Goal: Contribute content: Contribute content

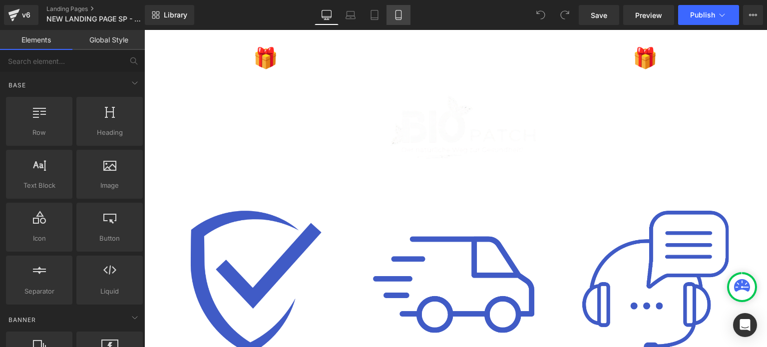
click at [394, 16] on icon at bounding box center [399, 15] width 10 height 10
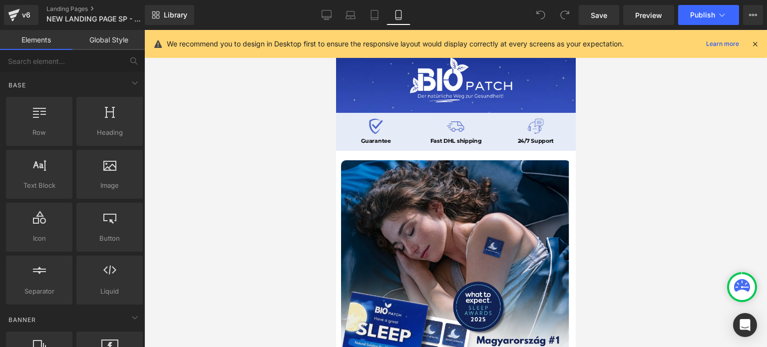
click at [755, 44] on icon at bounding box center [755, 43] width 9 height 9
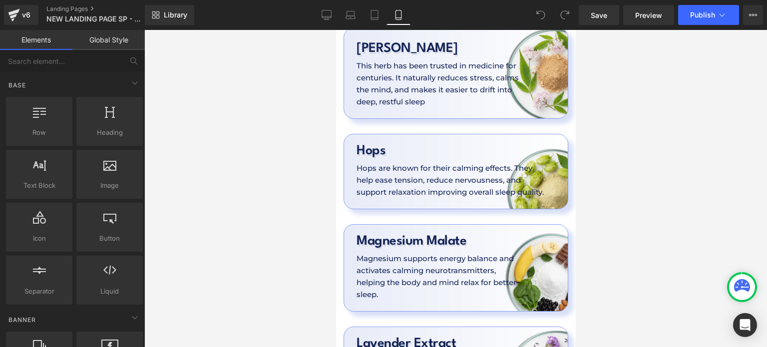
scroll to position [2947, 0]
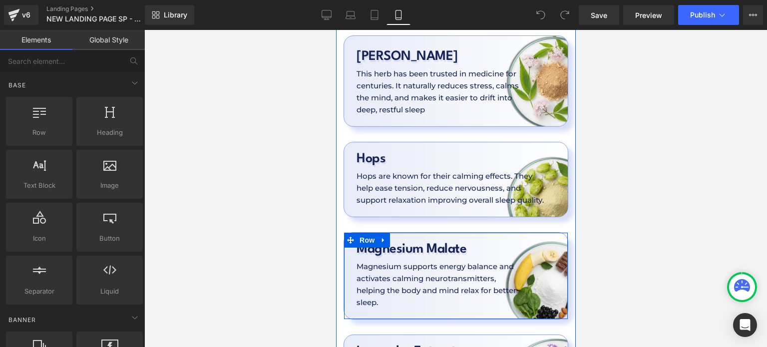
click at [554, 236] on div "Magnesium Malate Heading Magnesium supports energy balance and activates calmin…" at bounding box center [456, 272] width 224 height 72
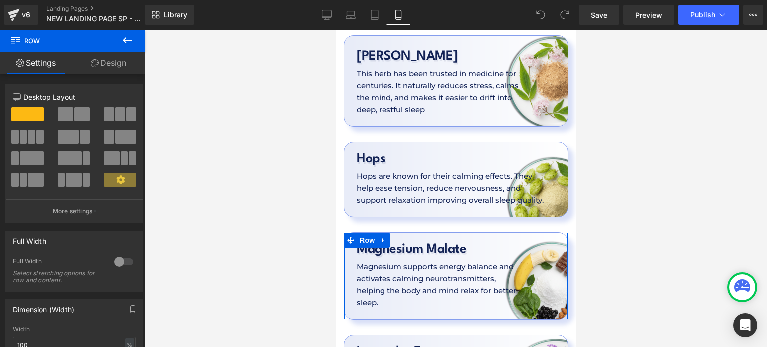
click at [118, 71] on link "Design" at bounding box center [108, 63] width 72 height 22
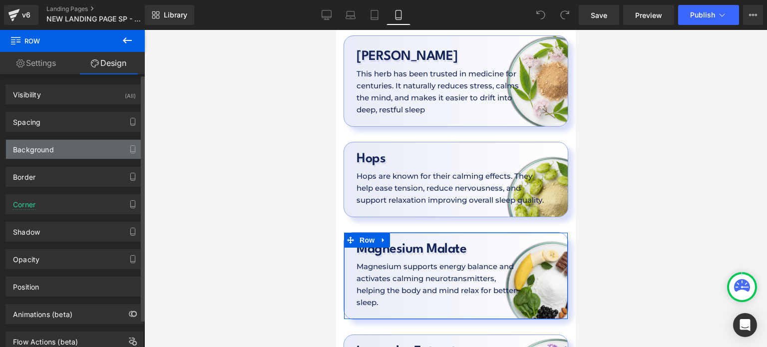
click at [73, 153] on div "Background" at bounding box center [74, 149] width 137 height 19
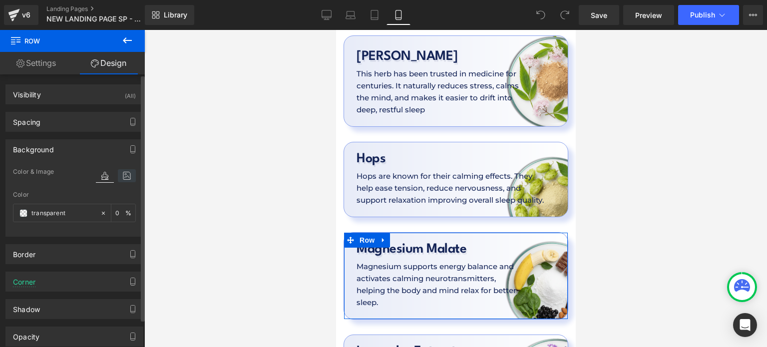
click at [118, 173] on icon at bounding box center [127, 175] width 18 height 13
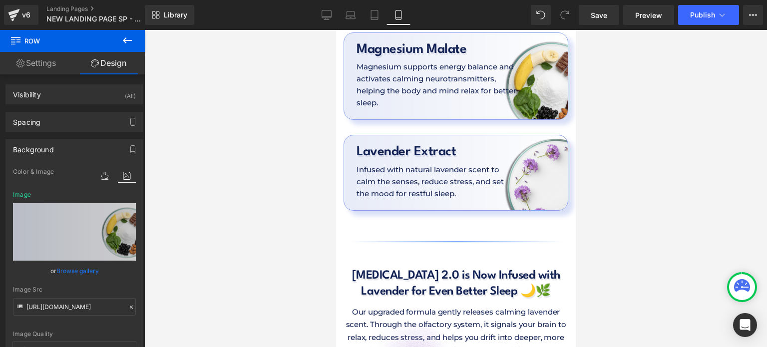
scroll to position [3346, 0]
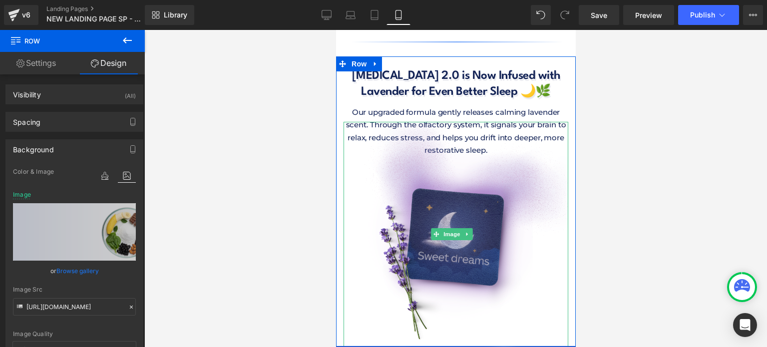
click at [428, 193] on img at bounding box center [455, 234] width 225 height 225
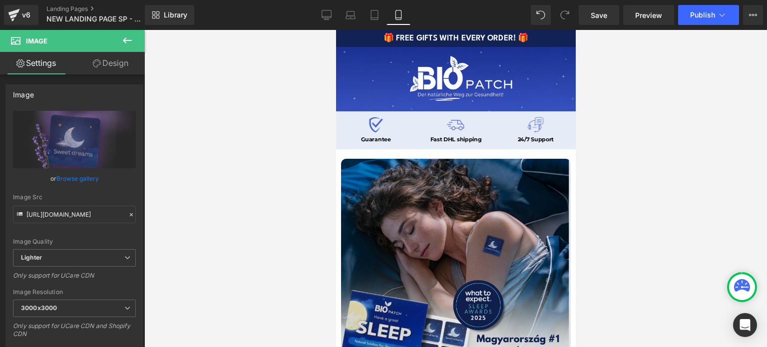
scroll to position [0, 0]
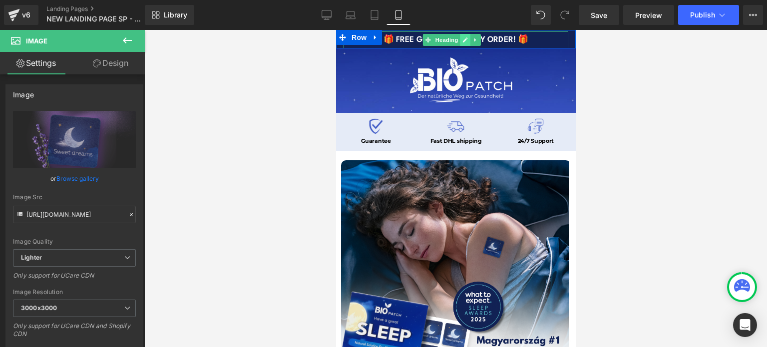
click at [468, 40] on link at bounding box center [465, 40] width 10 height 12
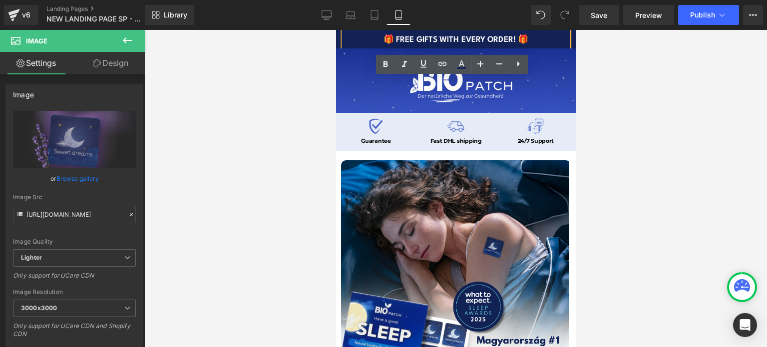
click at [468, 41] on h1 "🎁 FREE GIFTS WITH EVERY ORDER! 🎁" at bounding box center [455, 39] width 225 height 11
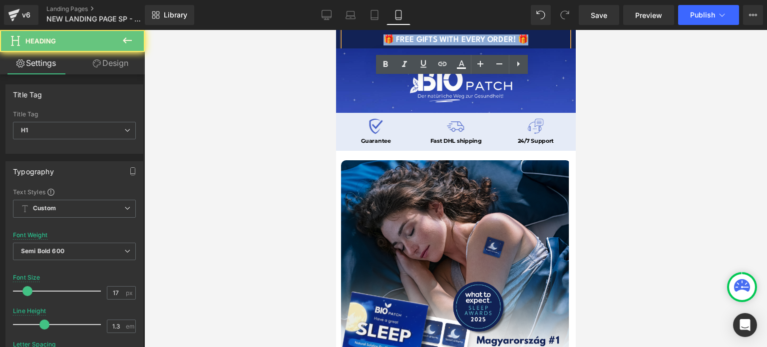
click at [468, 41] on h1 "🎁 FREE GIFTS WITH EVERY ORDER! 🎁" at bounding box center [455, 39] width 225 height 11
copy h1 "🎁 FREE GIFTS WITH EVERY ORDER! 🎁"
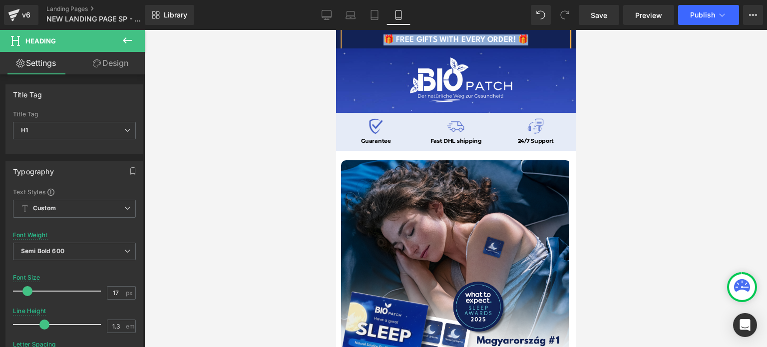
click at [340, 41] on div "🎁 FREE GIFTS WITH EVERY ORDER! 🎁 Heading" at bounding box center [456, 39] width 240 height 17
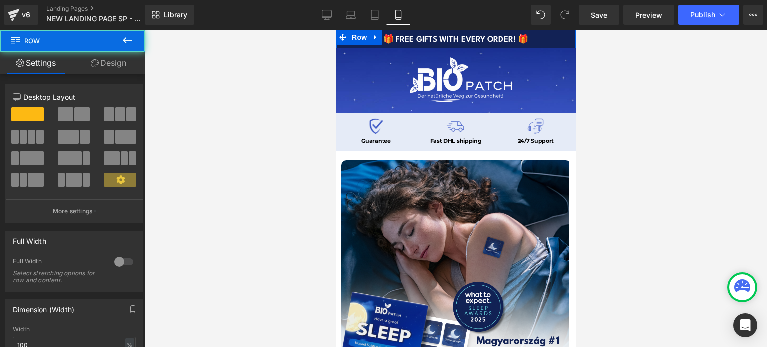
click at [129, 63] on link "Design" at bounding box center [108, 63] width 72 height 22
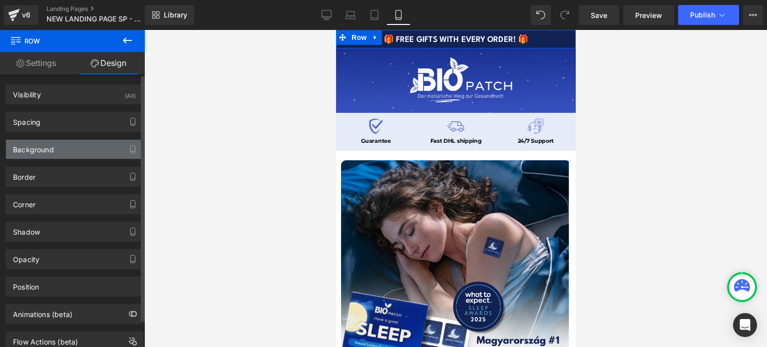
click at [76, 151] on div "Background" at bounding box center [74, 149] width 137 height 19
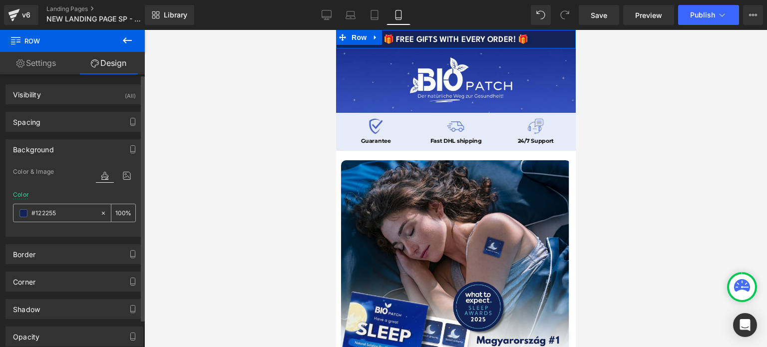
click at [72, 211] on input "#122255" at bounding box center [63, 213] width 64 height 11
click at [613, 99] on div at bounding box center [455, 188] width 623 height 317
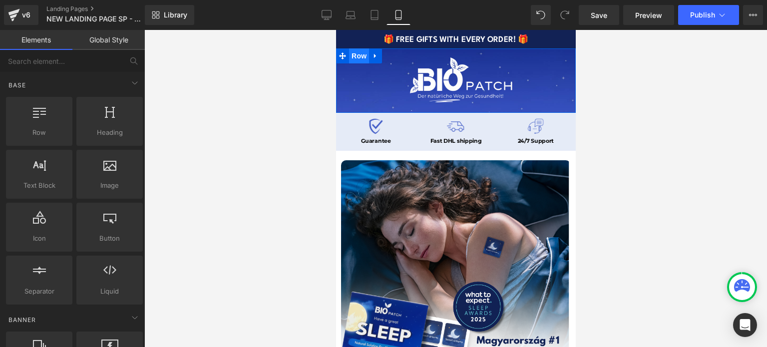
click at [354, 55] on span "Row" at bounding box center [359, 55] width 20 height 15
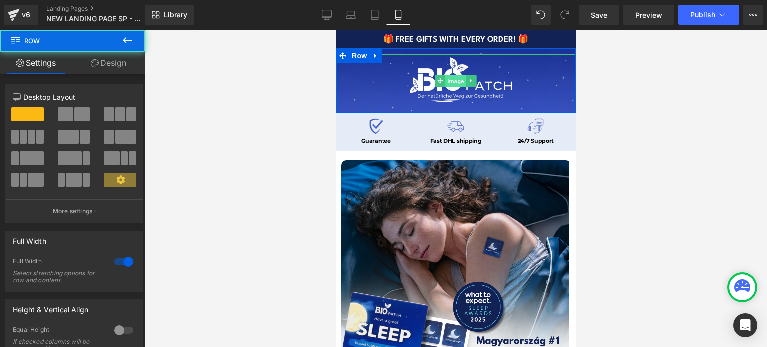
click at [448, 84] on span "Image" at bounding box center [455, 81] width 21 height 12
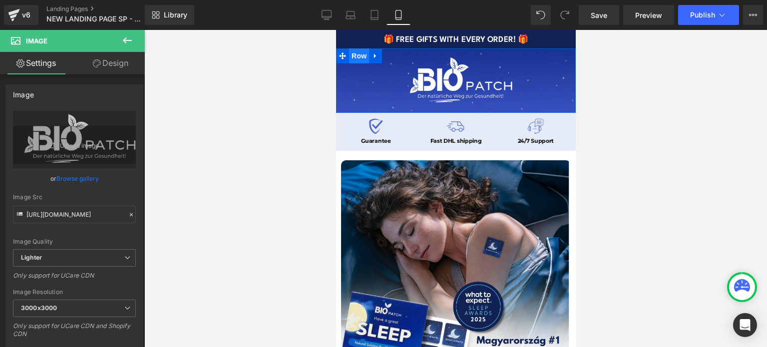
click at [362, 55] on span "Row" at bounding box center [359, 55] width 20 height 15
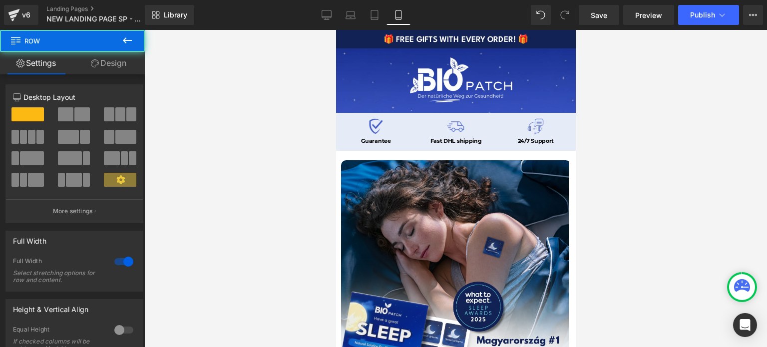
click at [128, 66] on link "Design" at bounding box center [108, 63] width 72 height 22
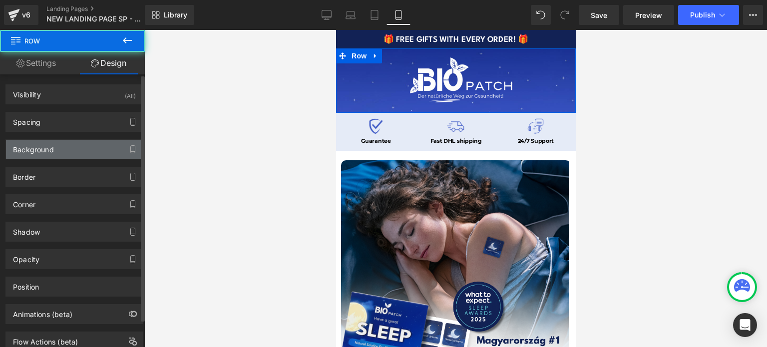
click at [85, 152] on div "Background" at bounding box center [74, 149] width 137 height 19
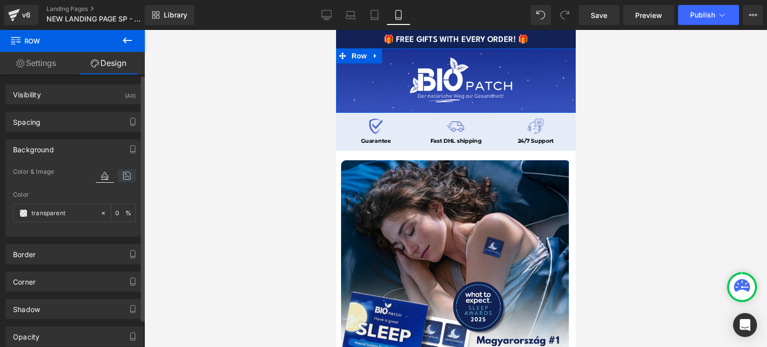
click at [118, 173] on icon at bounding box center [127, 175] width 18 height 13
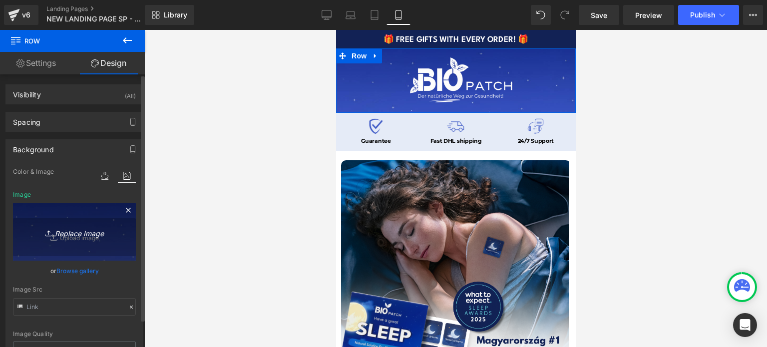
click at [49, 228] on icon at bounding box center [50, 233] width 10 height 10
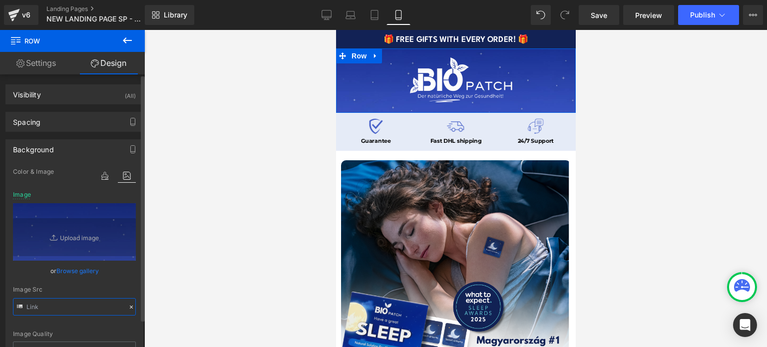
click at [46, 304] on input "text" at bounding box center [74, 306] width 123 height 17
type input "[URL][DOMAIN_NAME]"
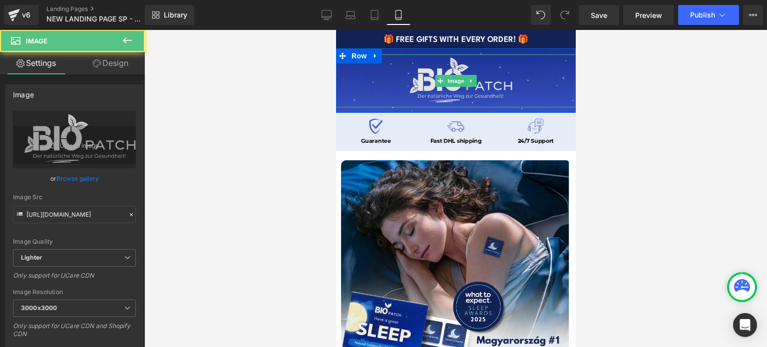
click at [434, 94] on img at bounding box center [456, 80] width 440 height 53
click at [81, 207] on input "[URL][DOMAIN_NAME]" at bounding box center [74, 214] width 123 height 17
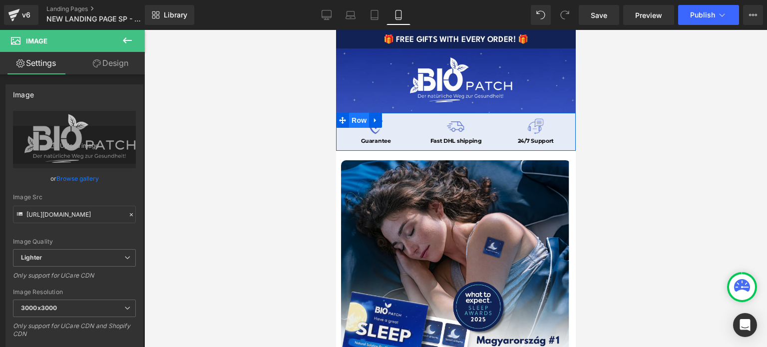
click at [358, 118] on span "Row" at bounding box center [359, 120] width 20 height 15
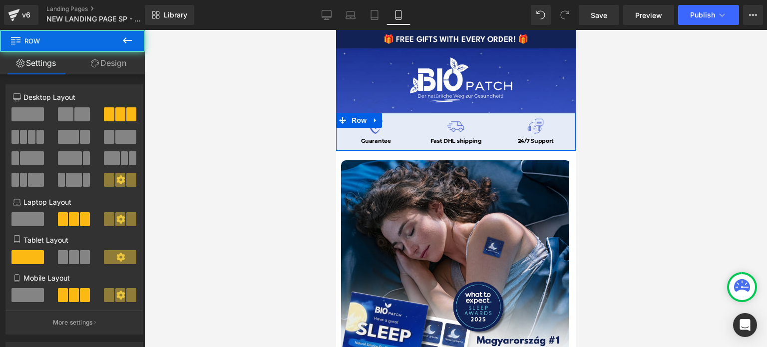
click at [110, 69] on link "Design" at bounding box center [108, 63] width 72 height 22
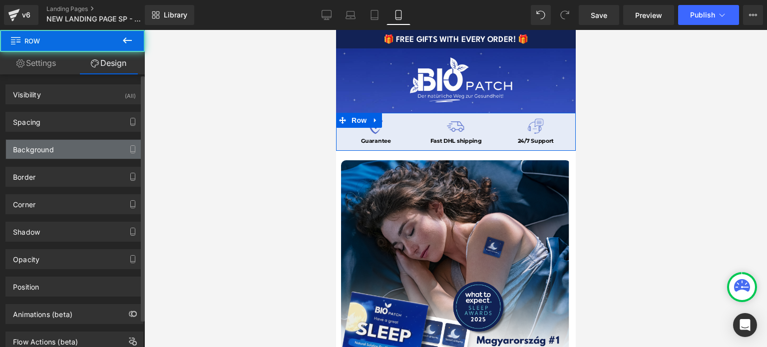
click at [81, 151] on div "Background" at bounding box center [74, 149] width 137 height 19
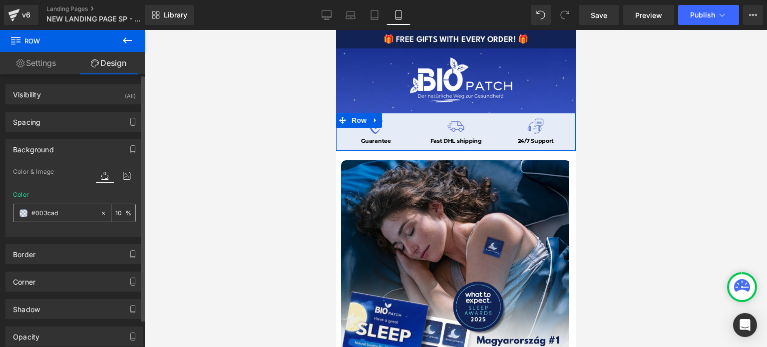
click at [79, 214] on input "#003cad" at bounding box center [63, 213] width 64 height 11
click at [374, 125] on link at bounding box center [375, 120] width 13 height 15
click at [375, 129] on span "Image" at bounding box center [374, 126] width 21 height 12
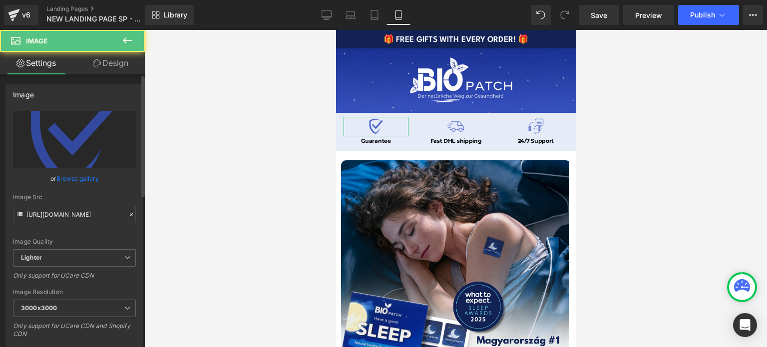
click at [64, 202] on div "Image Src [URL][DOMAIN_NAME]" at bounding box center [74, 208] width 123 height 29
click at [66, 208] on input "[URL][DOMAIN_NAME]" at bounding box center [74, 214] width 123 height 17
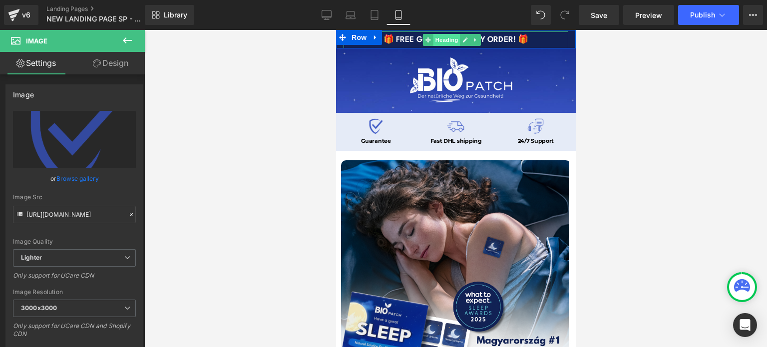
click at [448, 36] on span "Heading" at bounding box center [446, 40] width 27 height 12
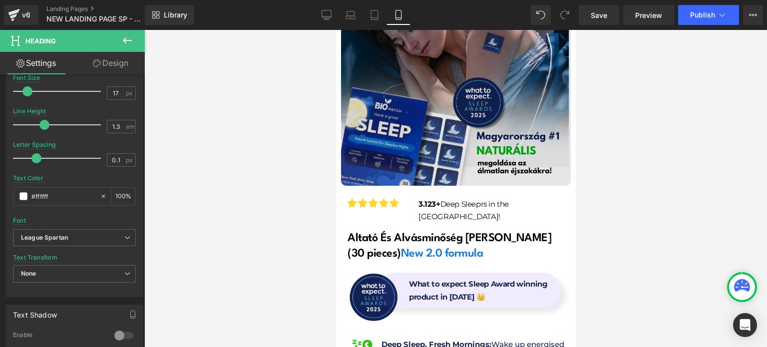
scroll to position [250, 0]
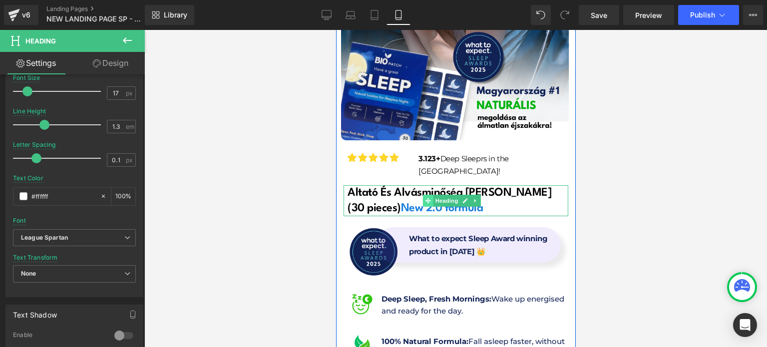
click at [432, 195] on span at bounding box center [428, 201] width 10 height 12
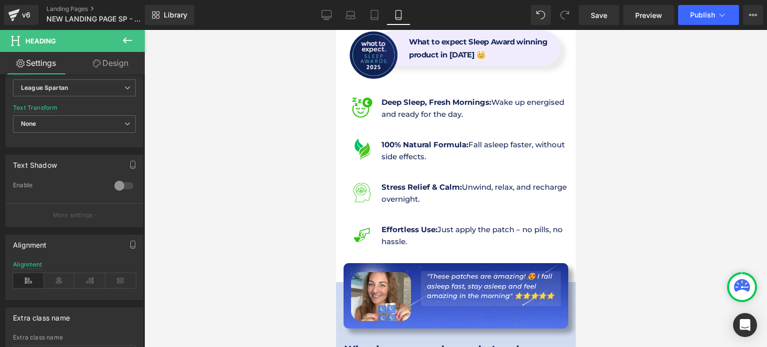
scroll to position [450, 0]
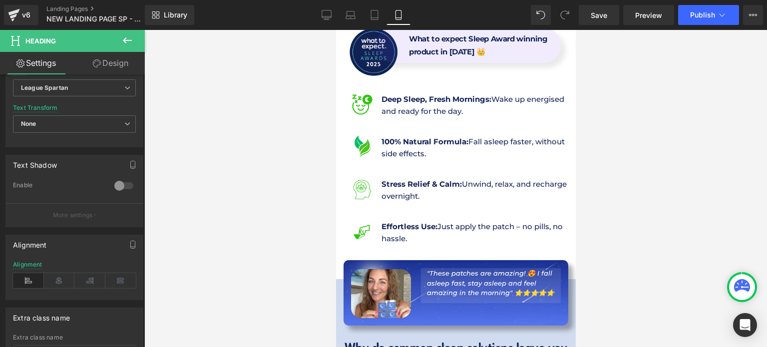
click at [436, 137] on strong "100% Natural Formula:" at bounding box center [424, 141] width 87 height 9
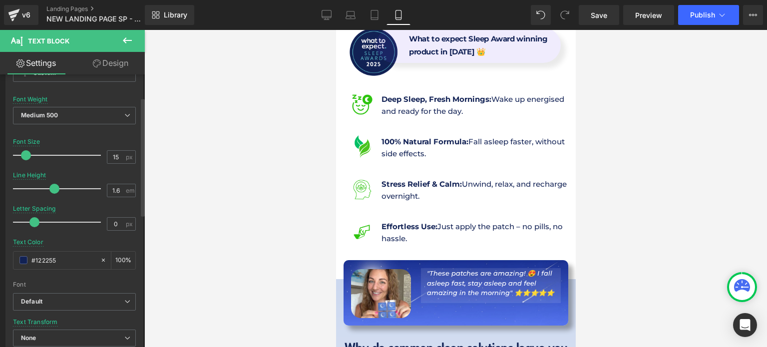
scroll to position [50, 0]
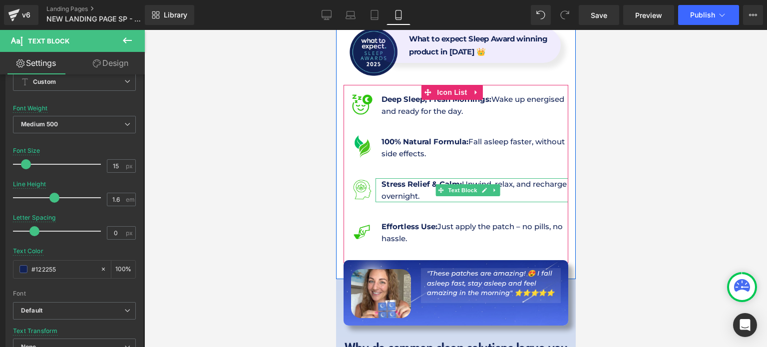
click at [419, 178] on p "Stress Relief & Calm: Unwind, relax, and recharge overnight." at bounding box center [474, 190] width 187 height 24
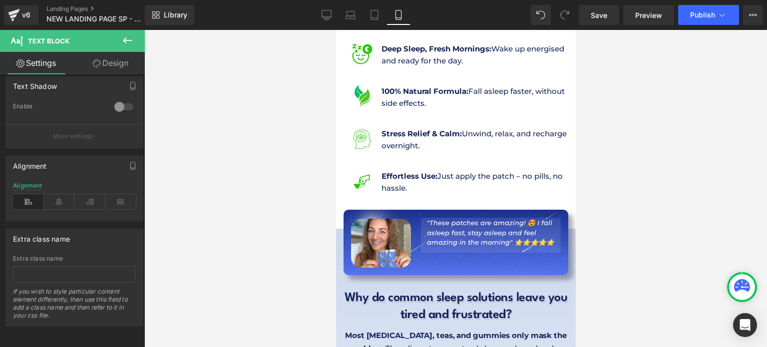
scroll to position [649, 0]
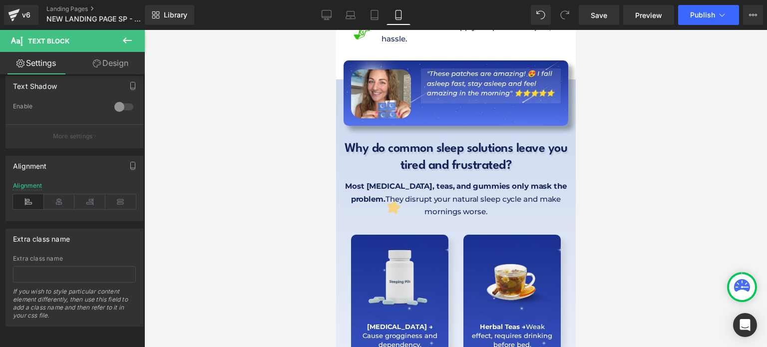
click at [412, 141] on h1 "Why do common sleep solutions leave you tired and frustrated?" at bounding box center [455, 158] width 225 height 34
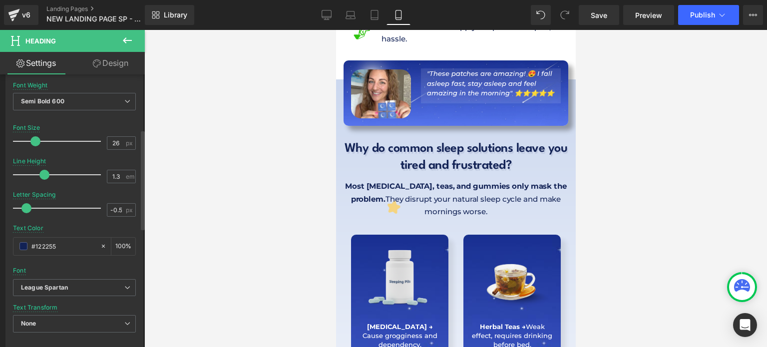
scroll to position [200, 0]
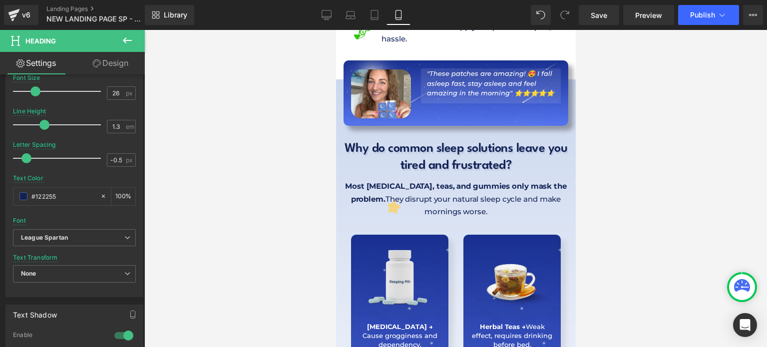
click at [388, 302] on div "Rendering Content" at bounding box center [383, 307] width 61 height 11
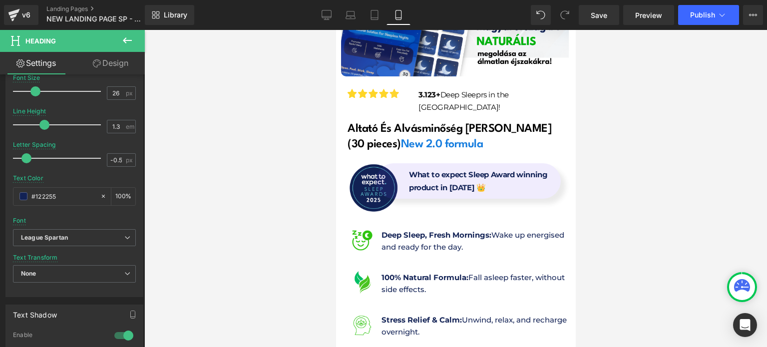
scroll to position [250, 0]
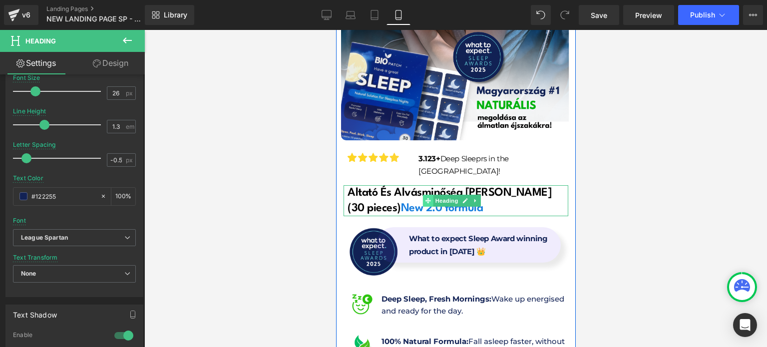
click at [431, 195] on span at bounding box center [428, 201] width 10 height 12
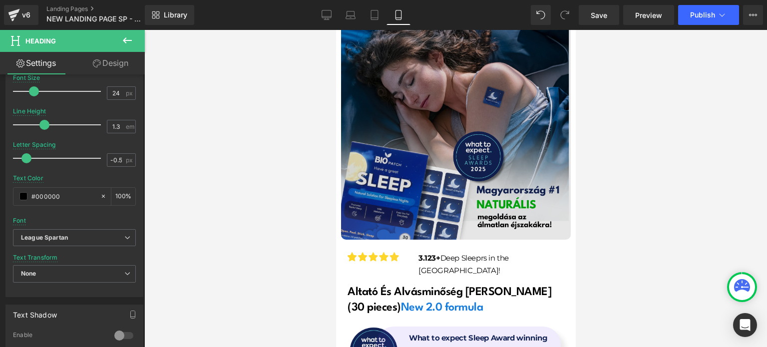
scroll to position [150, 0]
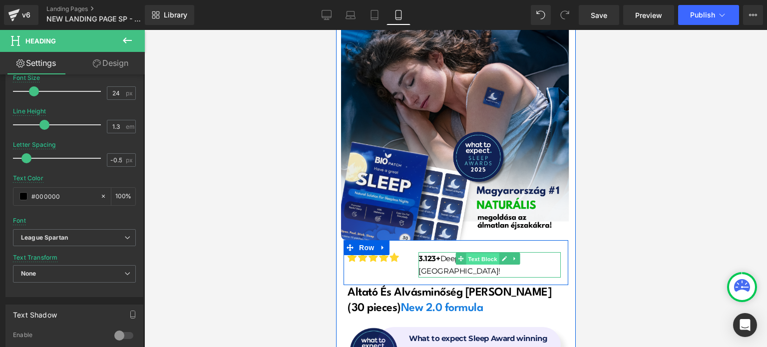
click at [465, 253] on span "Text Block" at bounding box center [481, 259] width 33 height 12
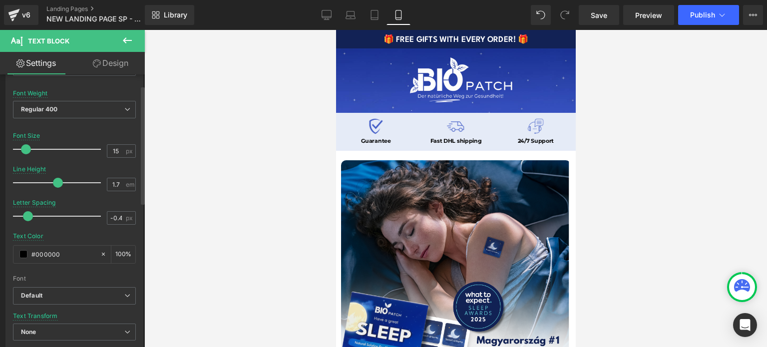
scroll to position [0, 0]
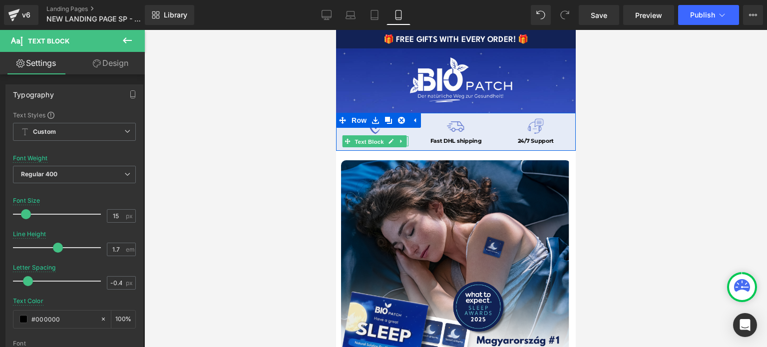
drag, startPoint x: 371, startPoint y: 142, endPoint x: 610, endPoint y: 196, distance: 245.2
click at [371, 142] on span "Text Block" at bounding box center [369, 142] width 33 height 12
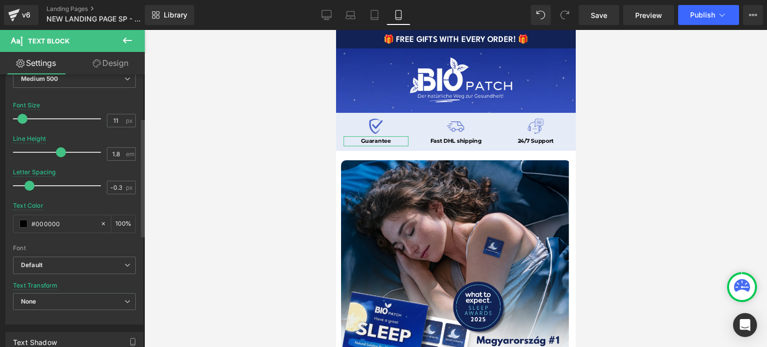
scroll to position [100, 0]
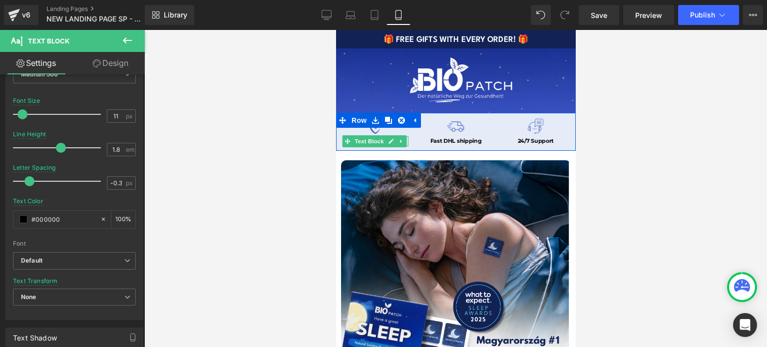
click at [388, 143] on icon at bounding box center [390, 141] width 5 height 6
click at [388, 143] on strong "Guarantee" at bounding box center [375, 140] width 29 height 7
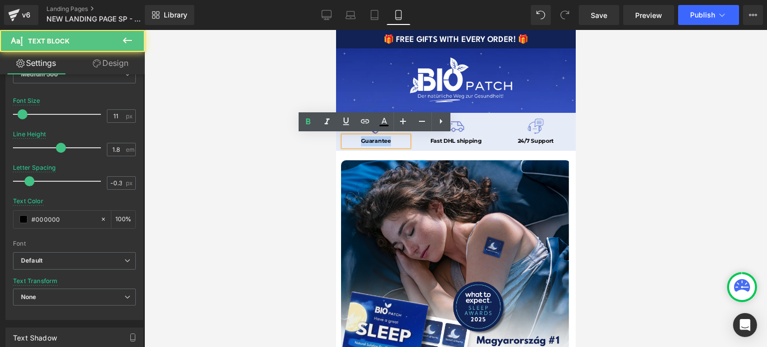
click at [388, 143] on strong "Guarantee" at bounding box center [375, 140] width 29 height 7
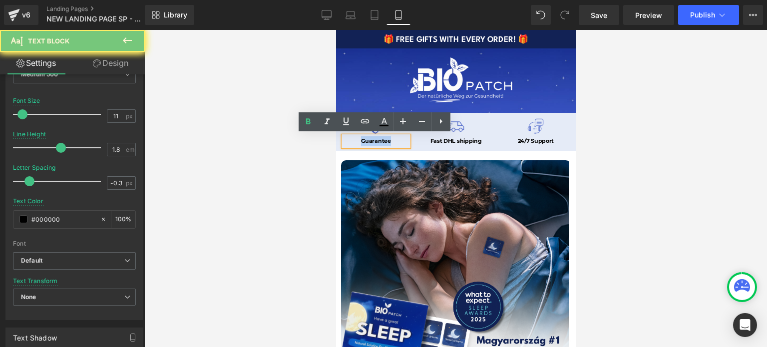
click at [388, 143] on strong "Guarantee" at bounding box center [375, 140] width 29 height 7
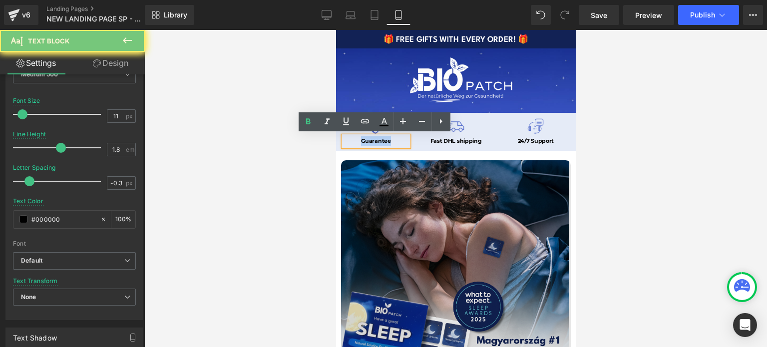
copy strong "Guarantee"
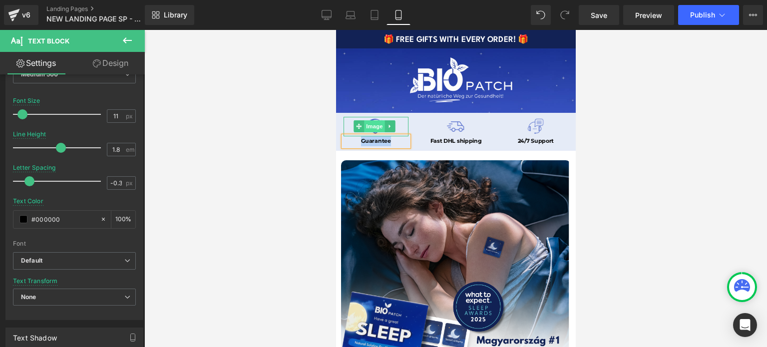
click at [374, 127] on span "Image" at bounding box center [374, 126] width 21 height 12
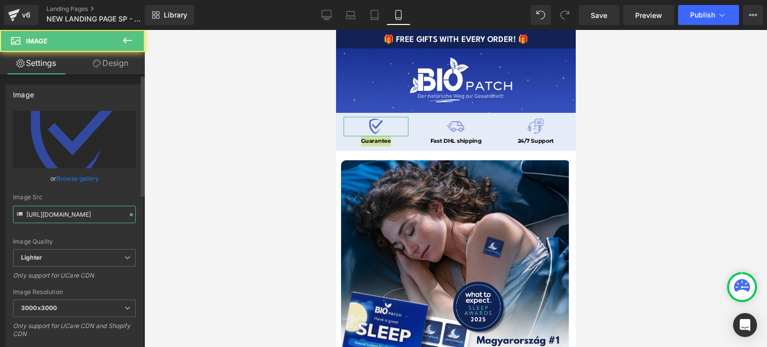
click at [97, 217] on input "[URL][DOMAIN_NAME]" at bounding box center [74, 214] width 123 height 17
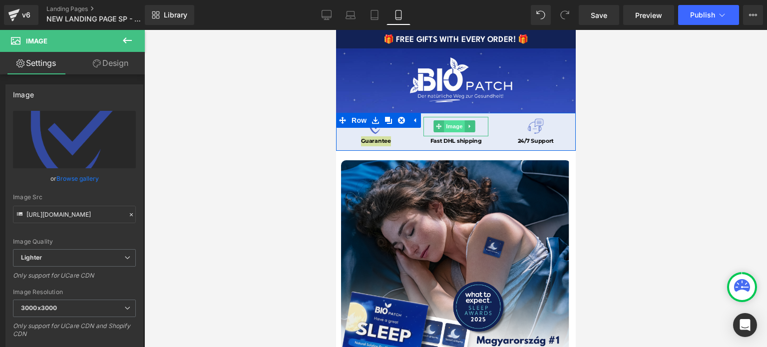
click at [452, 126] on span "Image" at bounding box center [454, 126] width 21 height 12
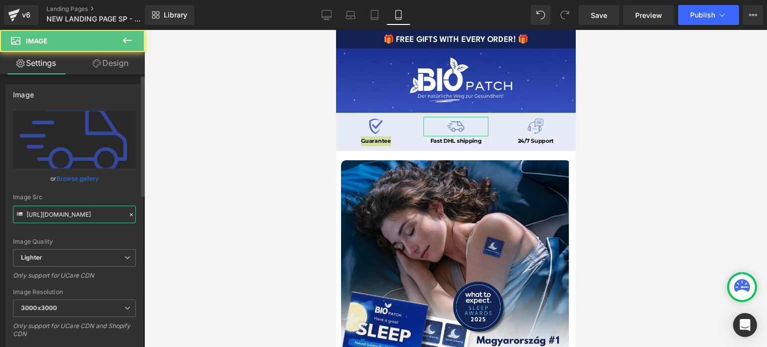
click at [84, 210] on input "[URL][DOMAIN_NAME]" at bounding box center [74, 214] width 123 height 17
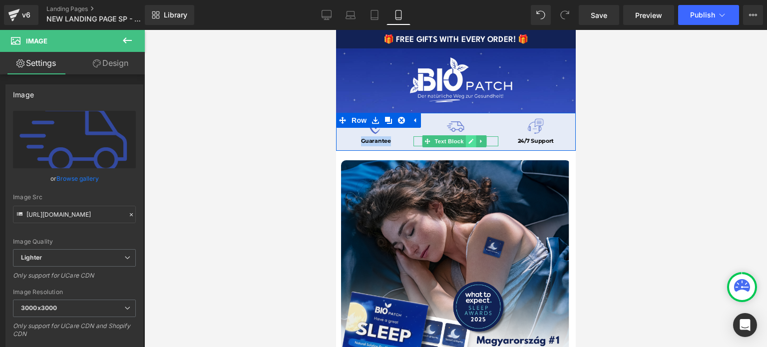
click at [468, 141] on icon at bounding box center [470, 141] width 5 height 6
click at [465, 140] on strong "Fast DHL shipping" at bounding box center [455, 140] width 51 height 7
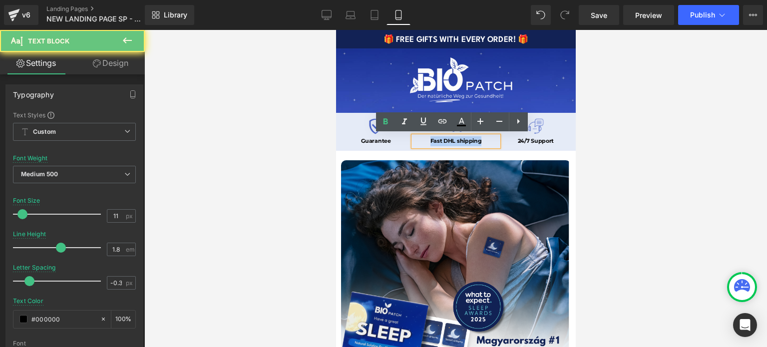
click at [465, 140] on strong "Fast DHL shipping" at bounding box center [455, 140] width 51 height 7
copy strong "Fast DHL shipping"
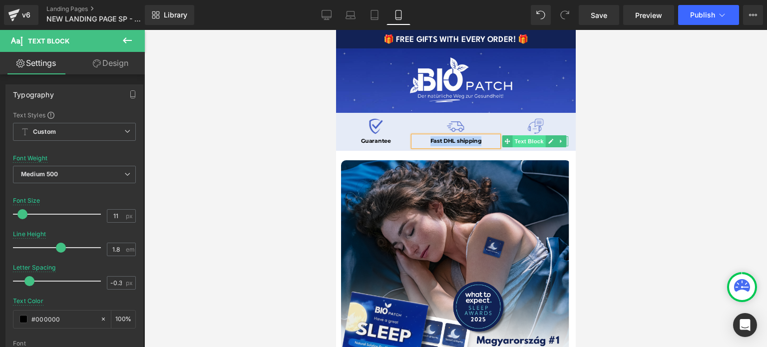
click at [533, 141] on span "Text Block" at bounding box center [528, 141] width 33 height 12
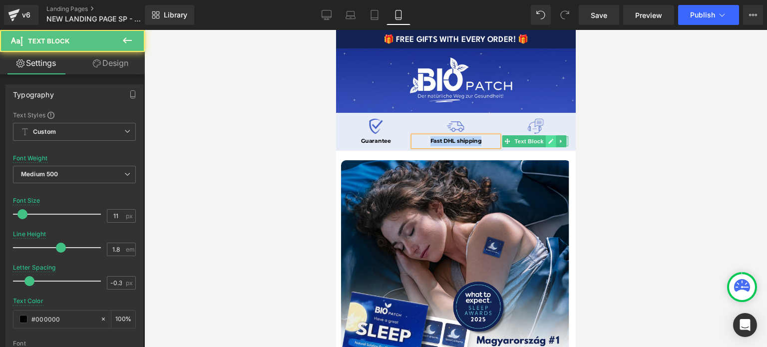
click at [545, 144] on link at bounding box center [550, 141] width 10 height 12
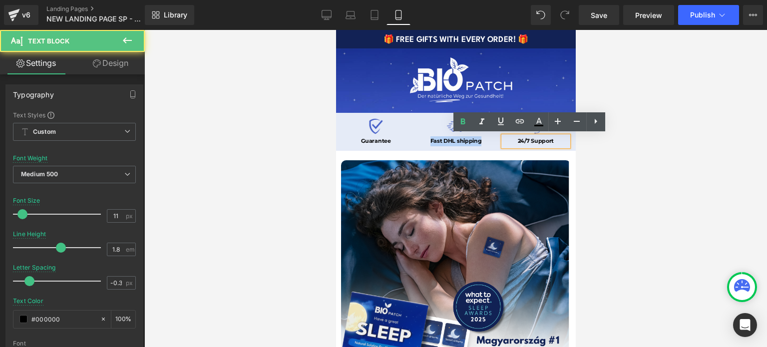
click at [545, 144] on p "24/7 Support" at bounding box center [535, 141] width 65 height 10
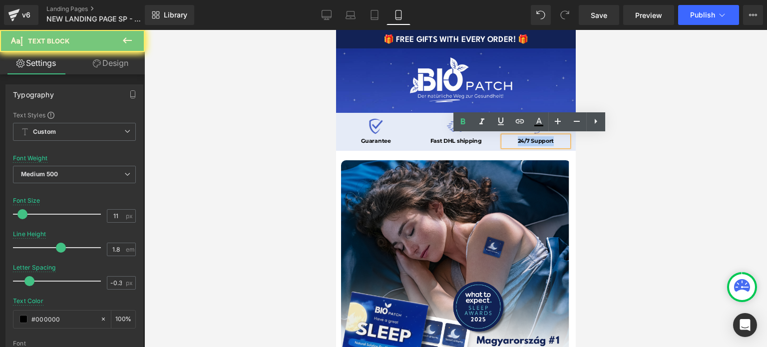
click at [545, 144] on p "24/7 Support" at bounding box center [535, 141] width 65 height 10
copy strong "24/7 Support"
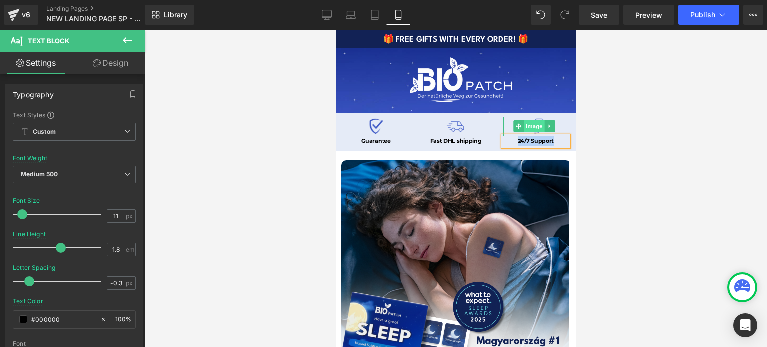
click at [524, 125] on span "Image" at bounding box center [534, 126] width 21 height 12
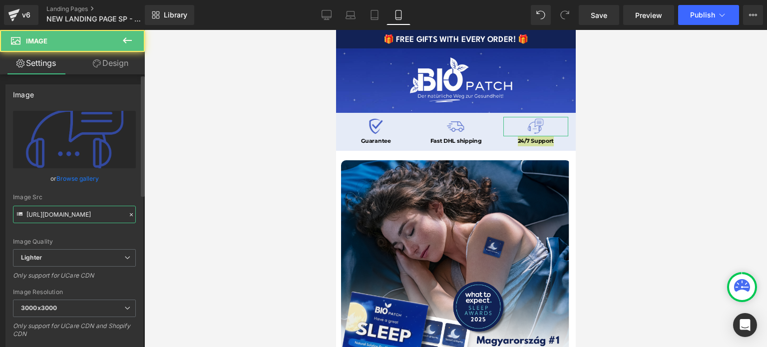
click at [53, 220] on input "[URL][DOMAIN_NAME]" at bounding box center [74, 214] width 123 height 17
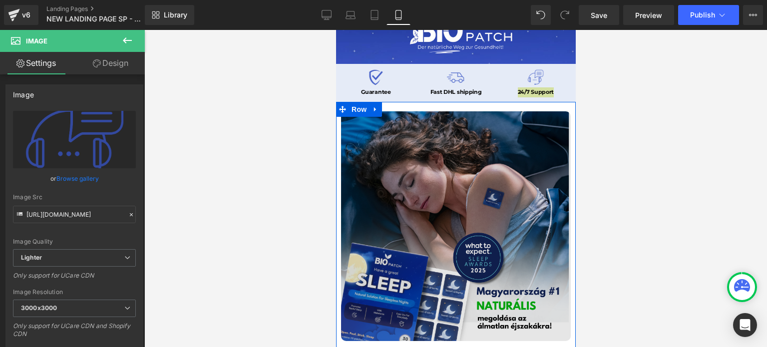
scroll to position [50, 0]
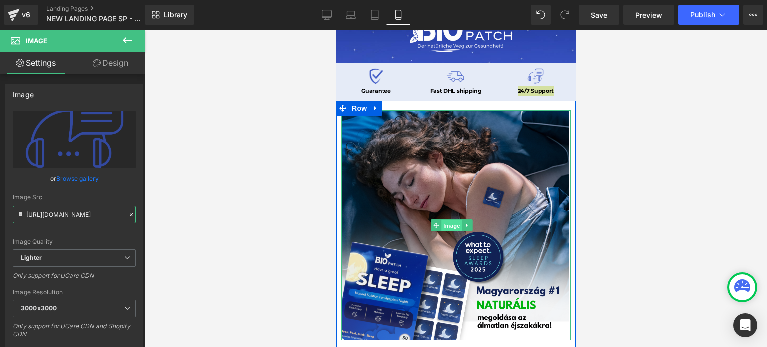
drag, startPoint x: 446, startPoint y: 218, endPoint x: 600, endPoint y: 267, distance: 161.9
click at [446, 220] on span "Image" at bounding box center [452, 226] width 21 height 12
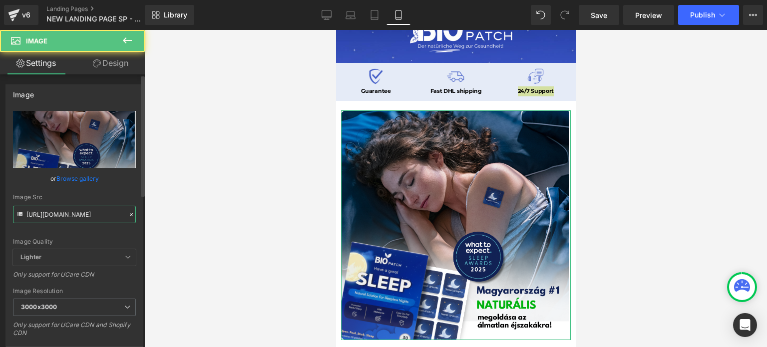
click at [61, 221] on input "[URL][DOMAIN_NAME]" at bounding box center [74, 214] width 123 height 17
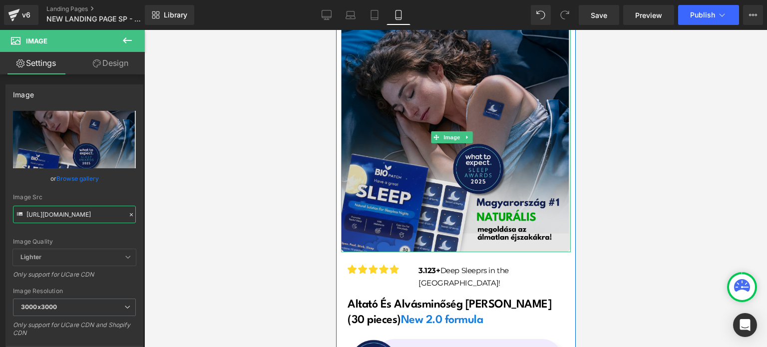
scroll to position [150, 0]
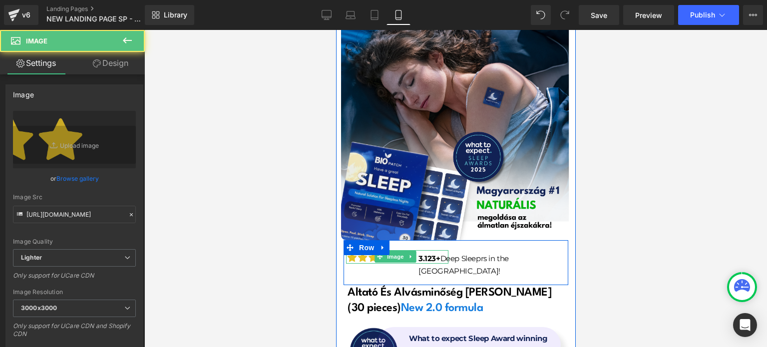
click at [351, 251] on img at bounding box center [397, 257] width 102 height 12
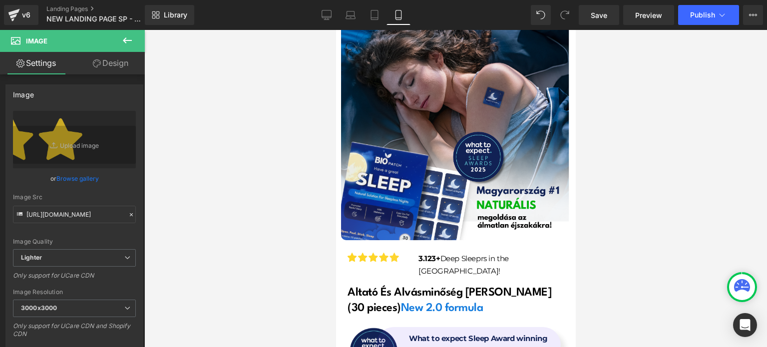
click at [121, 62] on img at bounding box center [60, 58] width 121 height 8
type input "#fed431"
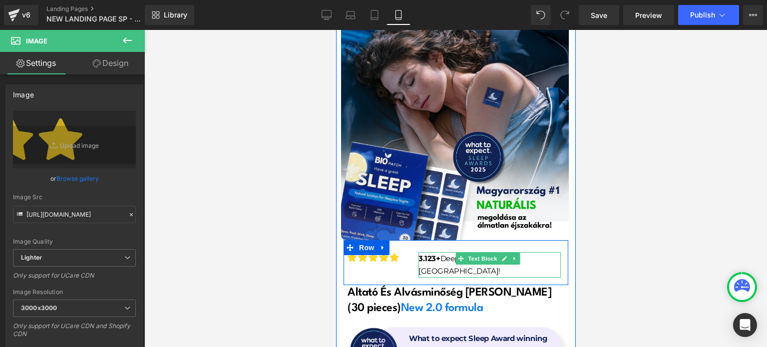
click at [427, 254] on strong "3.123+" at bounding box center [429, 258] width 22 height 9
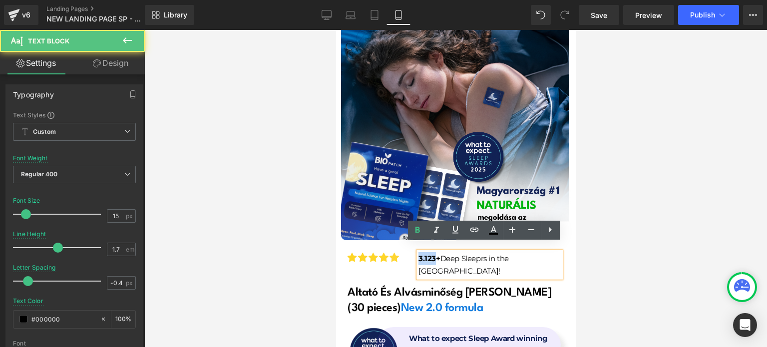
click at [427, 254] on strong "3.123+" at bounding box center [429, 258] width 22 height 9
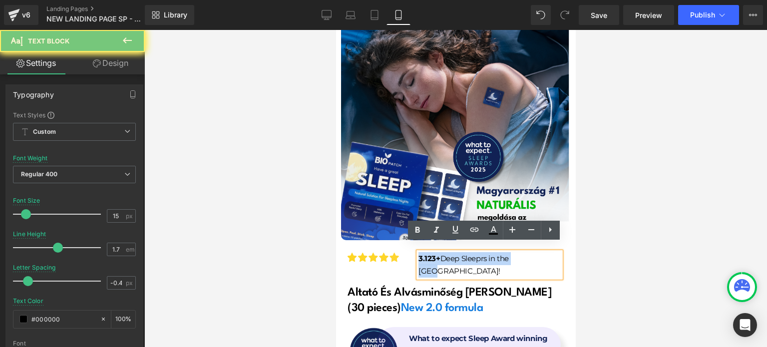
copy p "3.123+ Deep Sleeprs in the [GEOGRAPHIC_DATA]!"
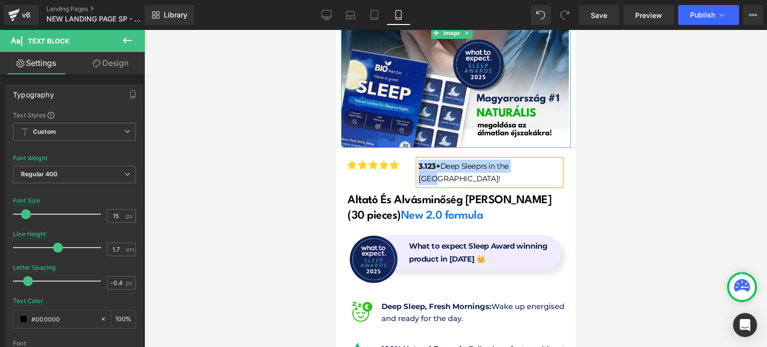
scroll to position [250, 0]
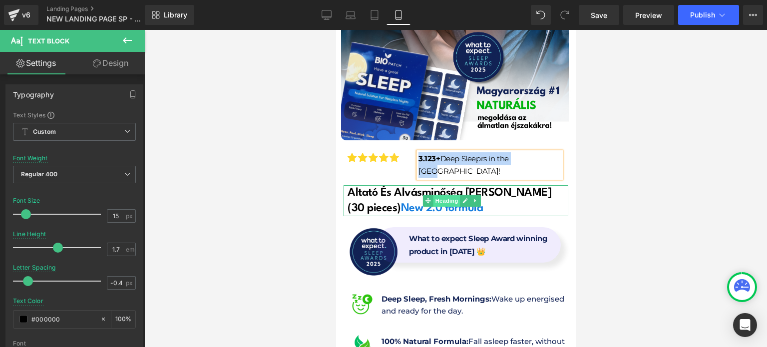
click at [436, 195] on span "Heading" at bounding box center [446, 201] width 27 height 12
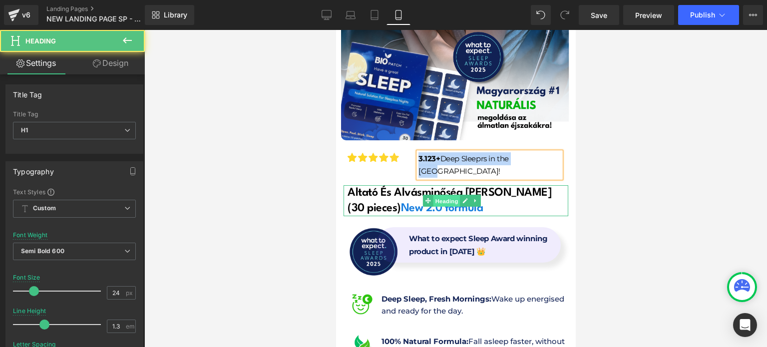
click at [436, 195] on span "Heading" at bounding box center [446, 201] width 27 height 12
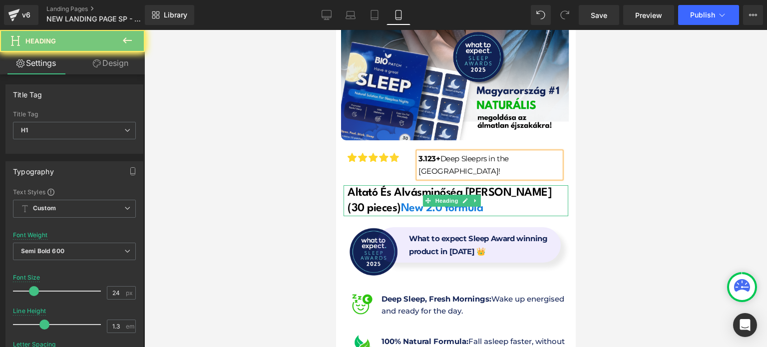
click at [399, 185] on h1 "Altató És Alvásminőség [PERSON_NAME] (30 pieces) New 2.0 formula" at bounding box center [457, 200] width 221 height 31
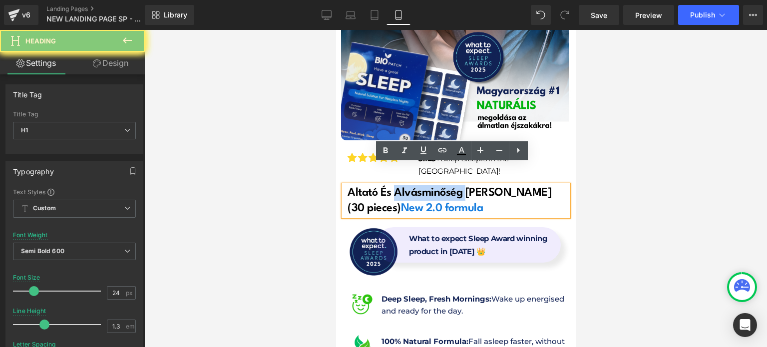
click at [399, 185] on h1 "Altató És Alvásminőség [PERSON_NAME] (30 pieces) New 2.0 formula" at bounding box center [457, 200] width 221 height 31
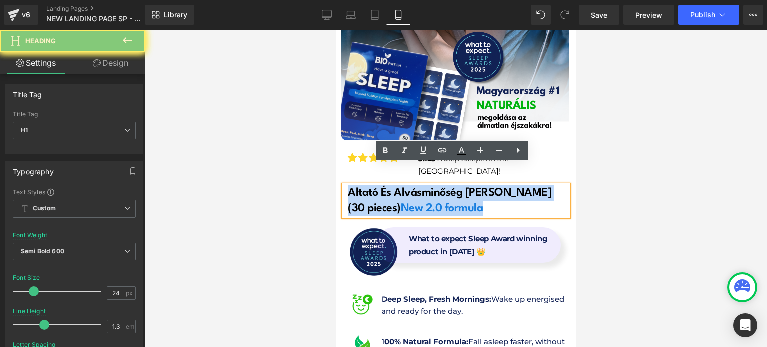
click at [399, 185] on h1 "Altató És Alvásminőség [PERSON_NAME] (30 pieces) New 2.0 formula" at bounding box center [457, 200] width 221 height 31
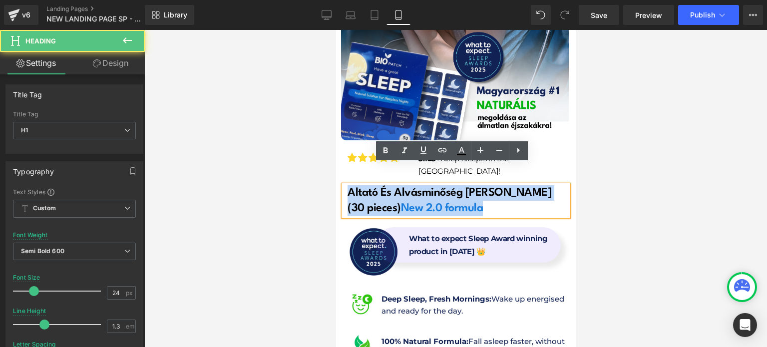
copy h1 "Altató És Alvásminőség [PERSON_NAME] (30 pieces) New 2.0 formula"
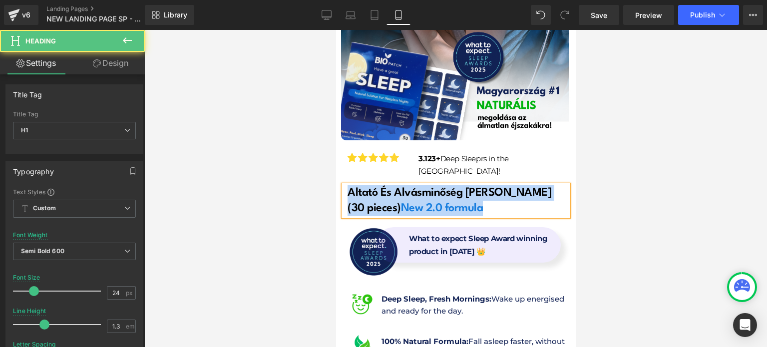
click at [464, 203] on span "New 2.0 formula" at bounding box center [442, 208] width 82 height 11
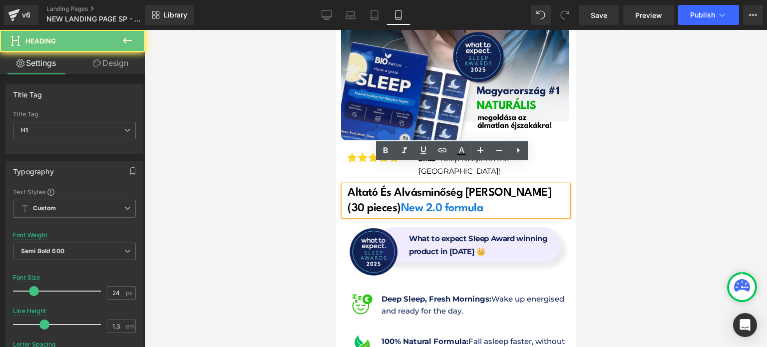
click at [444, 203] on span "New 2.0 formula" at bounding box center [442, 208] width 82 height 11
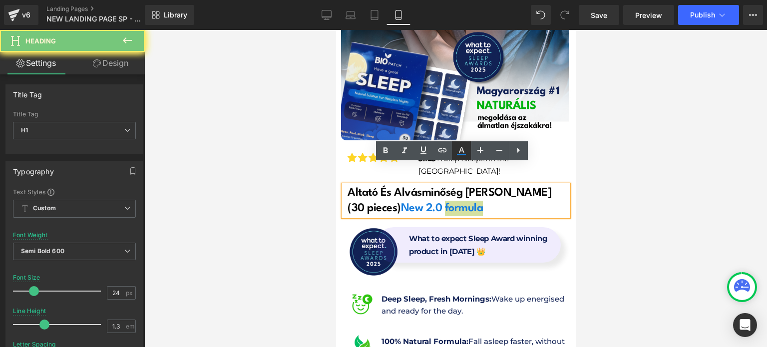
click at [459, 152] on icon at bounding box center [462, 151] width 12 height 12
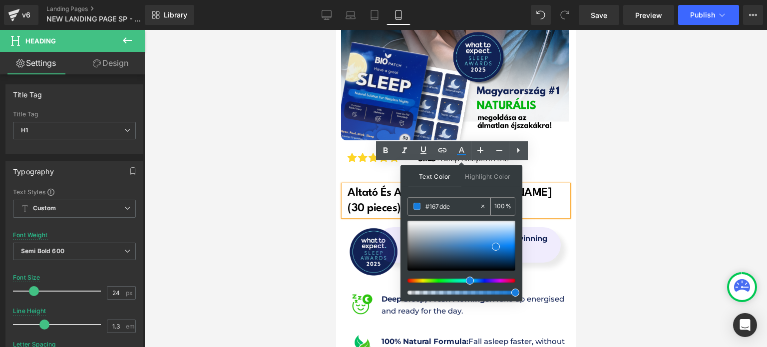
click at [445, 209] on input "#167dde" at bounding box center [453, 206] width 54 height 11
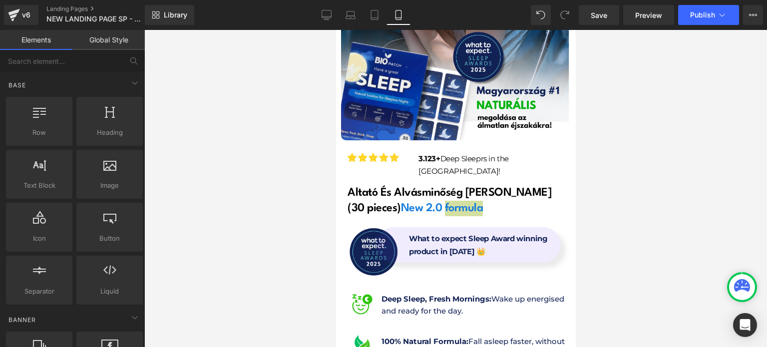
click at [258, 223] on div at bounding box center [455, 188] width 623 height 317
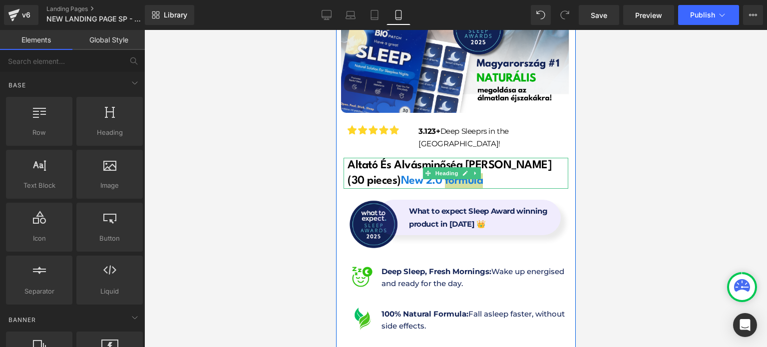
scroll to position [300, 0]
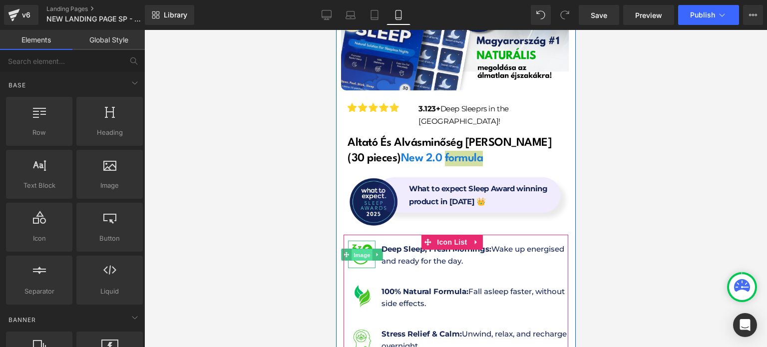
click at [362, 249] on span "Image" at bounding box center [361, 255] width 21 height 12
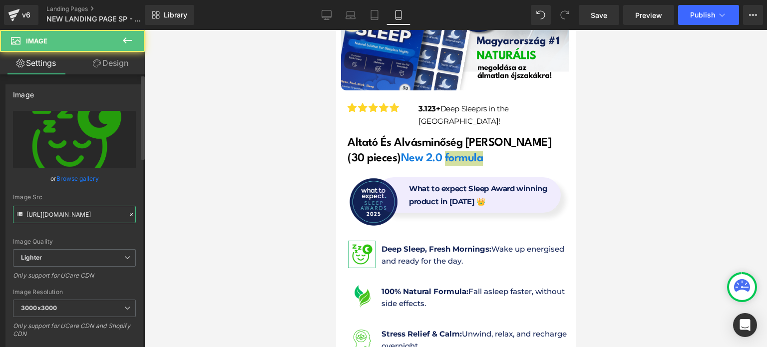
click at [87, 220] on input "[URL][DOMAIN_NAME]" at bounding box center [74, 214] width 123 height 17
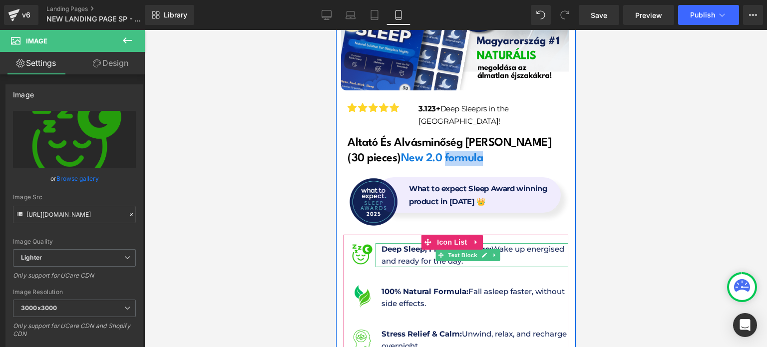
click at [426, 243] on p "Deep Sleep, Fresh Mornings: Wake up energised and ready for the day." at bounding box center [474, 255] width 187 height 24
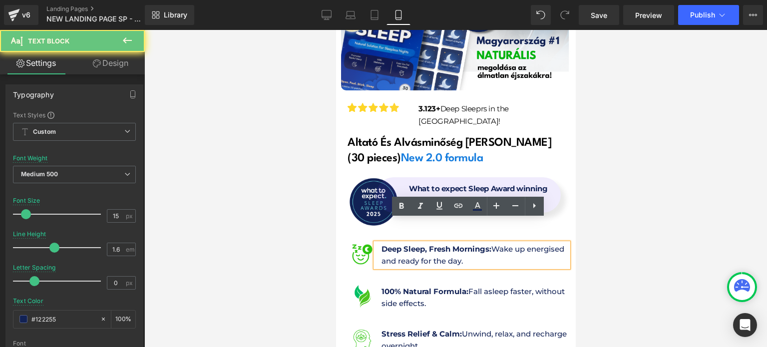
click at [428, 243] on p "Deep Sleep, Fresh Mornings: Wake up energised and ready for the day." at bounding box center [474, 255] width 187 height 24
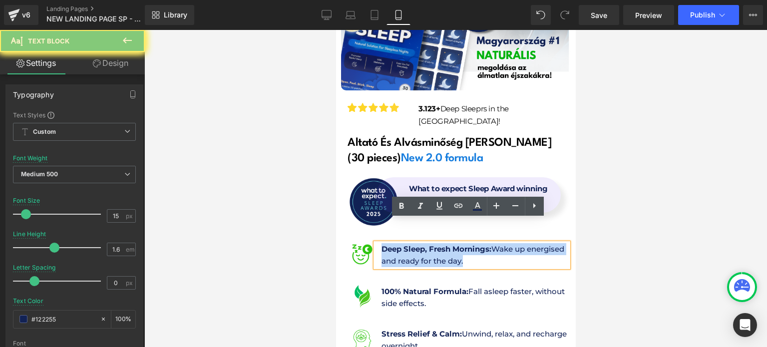
click at [428, 243] on p "Deep Sleep, Fresh Mornings: Wake up energised and ready for the day." at bounding box center [474, 255] width 187 height 24
copy p "Deep Sleep, Fresh Mornings: Wake up energised and ready for the day."
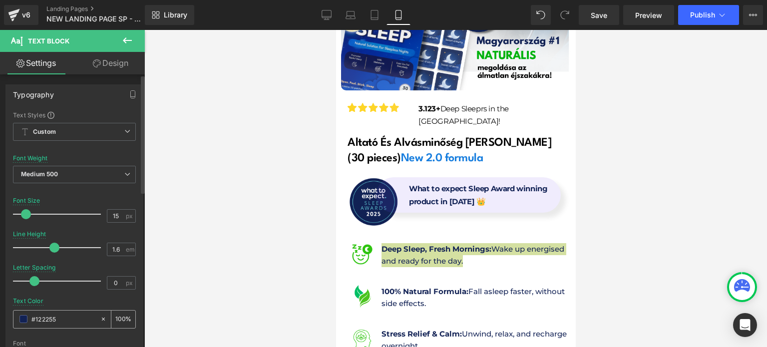
click at [67, 312] on div "#122255" at bounding box center [56, 319] width 86 height 17
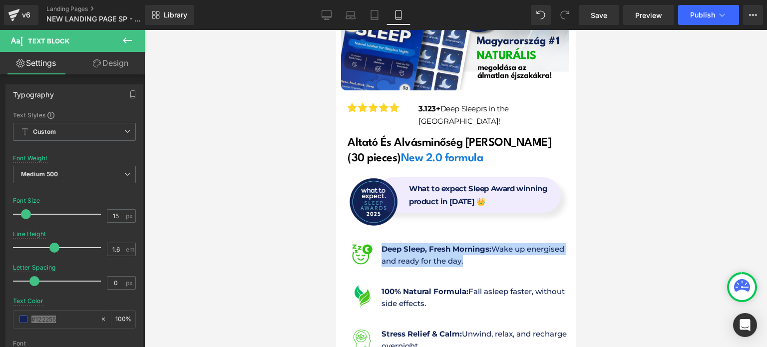
click at [511, 243] on p "Deep Sleep, Fresh Mornings: Wake up energised and ready for the day." at bounding box center [474, 255] width 187 height 24
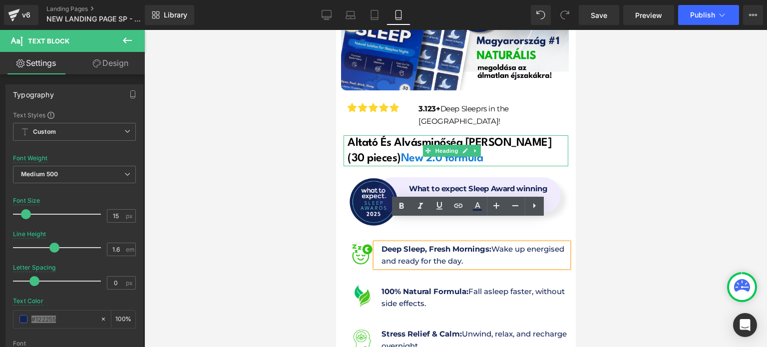
click at [449, 135] on h1 "Altató És Alvásminőség [PERSON_NAME] (30 pieces) New 2.0 formula" at bounding box center [457, 150] width 221 height 31
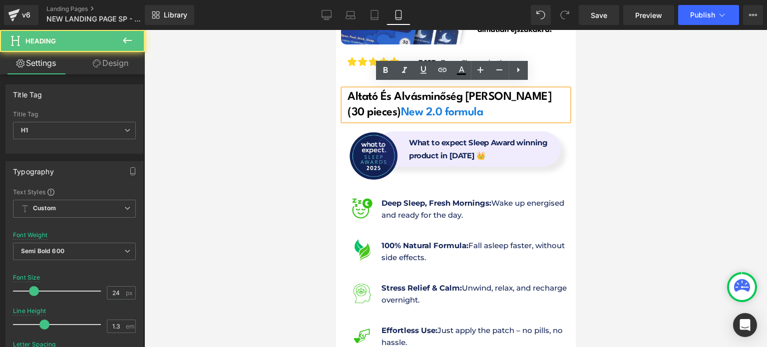
scroll to position [350, 0]
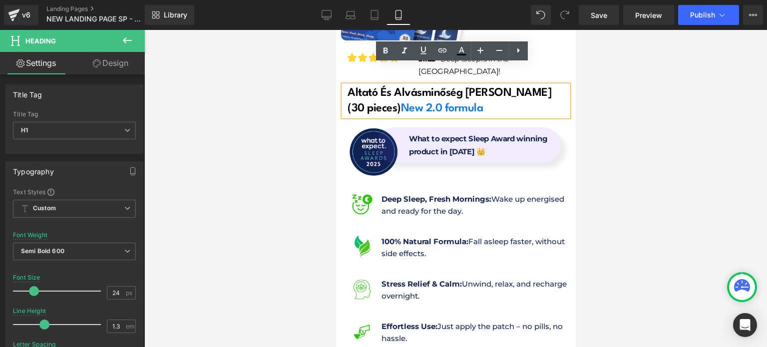
click at [432, 193] on p "Deep Sleep, Fresh Mornings: Wake up energised and ready for the day." at bounding box center [474, 205] width 187 height 24
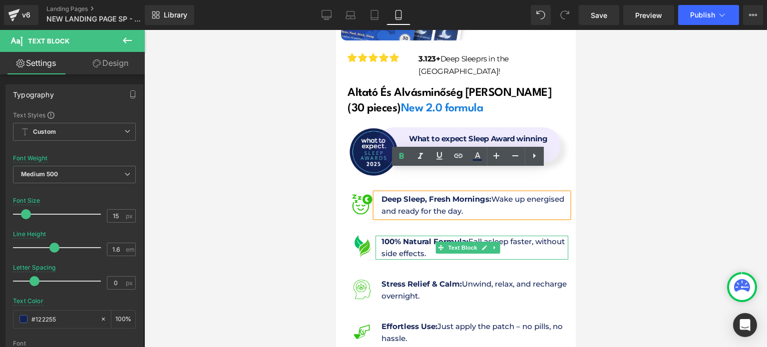
click at [418, 237] on strong "100% Natural Formula:" at bounding box center [424, 241] width 87 height 9
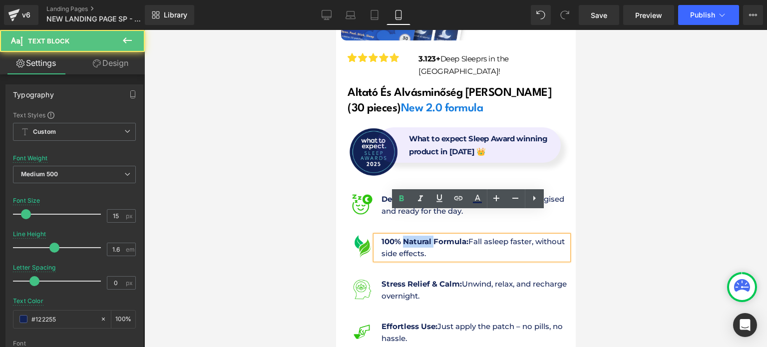
click at [418, 237] on strong "100% Natural Formula:" at bounding box center [424, 241] width 87 height 9
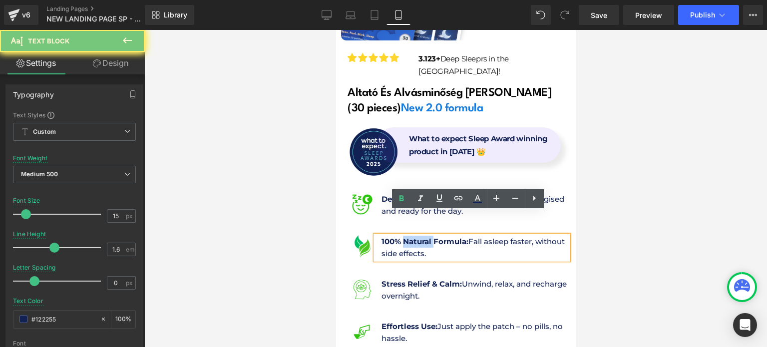
click at [418, 237] on strong "100% Natural Formula:" at bounding box center [424, 241] width 87 height 9
copy p "100% Natural Formula: Fall asleep faster, without side effects."
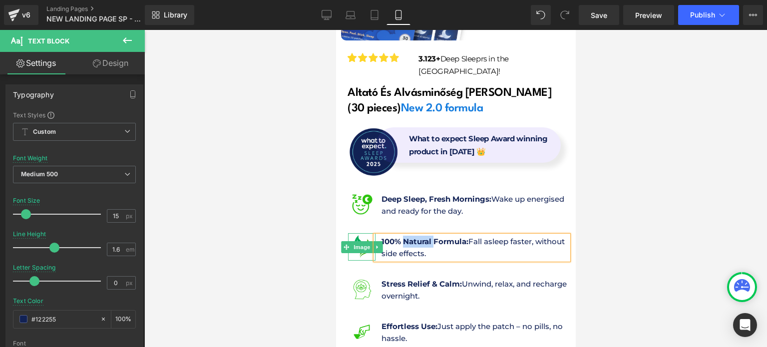
click at [356, 241] on span "Image" at bounding box center [361, 247] width 21 height 12
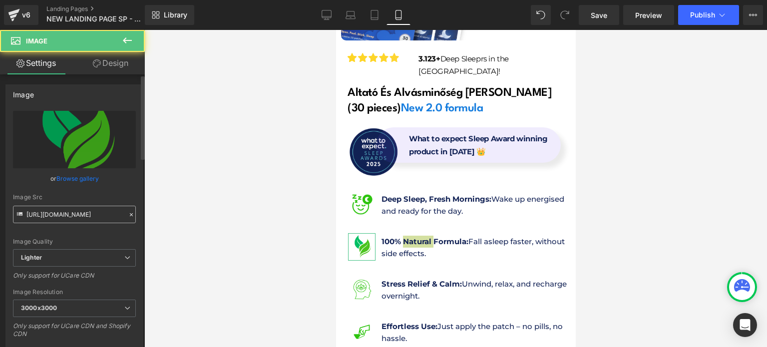
click at [81, 217] on input "[URL][DOMAIN_NAME]" at bounding box center [74, 214] width 123 height 17
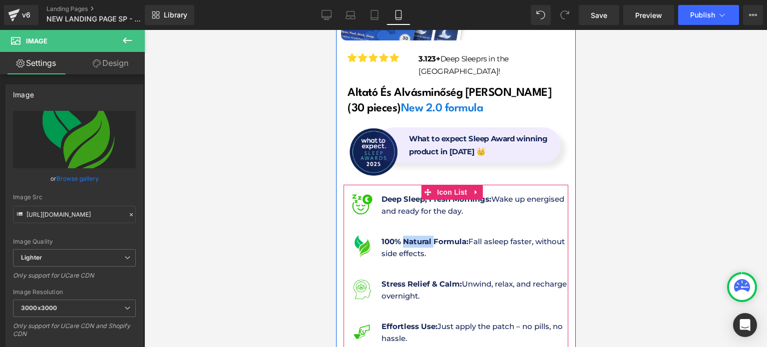
click at [416, 207] on ul "Image Deep Sleep, Fresh Mornings: Wake up energised and ready for the day. Text…" at bounding box center [460, 278] width 215 height 170
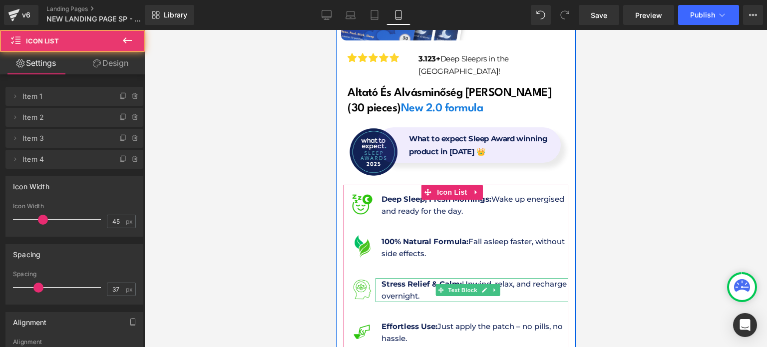
click at [400, 278] on p "Stress Relief & Calm: Unwind, relax, and recharge overnight." at bounding box center [474, 290] width 187 height 24
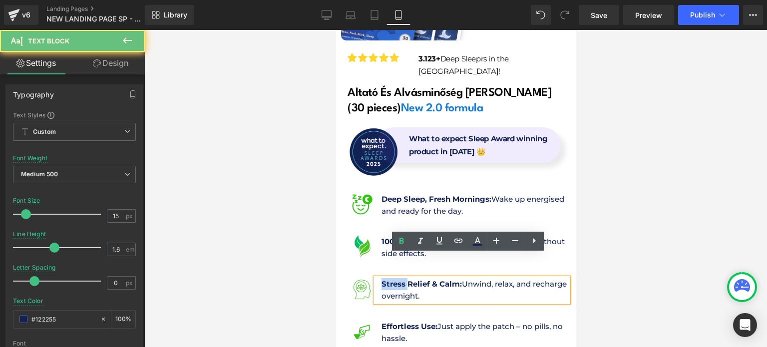
click at [400, 278] on p "Stress Relief & Calm: Unwind, relax, and recharge overnight." at bounding box center [474, 290] width 187 height 24
click at [400, 279] on strong "Stress Relief & Calm:" at bounding box center [421, 283] width 80 height 9
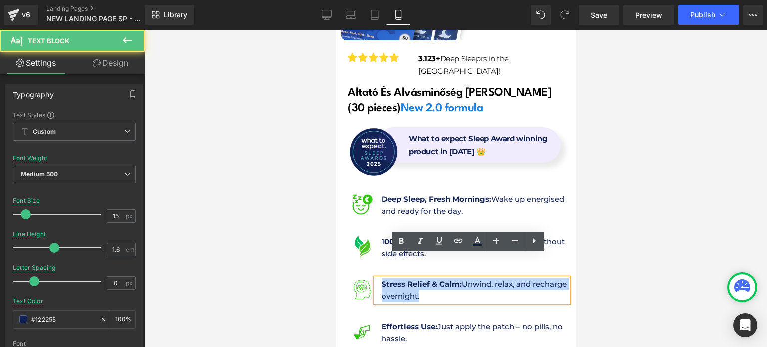
copy p "Stress Relief & Calm: Unwind, relax, and recharge overnight."
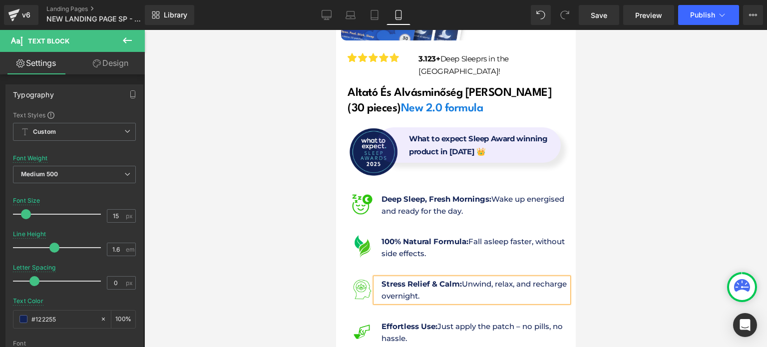
click at [409, 322] on strong "Effortless Use:" at bounding box center [409, 326] width 56 height 9
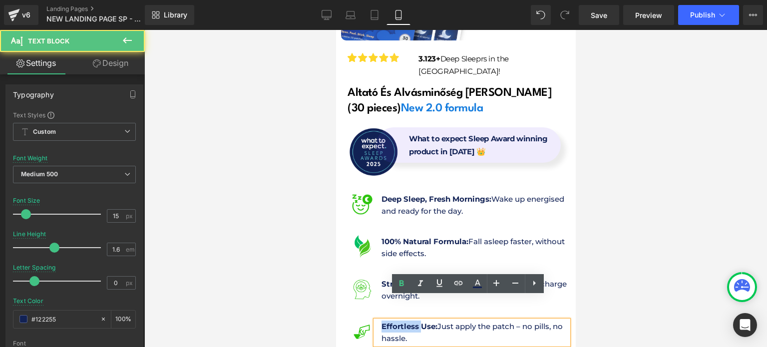
click at [409, 322] on strong "Effortless Use:" at bounding box center [409, 326] width 56 height 9
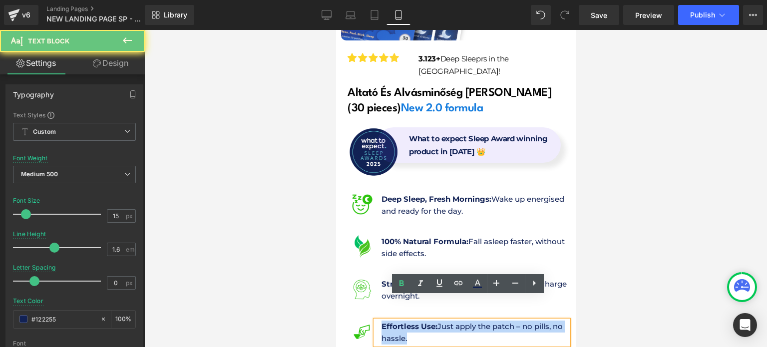
click at [409, 322] on strong "Effortless Use:" at bounding box center [409, 326] width 56 height 9
copy p "Effortless Use: Just apply the patch – no pills, no hassle."
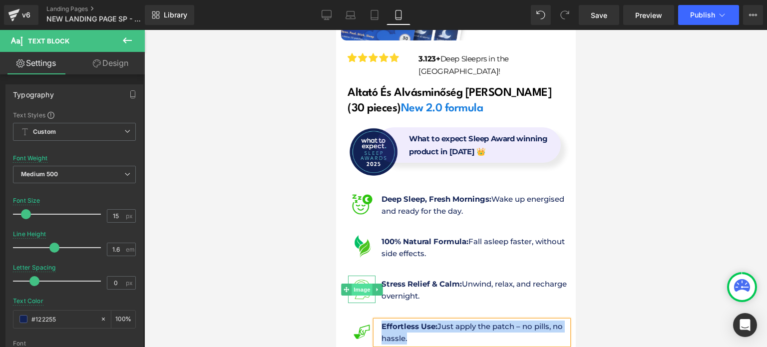
click at [356, 284] on span "Image" at bounding box center [361, 290] width 21 height 12
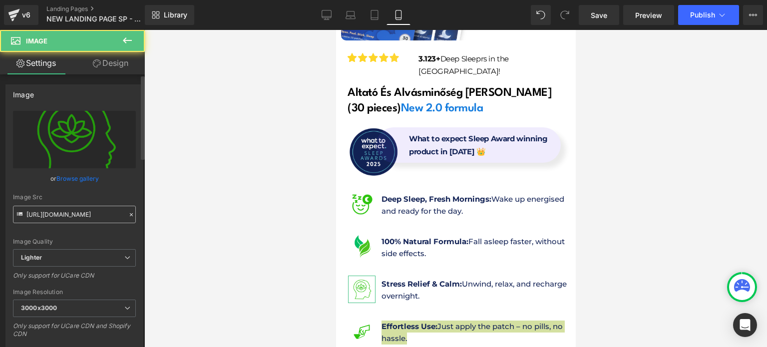
click at [46, 214] on input "[URL][DOMAIN_NAME]" at bounding box center [74, 214] width 123 height 17
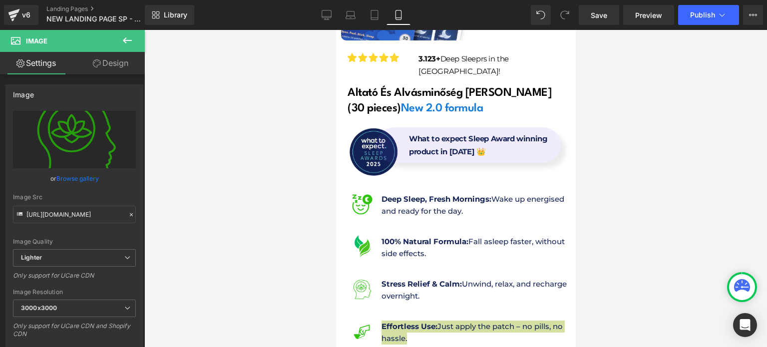
click at [358, 307] on div "Rendering Content" at bounding box center [383, 307] width 61 height 11
click at [360, 310] on div "Rendering Content" at bounding box center [383, 307] width 61 height 11
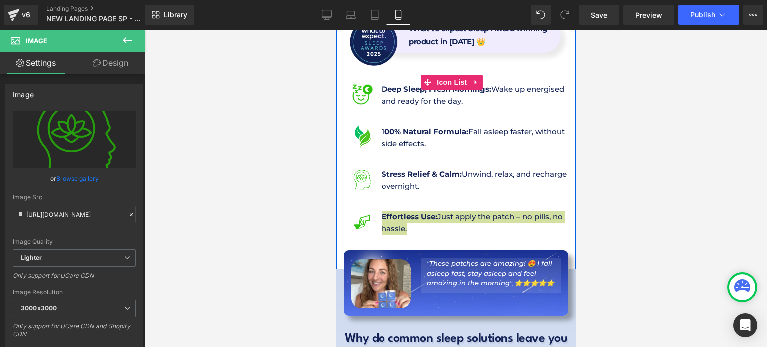
scroll to position [499, 0]
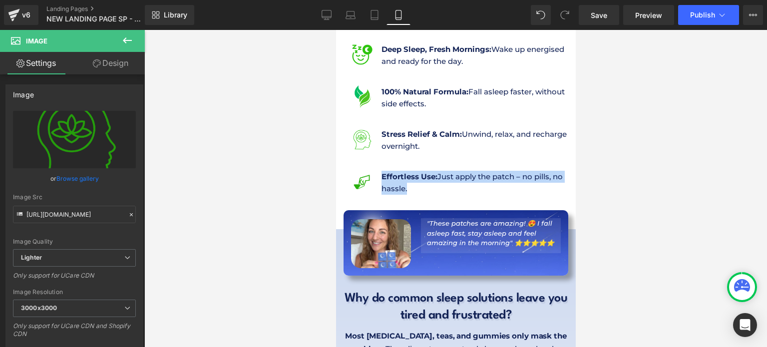
click at [364, 168] on div "Image" at bounding box center [361, 181] width 27 height 27
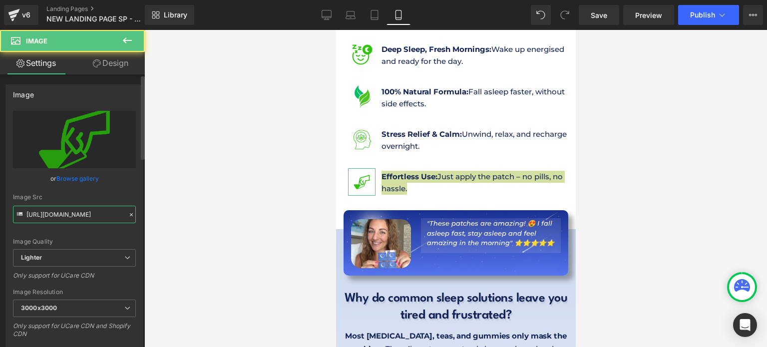
click at [97, 217] on input "[URL][DOMAIN_NAME]" at bounding box center [74, 214] width 123 height 17
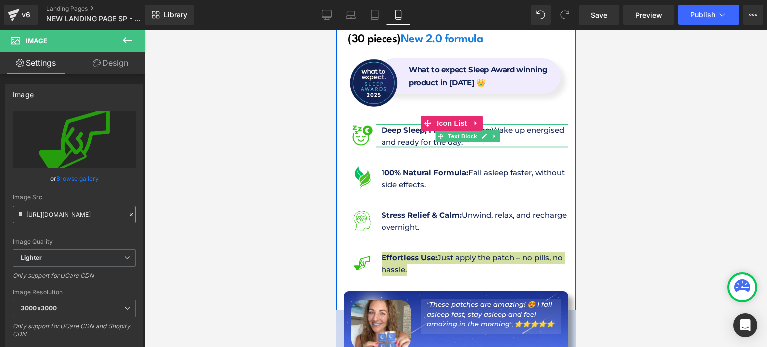
scroll to position [350, 0]
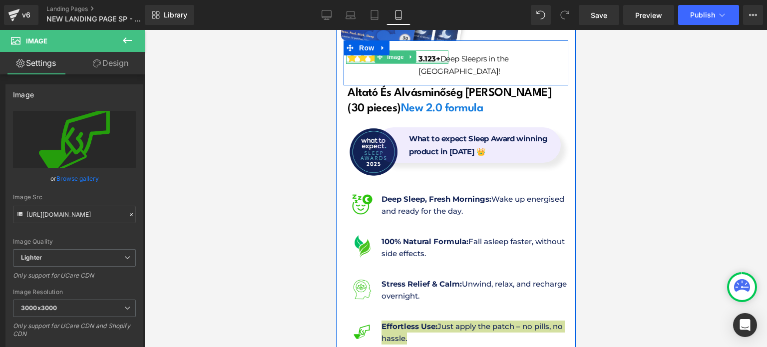
click at [365, 61] on div at bounding box center [397, 62] width 102 height 2
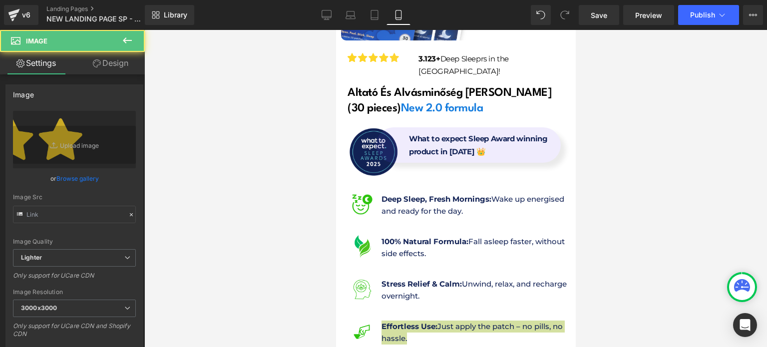
click at [298, 199] on div at bounding box center [455, 188] width 623 height 317
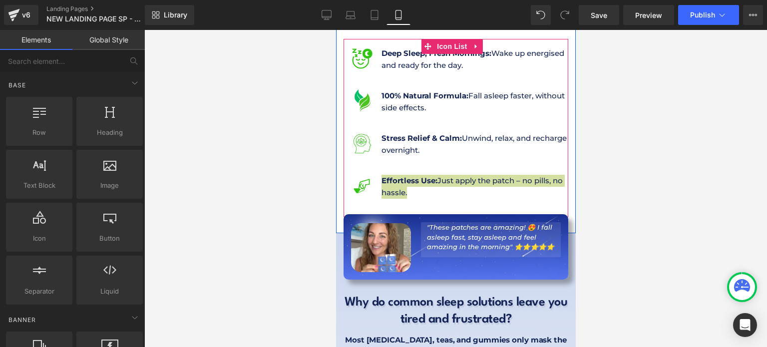
scroll to position [499, 0]
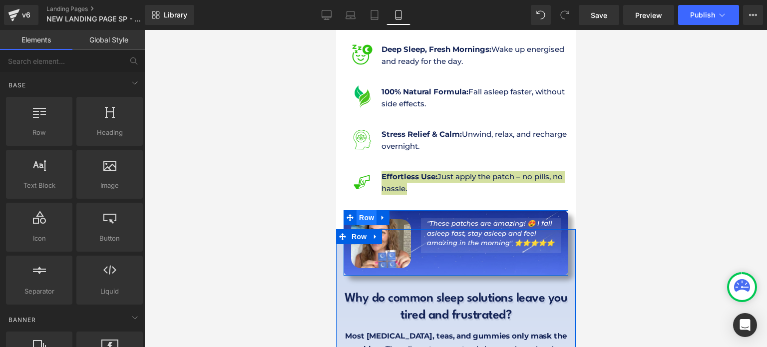
click at [370, 210] on span "Row" at bounding box center [366, 217] width 20 height 15
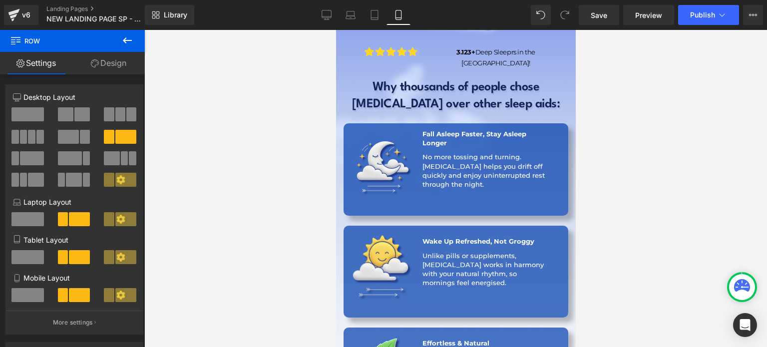
scroll to position [0, 0]
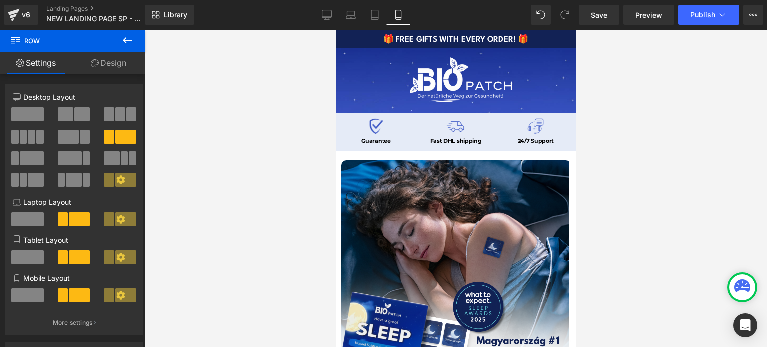
drag, startPoint x: 570, startPoint y: 173, endPoint x: 909, endPoint y: 59, distance: 357.6
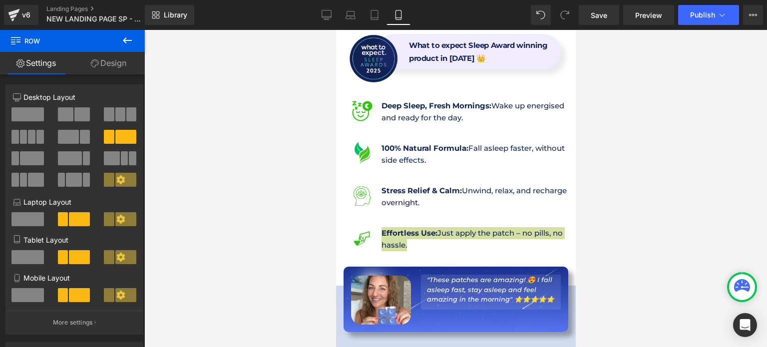
scroll to position [450, 0]
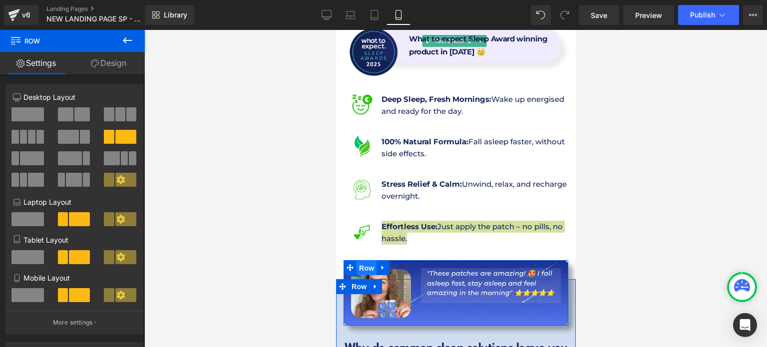
click at [365, 261] on span "Row" at bounding box center [366, 268] width 20 height 15
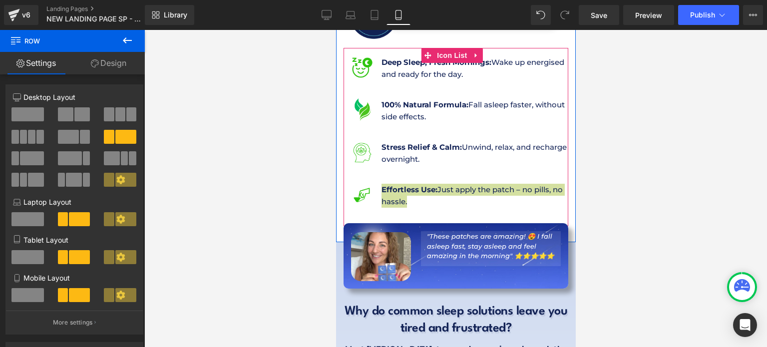
scroll to position [499, 0]
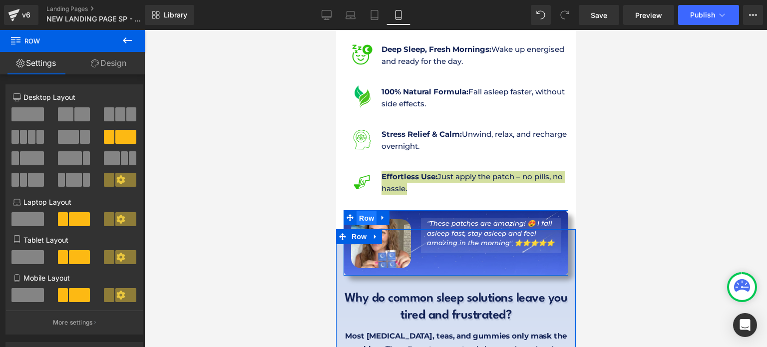
click at [364, 211] on span "Row" at bounding box center [366, 218] width 20 height 15
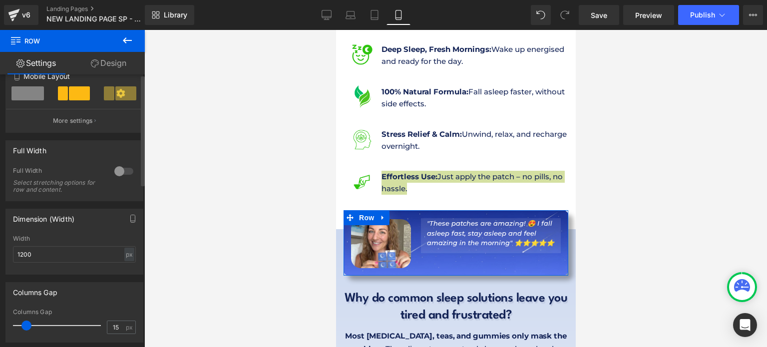
scroll to position [250, 0]
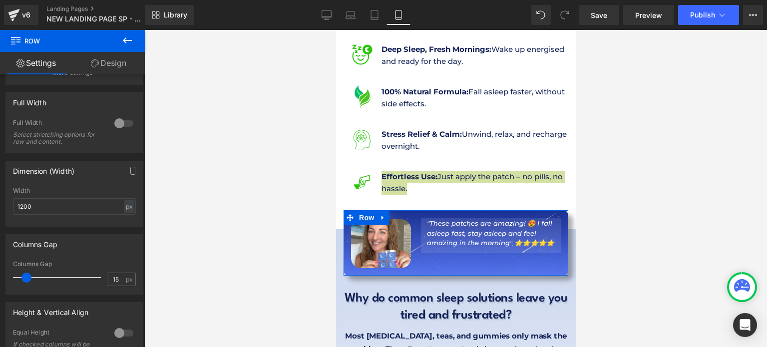
drag, startPoint x: 103, startPoint y: 65, endPoint x: 89, endPoint y: 150, distance: 86.1
click at [103, 65] on link "Design" at bounding box center [108, 63] width 72 height 22
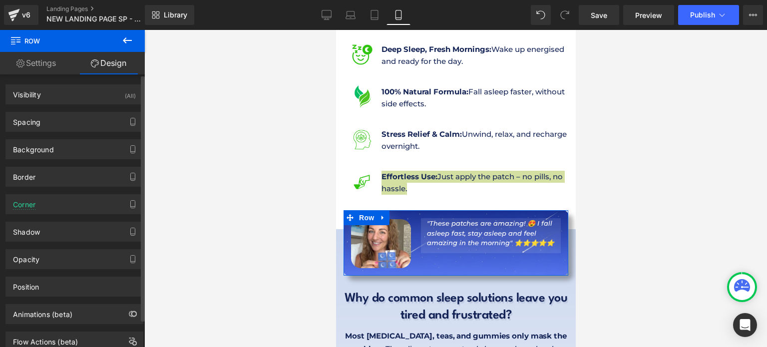
click at [71, 160] on div "Border Border Style Custom Custom Setup Global Style Custom Setup Global Style …" at bounding box center [74, 172] width 149 height 27
click at [69, 153] on div "Background" at bounding box center [74, 149] width 137 height 19
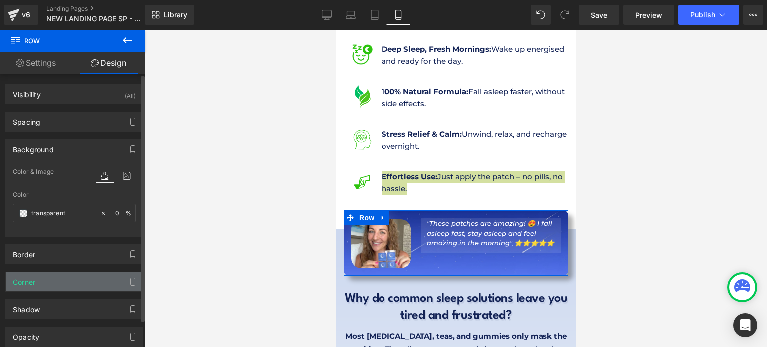
click at [58, 286] on div "Corner" at bounding box center [74, 281] width 137 height 19
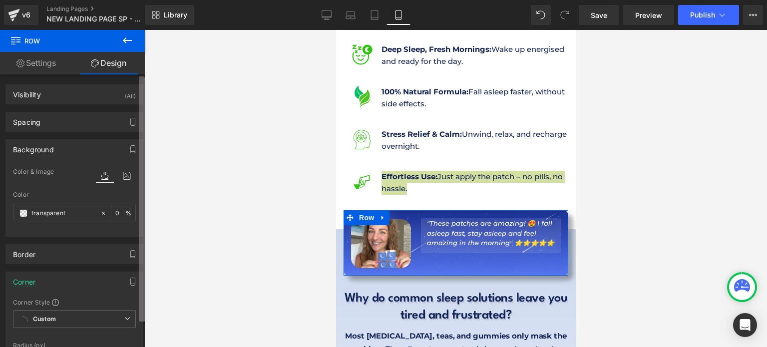
click at [140, 175] on b at bounding box center [142, 198] width 6 height 245
click at [126, 173] on icon at bounding box center [127, 175] width 18 height 13
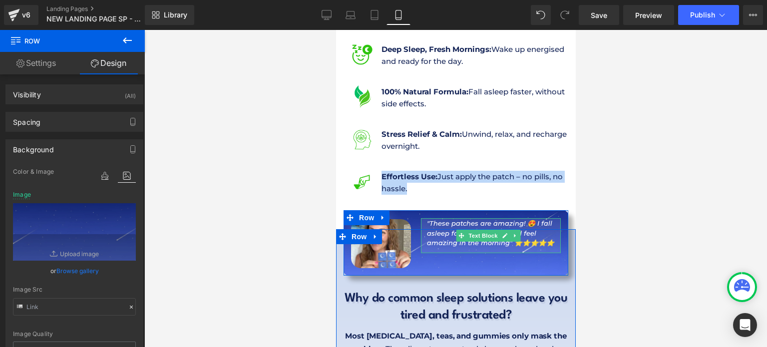
click at [482, 222] on icon ""These patches are amazing! 😍 I fall asleep fast, stay asleep and feel amazing …" at bounding box center [490, 232] width 127 height 27
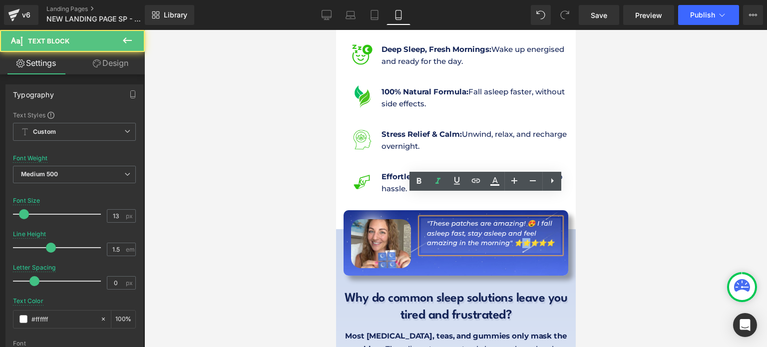
click at [482, 222] on icon ""These patches are amazing! 😍 I fall asleep fast, stay asleep and feel amazing …" at bounding box center [490, 232] width 127 height 27
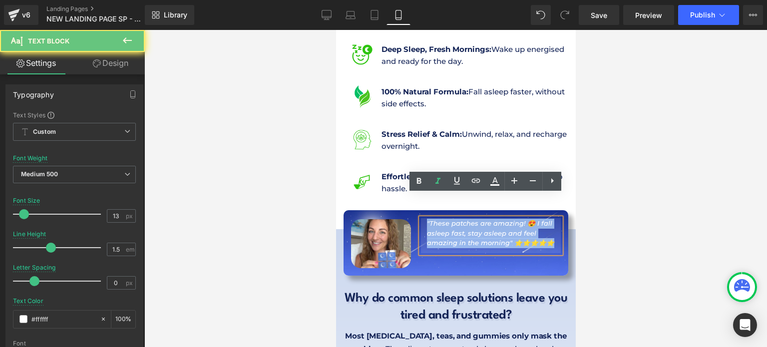
click at [482, 222] on icon ""These patches are amazing! 😍 I fall asleep fast, stay asleep and feel amazing …" at bounding box center [490, 232] width 127 height 27
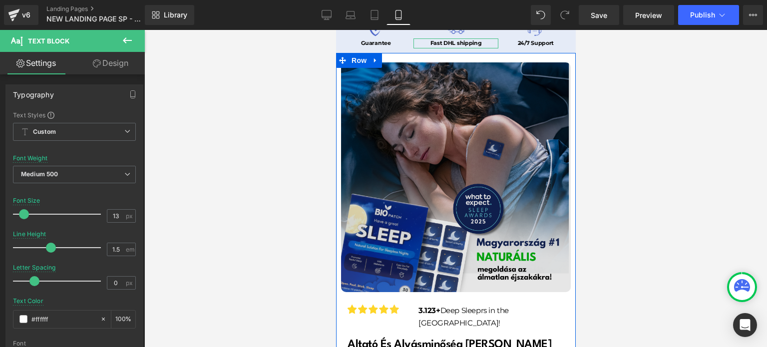
scroll to position [0, 0]
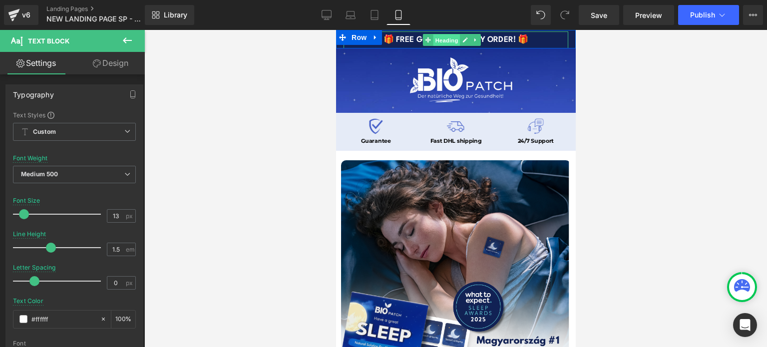
click at [434, 38] on span "Heading" at bounding box center [446, 40] width 27 height 12
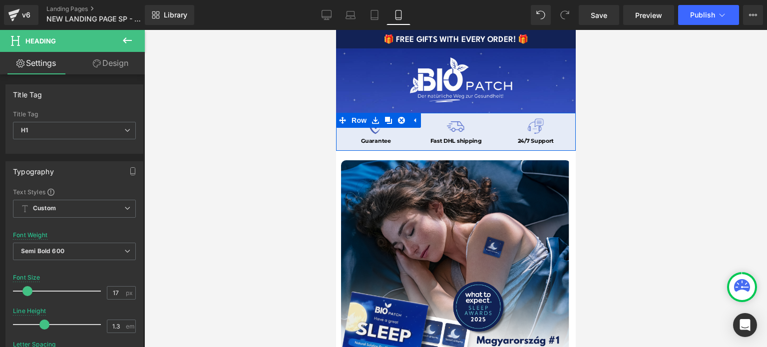
click at [373, 129] on span "Image" at bounding box center [374, 126] width 21 height 12
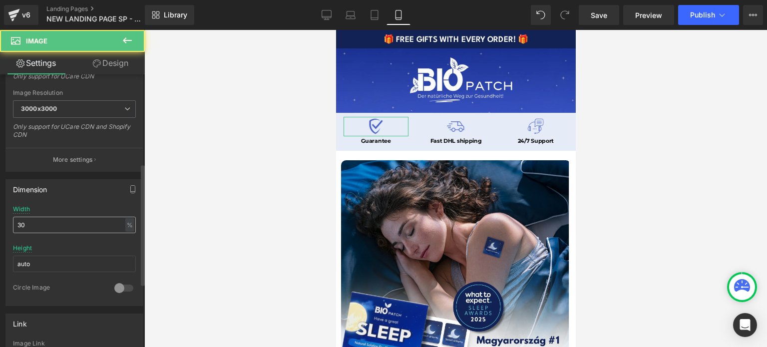
scroll to position [200, 0]
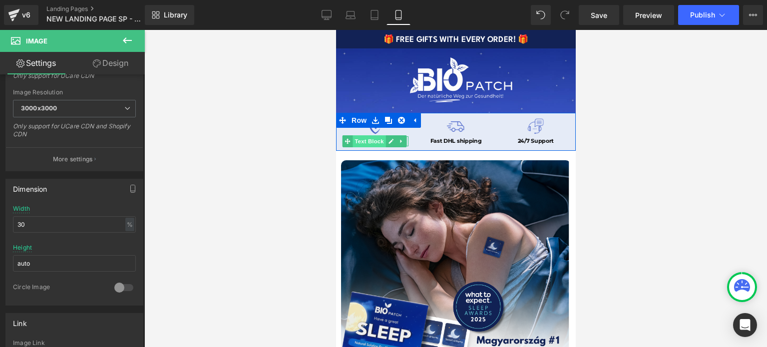
click at [376, 141] on span "Text Block" at bounding box center [369, 141] width 33 height 12
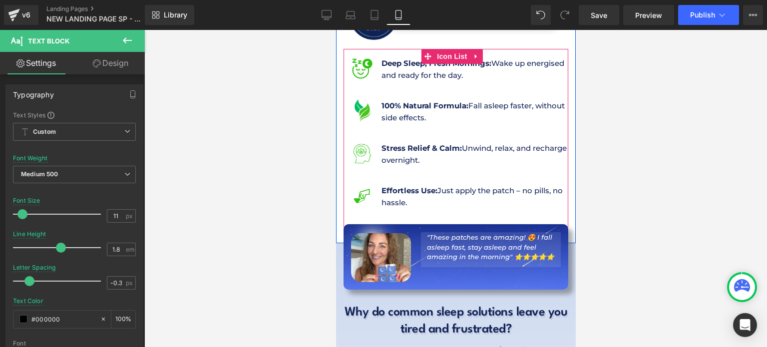
scroll to position [499, 0]
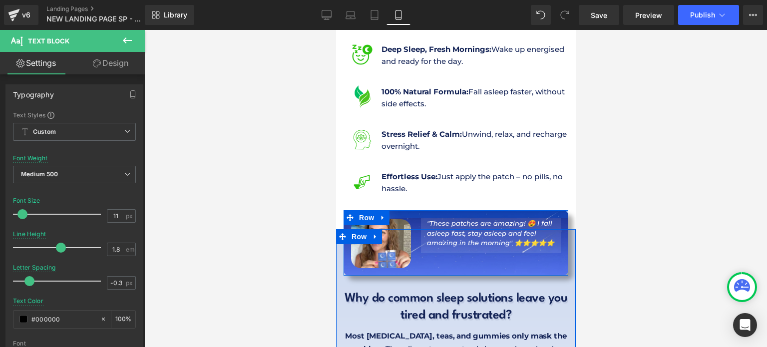
click at [406, 210] on div at bounding box center [455, 214] width 225 height 8
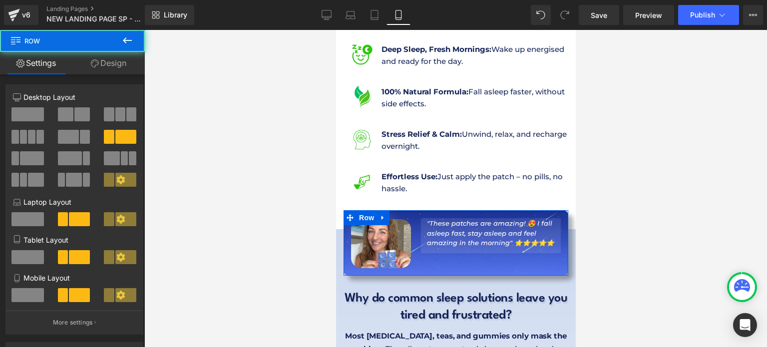
click at [135, 51] on div "Row Settings Design 4+8 4+8 4+8 Column Size Customizer 4+8 Desktop Layout Lapto…" at bounding box center [72, 191] width 145 height 322
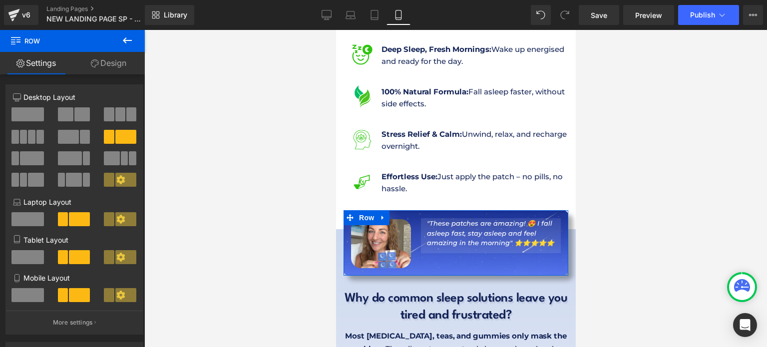
click at [125, 56] on link "Design" at bounding box center [108, 63] width 72 height 22
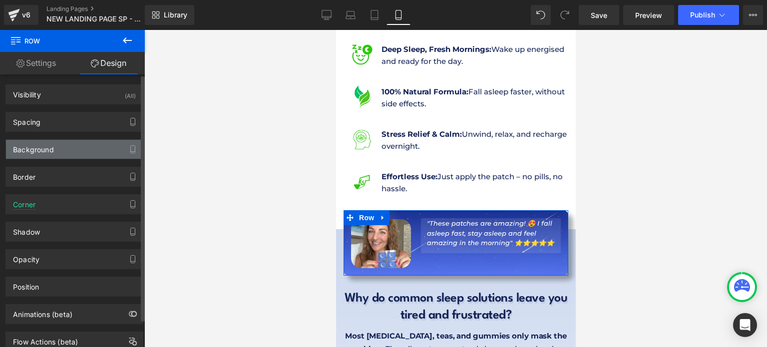
click at [71, 145] on div "Background" at bounding box center [74, 149] width 137 height 19
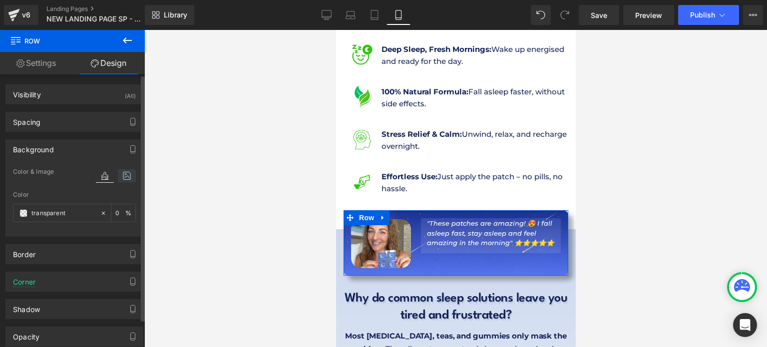
click at [119, 179] on icon at bounding box center [127, 175] width 18 height 13
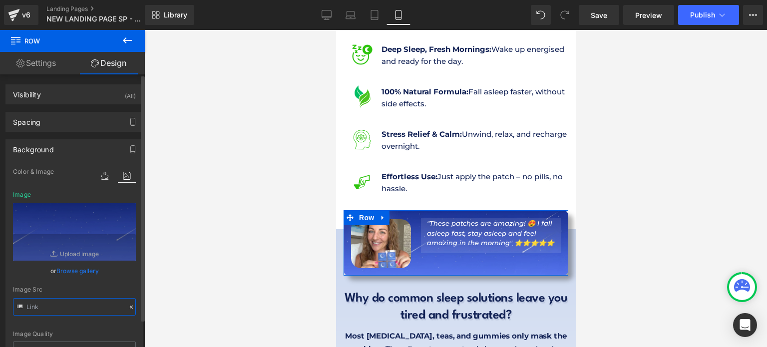
click at [75, 302] on input "text" at bounding box center [74, 306] width 123 height 17
type input "[URL][DOMAIN_NAME]"
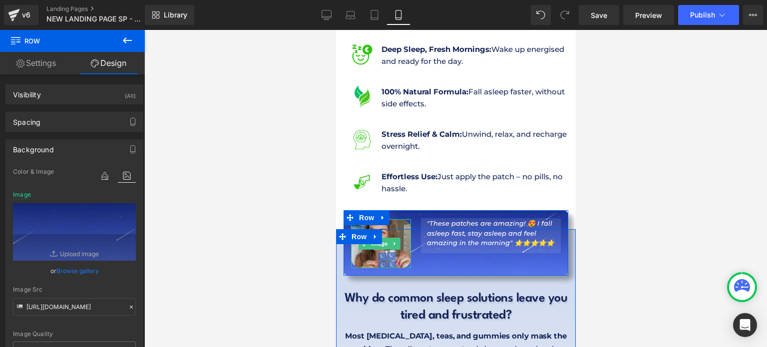
click at [384, 226] on img at bounding box center [381, 243] width 60 height 49
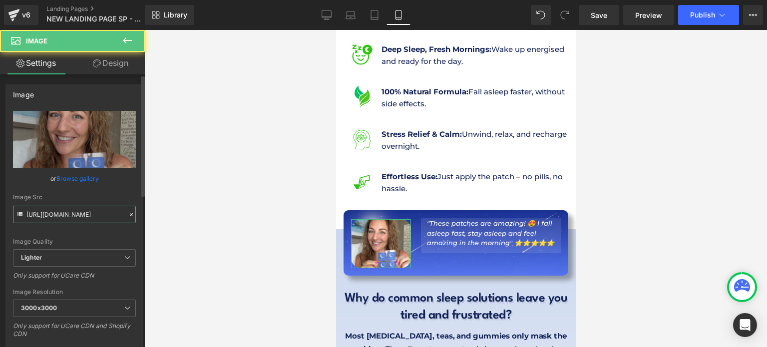
click at [66, 221] on input "[URL][DOMAIN_NAME]" at bounding box center [74, 214] width 123 height 17
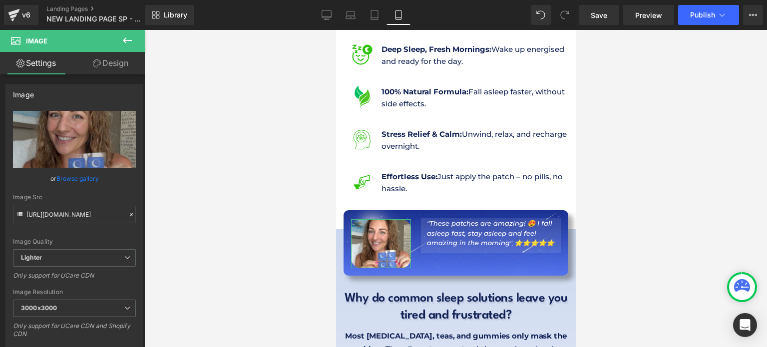
click at [120, 54] on link "Design" at bounding box center [110, 63] width 72 height 22
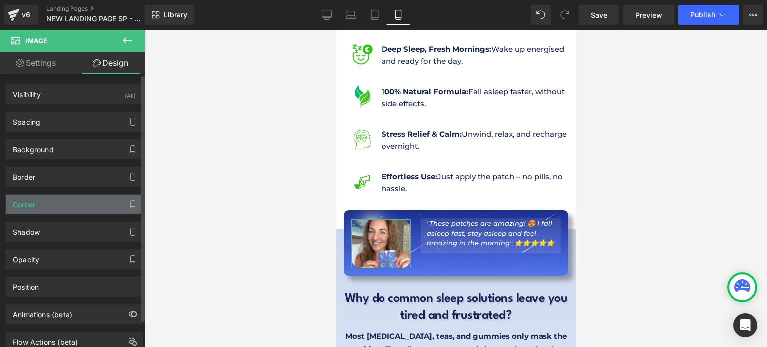
click at [48, 194] on div "Corner Corner Style Custom Custom Setup Global Style Custom Setup Global Style …" at bounding box center [74, 204] width 138 height 20
click at [48, 197] on div "Corner" at bounding box center [74, 204] width 137 height 19
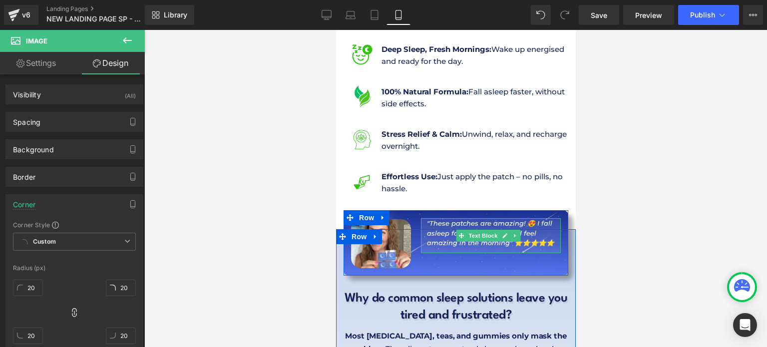
click at [463, 219] on icon ""These patches are amazing! 😍 I fall asleep fast, stay asleep and feel amazing …" at bounding box center [490, 232] width 127 height 27
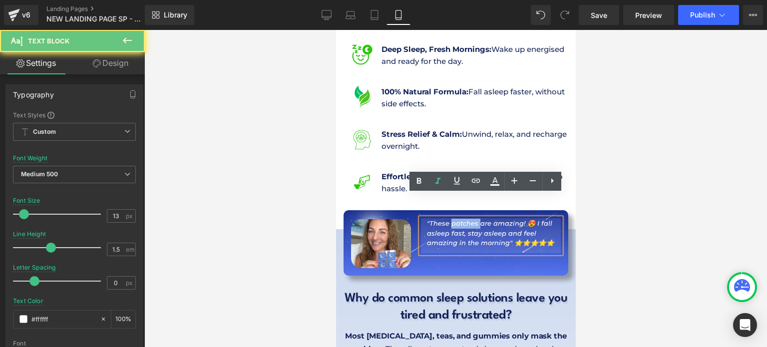
click at [463, 219] on icon ""These patches are amazing! 😍 I fall asleep fast, stay asleep and feel amazing …" at bounding box center [490, 232] width 127 height 27
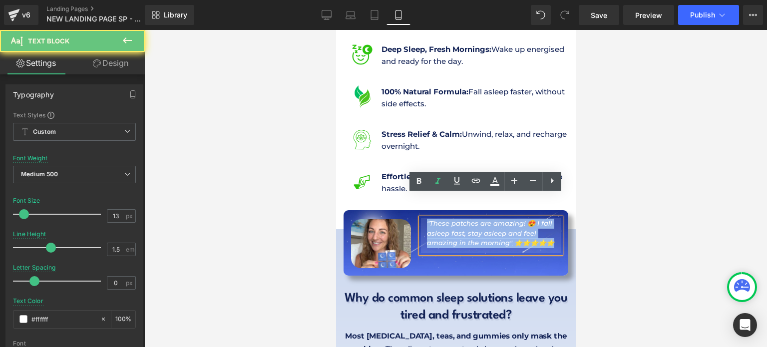
click at [463, 219] on icon ""These patches are amazing! 😍 I fall asleep fast, stay asleep and feel amazing …" at bounding box center [490, 232] width 127 height 27
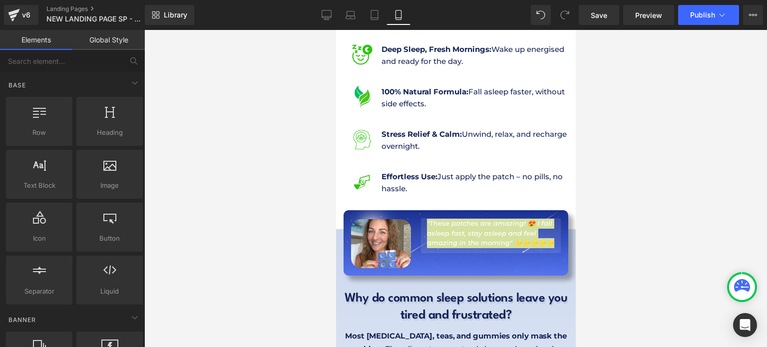
click at [625, 213] on div at bounding box center [455, 188] width 623 height 317
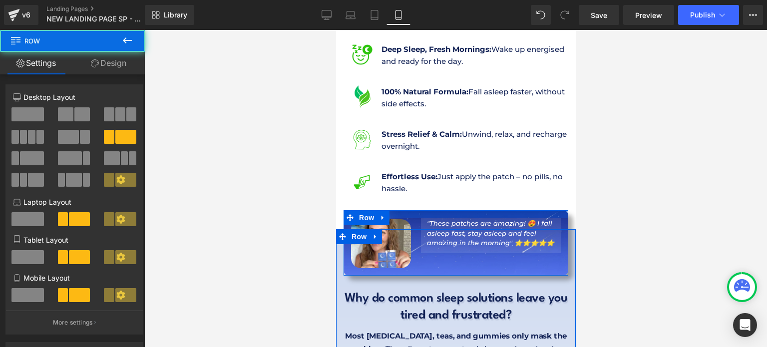
click at [511, 210] on div "Image "These patches are amazing! 😍 I fall asleep fast, stay asleep and feel am…" at bounding box center [455, 242] width 225 height 65
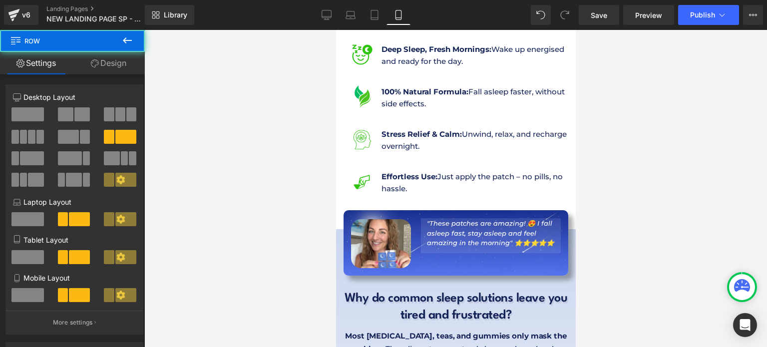
click at [444, 146] on ul "Image Deep Sleep, Fresh Mornings: Wake up energised and ready for the day. Text…" at bounding box center [460, 128] width 215 height 170
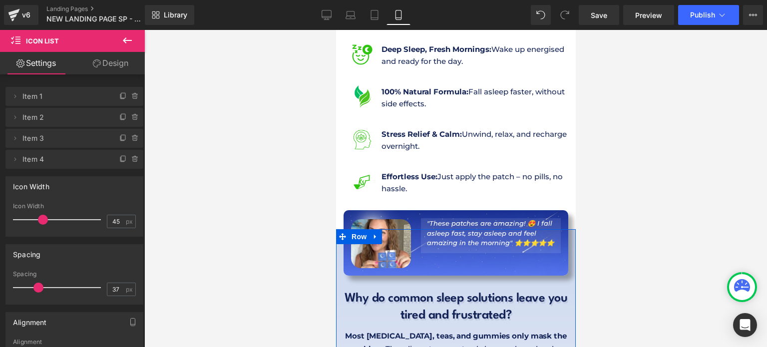
click at [438, 219] on icon ""These patches are amazing! 😍 I fall asleep fast, stay asleep and feel amazing …" at bounding box center [490, 232] width 127 height 27
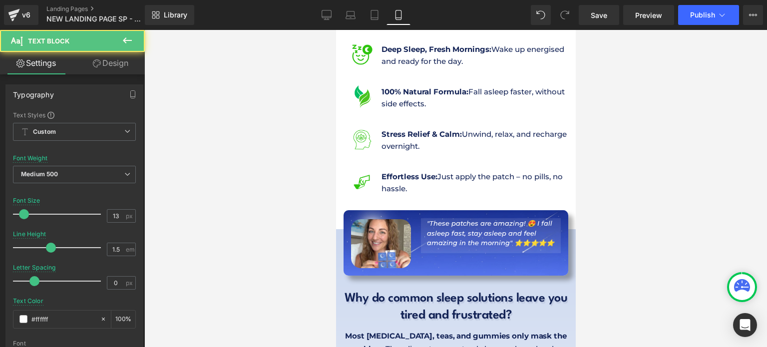
click at [119, 70] on link "Design" at bounding box center [110, 63] width 72 height 22
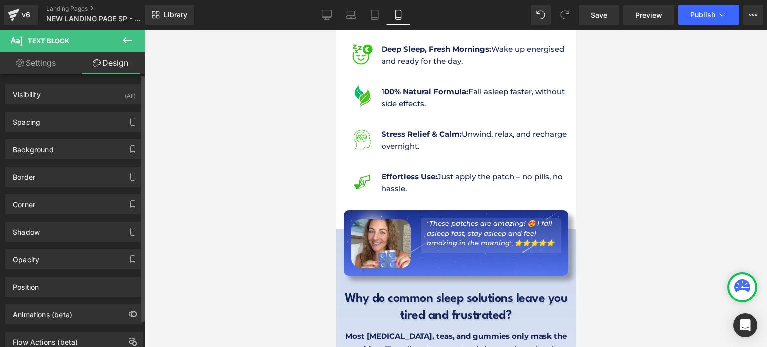
click at [65, 161] on div "Border Border Style Custom Custom Setup Global Style Custom Setup Global Style …" at bounding box center [74, 172] width 149 height 27
click at [65, 153] on div "Background" at bounding box center [74, 149] width 137 height 19
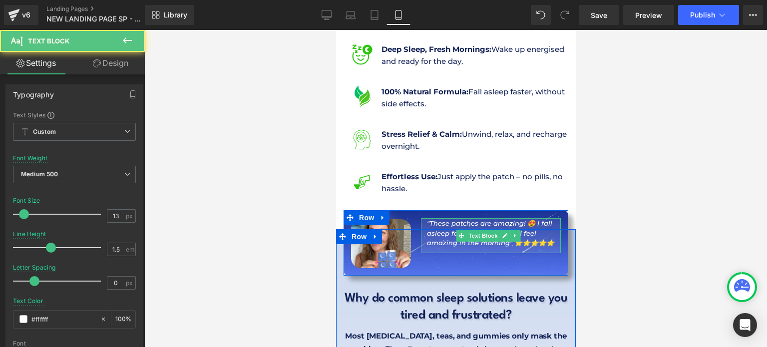
click at [437, 219] on icon ""These patches are amazing! 😍 I fall asleep fast, stay asleep and feel amazing …" at bounding box center [490, 232] width 127 height 27
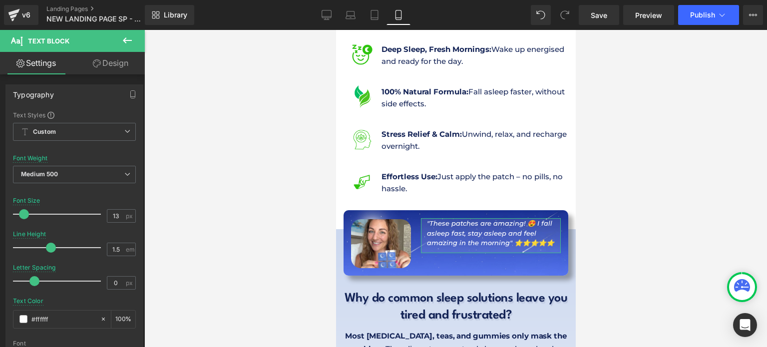
click at [112, 69] on link "Design" at bounding box center [110, 63] width 72 height 22
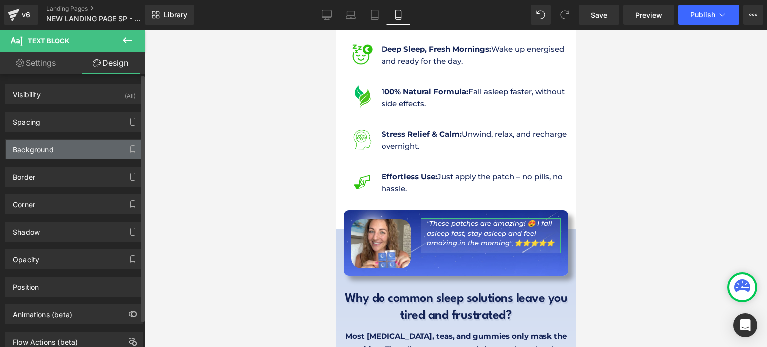
click at [38, 157] on div "Background" at bounding box center [74, 149] width 137 height 19
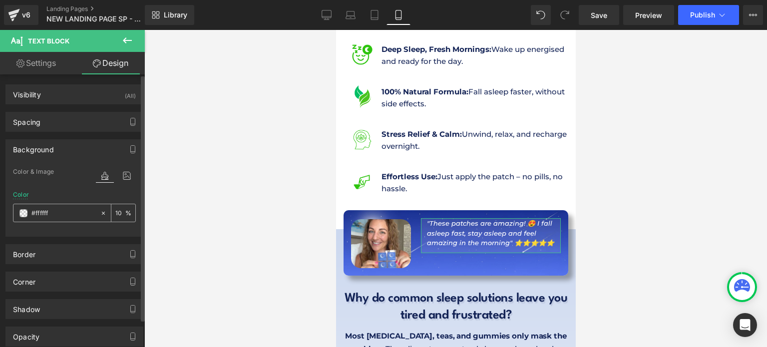
click at [54, 215] on input "#ffffff" at bounding box center [63, 213] width 64 height 11
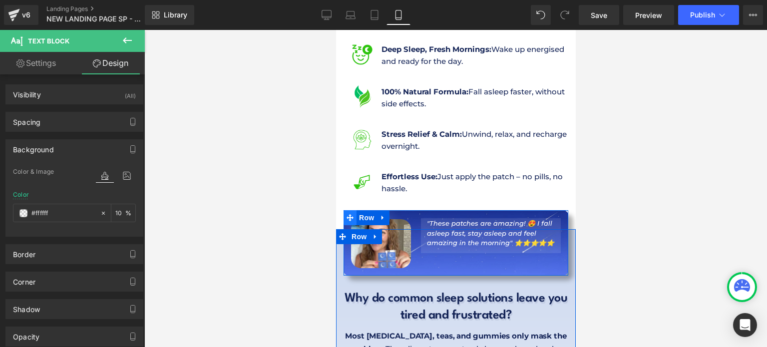
click at [351, 214] on icon at bounding box center [349, 217] width 7 height 7
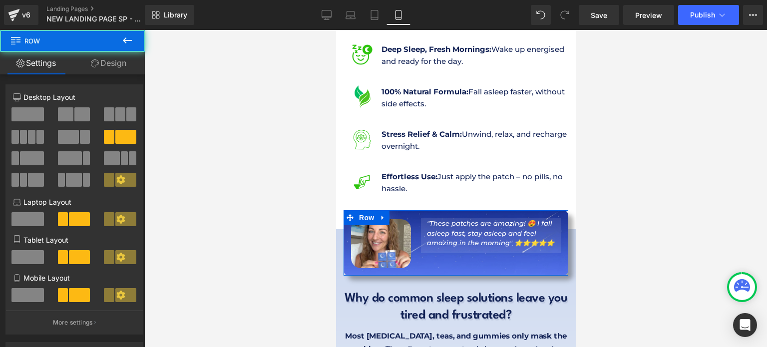
click at [98, 64] on link "Design" at bounding box center [108, 63] width 72 height 22
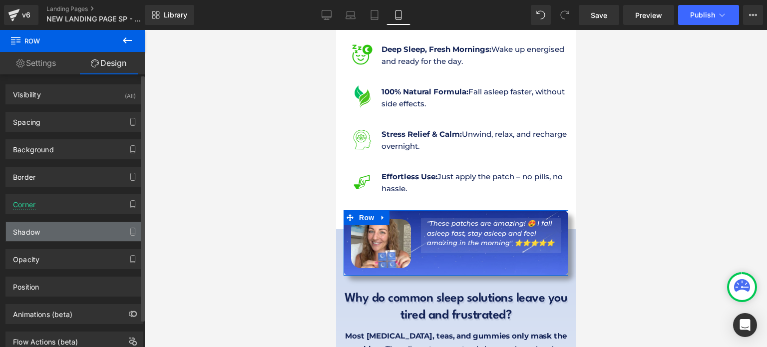
click at [55, 235] on div "Shadow" at bounding box center [74, 231] width 137 height 19
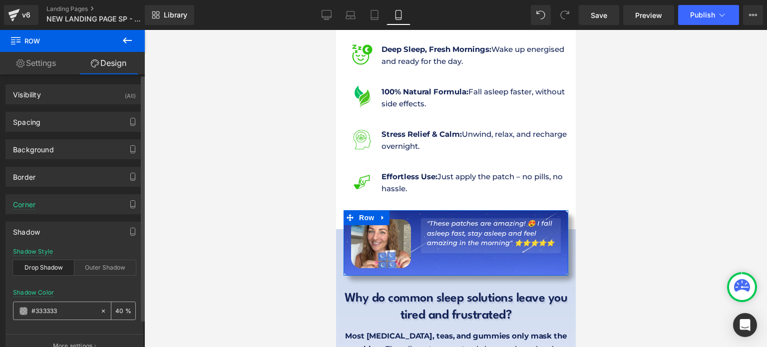
click at [64, 310] on input "#333333" at bounding box center [63, 311] width 64 height 11
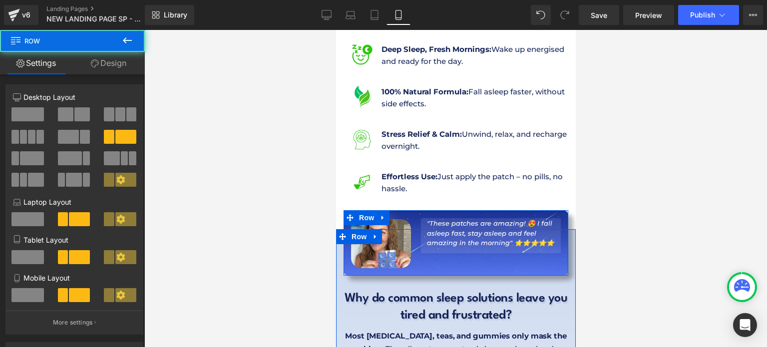
click at [440, 236] on div "Image "These patches are amazing! 😍 I fall asleep fast, stay asleep and feel am…" at bounding box center [455, 242] width 225 height 65
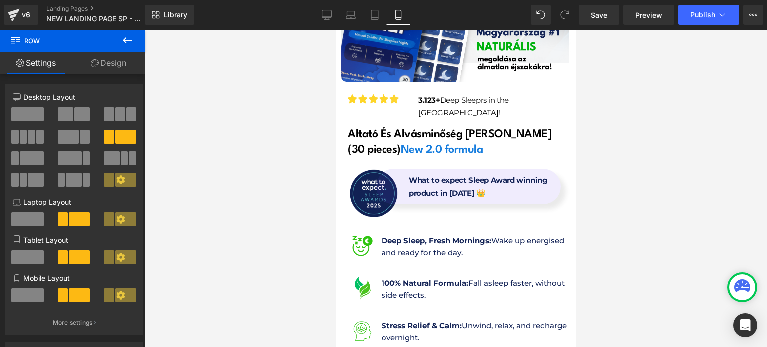
scroll to position [300, 0]
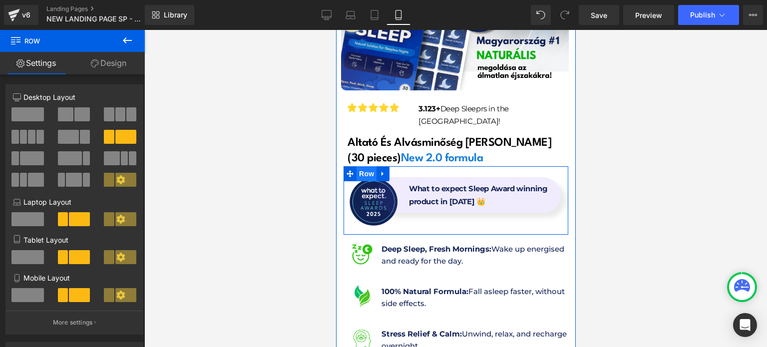
click at [370, 166] on span "Row" at bounding box center [366, 173] width 20 height 15
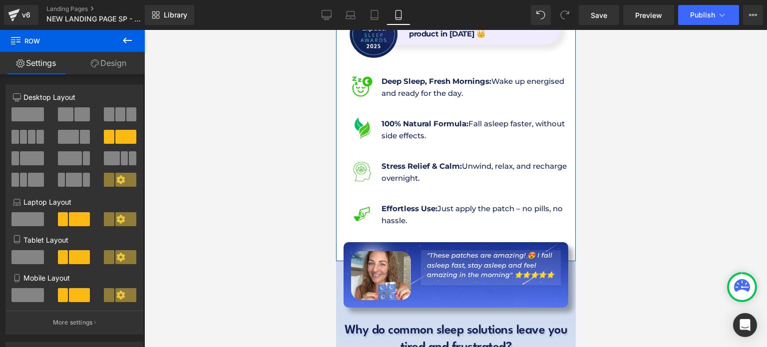
scroll to position [549, 0]
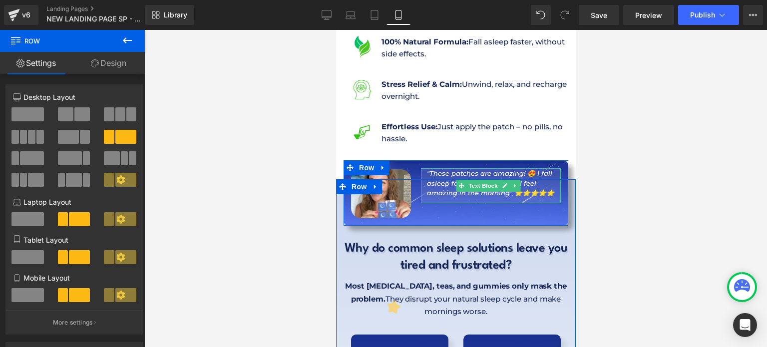
click at [483, 169] on icon ""These patches are amazing! 😍 I fall asleep fast, stay asleep and feel amazing …" at bounding box center [490, 182] width 127 height 27
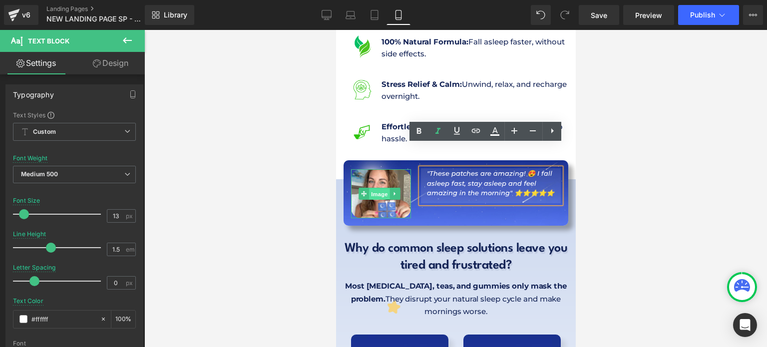
click at [387, 188] on span "Image" at bounding box center [379, 194] width 21 height 12
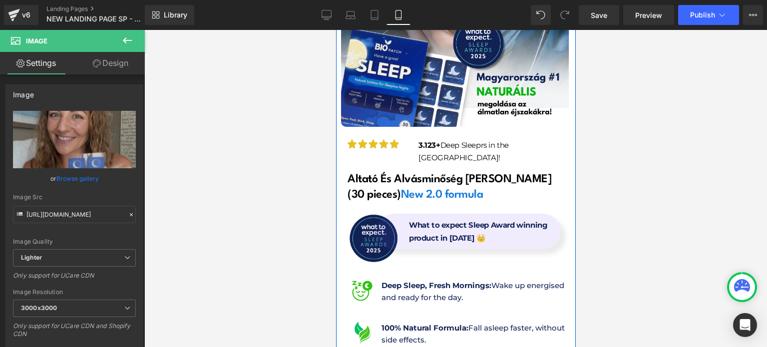
scroll to position [200, 0]
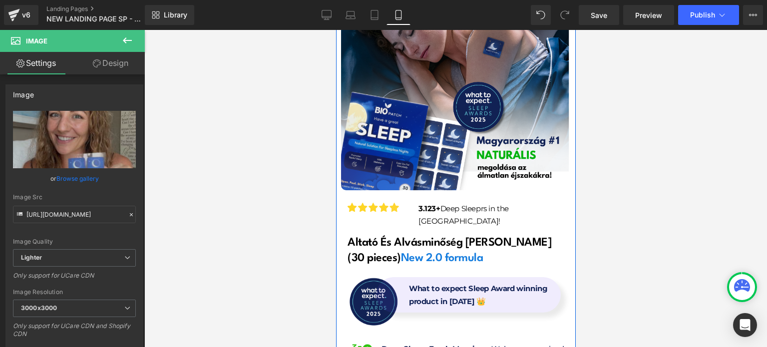
click at [384, 277] on div "What to expect Sleep Award winning product in [DATE] 👑" at bounding box center [468, 294] width 185 height 35
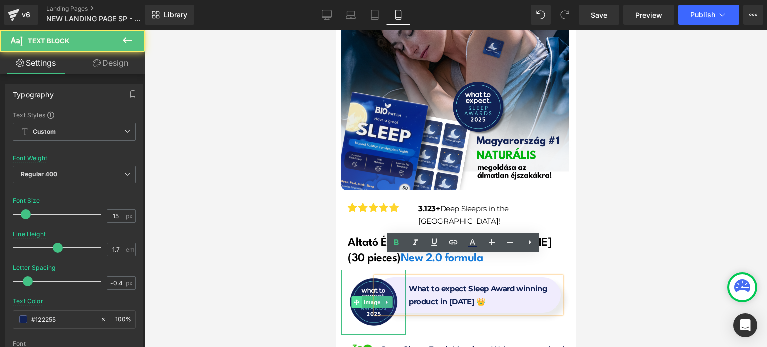
click at [358, 296] on span at bounding box center [356, 302] width 10 height 12
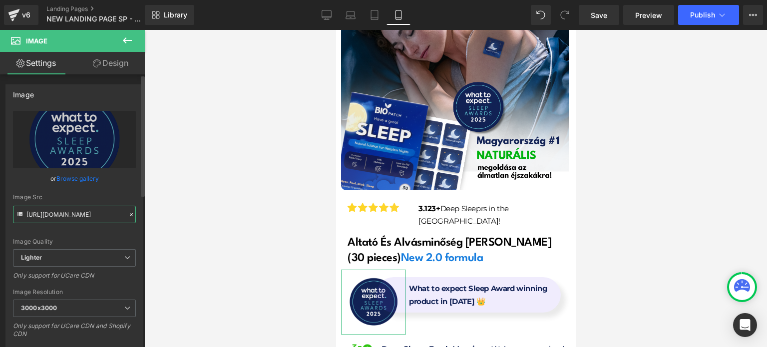
click at [99, 211] on input "[URL][DOMAIN_NAME]" at bounding box center [74, 214] width 123 height 17
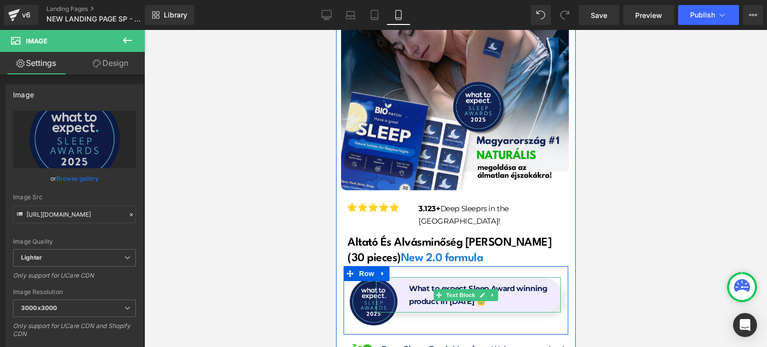
click at [409, 284] on b "What to expect Sleep Award winning product in [DATE] 👑" at bounding box center [478, 295] width 138 height 22
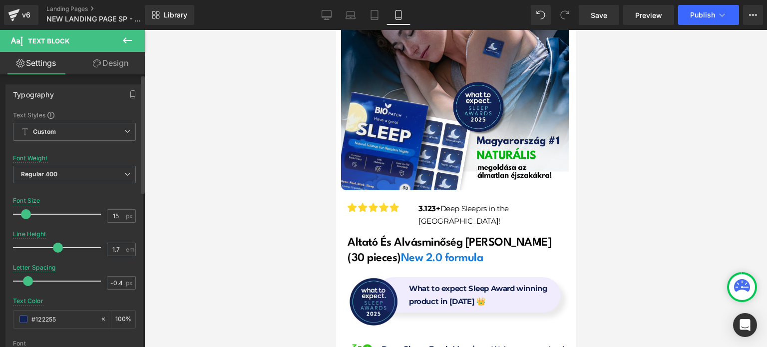
click at [95, 70] on link "Design" at bounding box center [110, 63] width 72 height 22
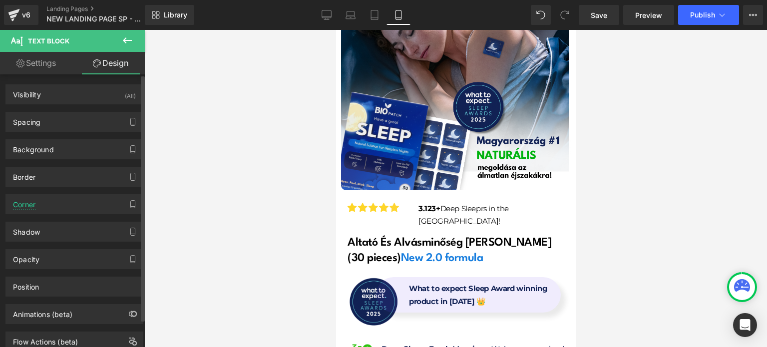
click at [72, 137] on div "Background Color & Image color Color #6949e8 10 % Image Replace Image Upload im…" at bounding box center [74, 145] width 149 height 27
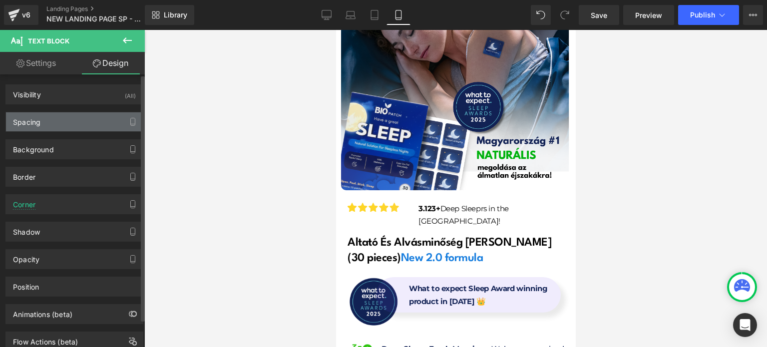
click at [70, 130] on div "Spacing" at bounding box center [74, 121] width 137 height 19
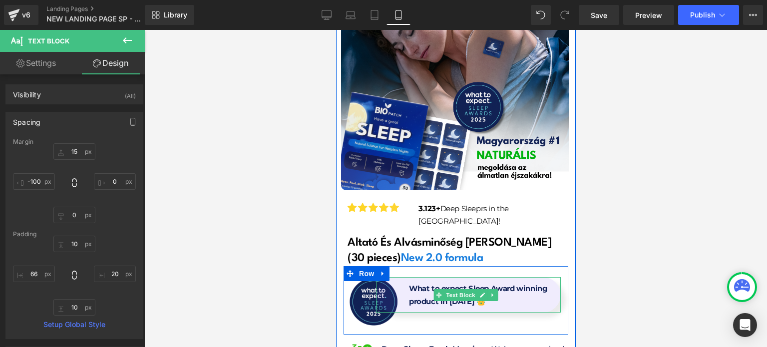
click at [402, 277] on div "What to expect Sleep Award winning product in [DATE] 👑" at bounding box center [468, 294] width 185 height 35
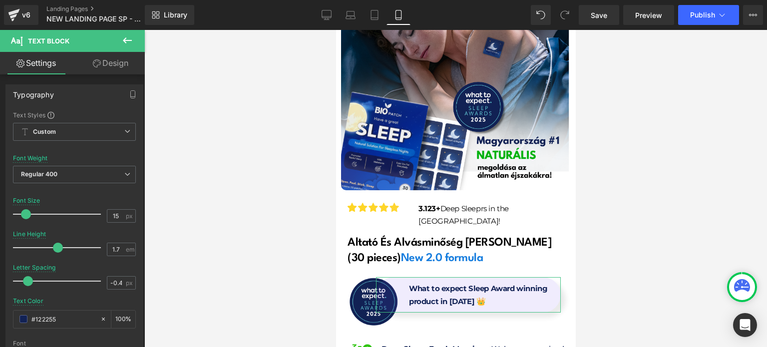
click at [101, 68] on link "Design" at bounding box center [110, 63] width 72 height 22
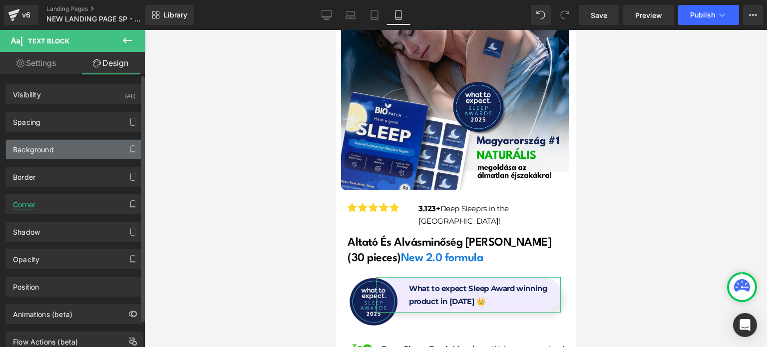
click at [66, 155] on div "Background" at bounding box center [74, 149] width 137 height 19
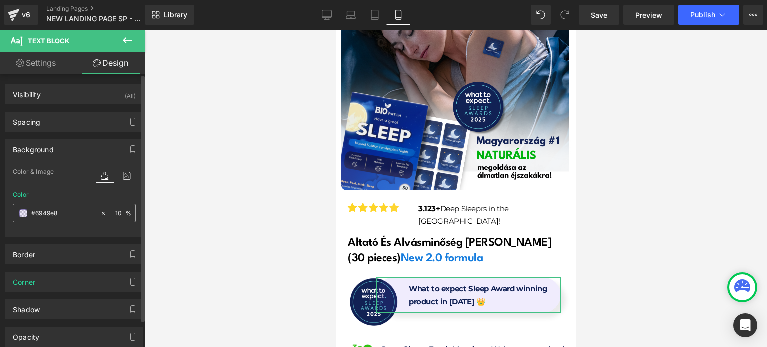
click at [71, 215] on input "#6949e8" at bounding box center [63, 213] width 64 height 11
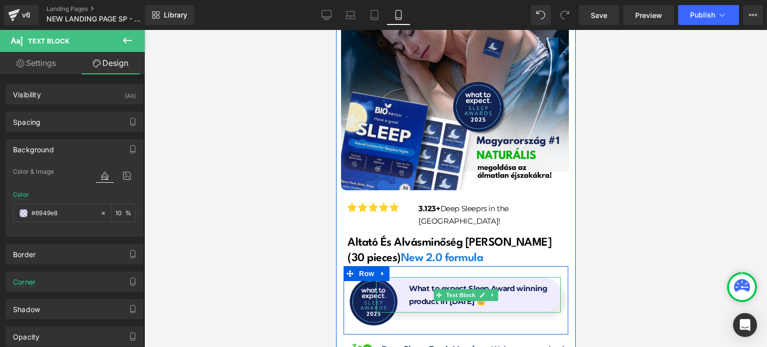
click at [452, 289] on span "Text Block" at bounding box center [460, 295] width 33 height 12
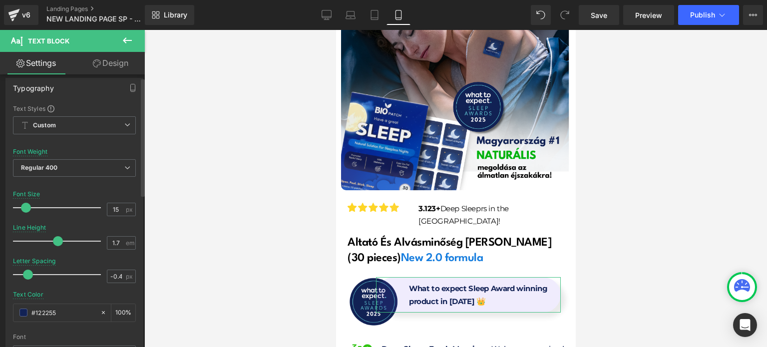
scroll to position [0, 0]
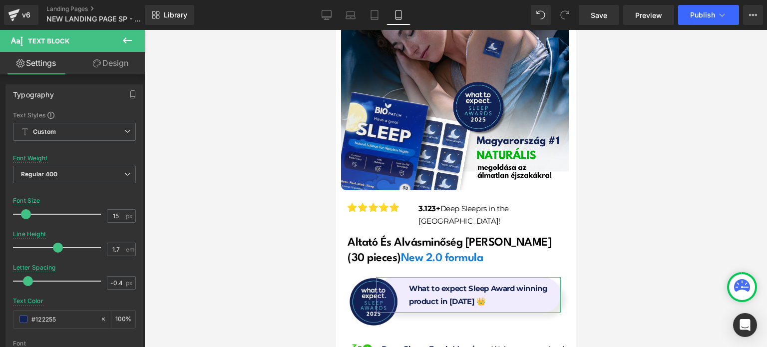
drag, startPoint x: 98, startPoint y: 57, endPoint x: 57, endPoint y: 118, distance: 73.8
click at [98, 57] on link "Design" at bounding box center [110, 63] width 72 height 22
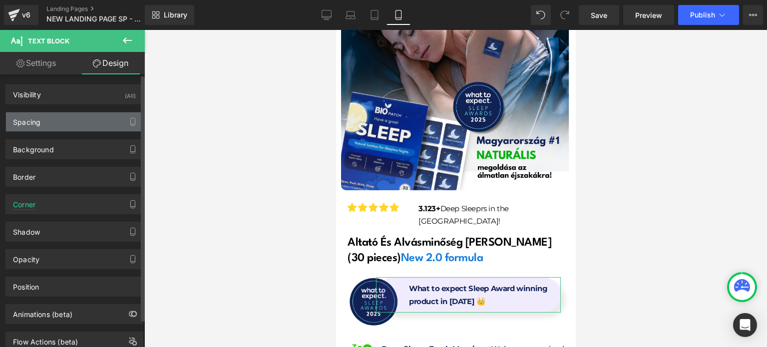
click at [49, 127] on div "Spacing" at bounding box center [74, 121] width 137 height 19
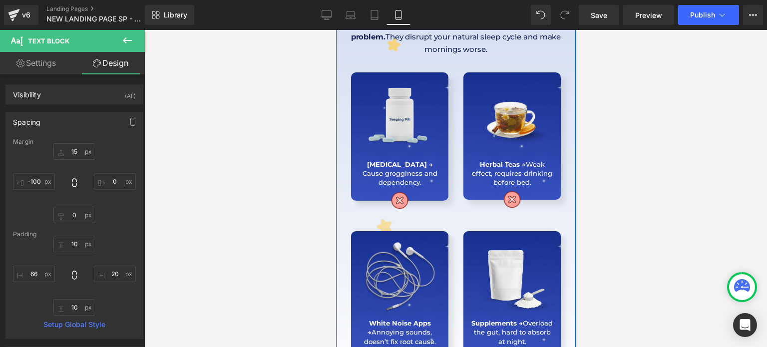
scroll to position [649, 0]
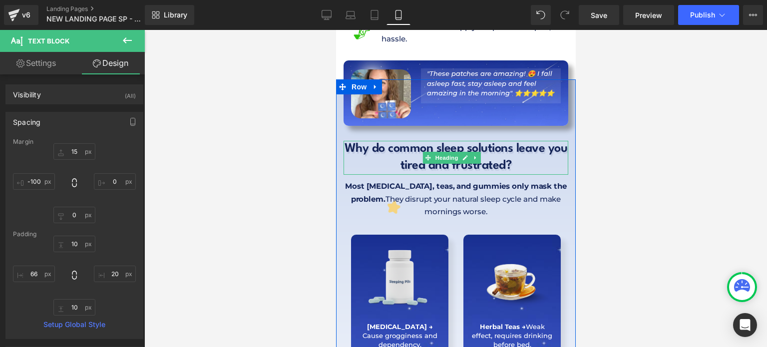
click at [393, 141] on h1 "Why do common sleep solutions leave you tired and frustrated?" at bounding box center [455, 158] width 225 height 34
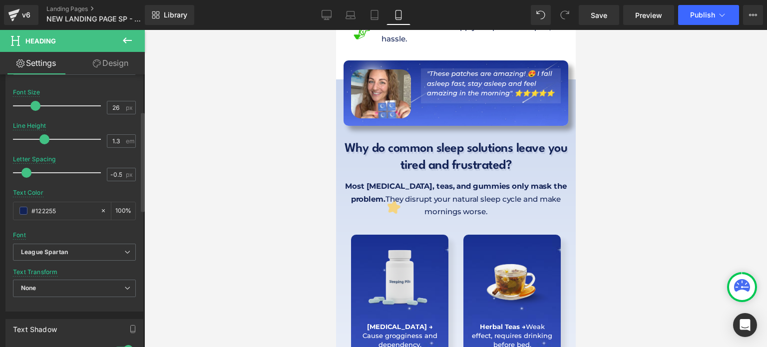
scroll to position [200, 0]
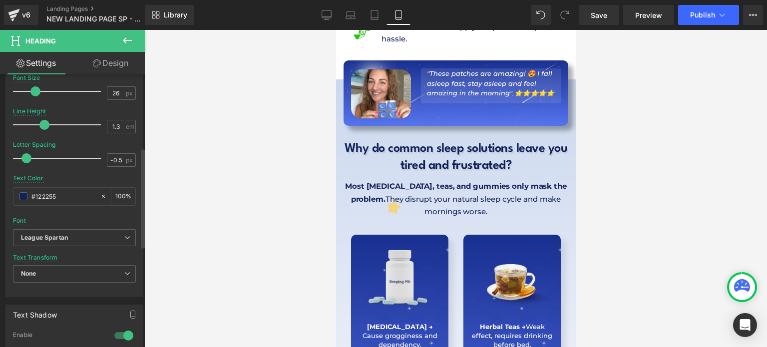
click at [52, 205] on div "Text Color #122255 100 %" at bounding box center [74, 196] width 123 height 42
click at [53, 199] on input "#122255" at bounding box center [63, 196] width 64 height 11
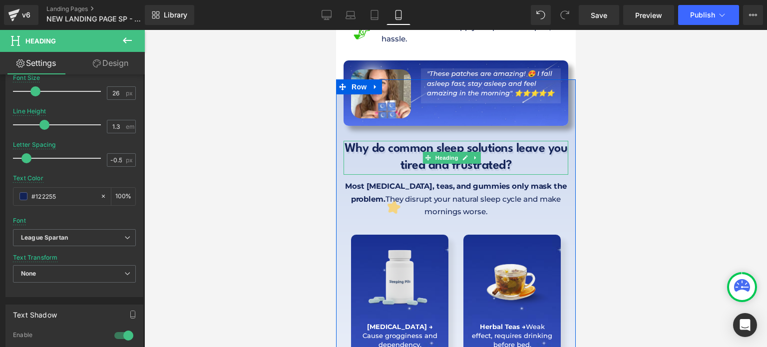
click at [396, 141] on h1 "Why do common sleep solutions leave you tired and frustrated?" at bounding box center [455, 158] width 225 height 34
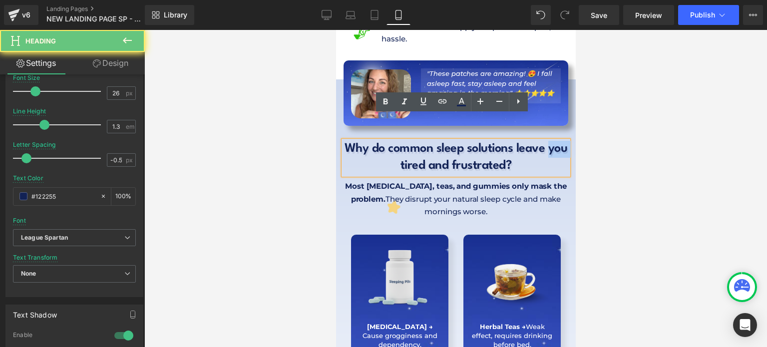
click at [396, 141] on h1 "Why do common sleep solutions leave you tired and frustrated?" at bounding box center [455, 158] width 225 height 34
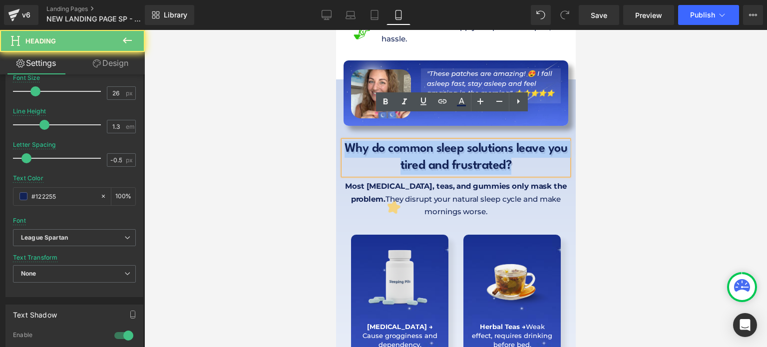
click at [396, 141] on h1 "Why do common sleep solutions leave you tired and frustrated?" at bounding box center [455, 158] width 225 height 34
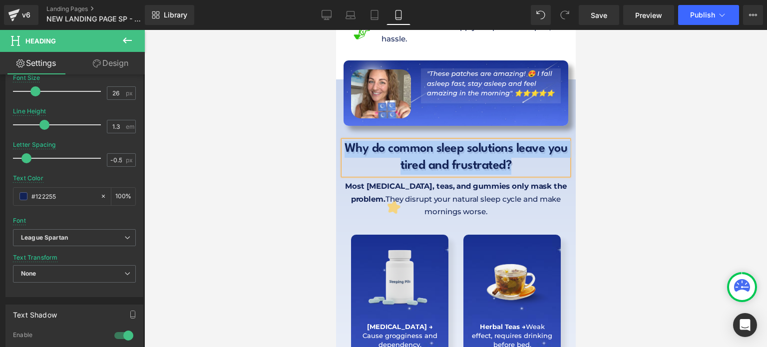
click at [376, 180] on p "Most [MEDICAL_DATA], teas, and gummies only mask the problem. They disrupt your…" at bounding box center [455, 199] width 225 height 38
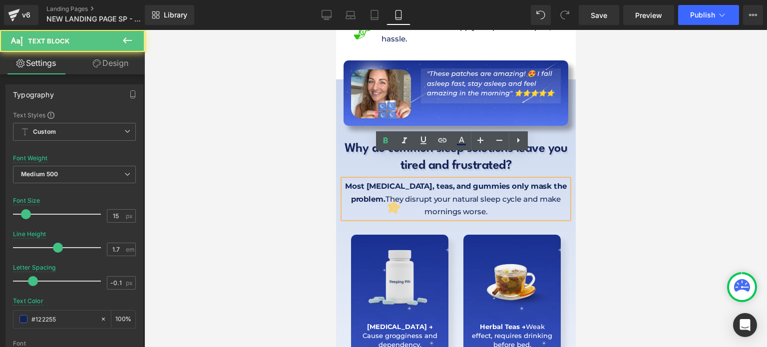
click at [376, 180] on p "Most [MEDICAL_DATA], teas, and gummies only mask the problem. They disrupt your…" at bounding box center [455, 199] width 225 height 38
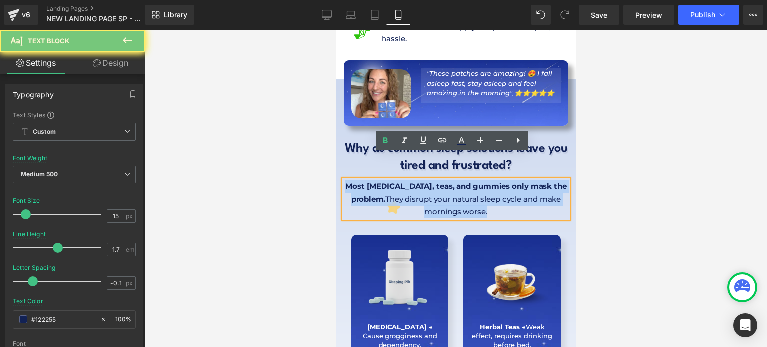
click at [376, 180] on p "Most [MEDICAL_DATA], teas, and gummies only mask the problem. They disrupt your…" at bounding box center [455, 199] width 225 height 38
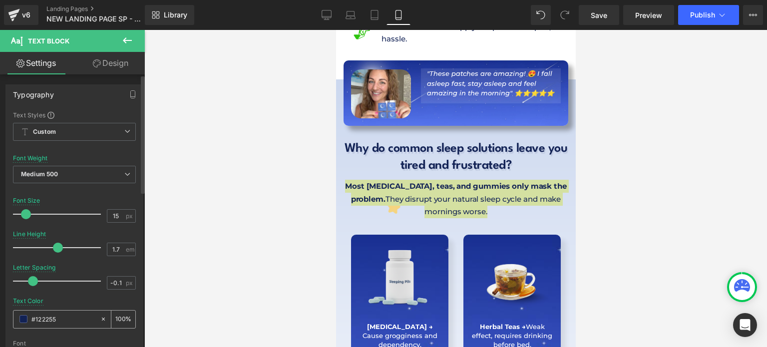
click at [61, 317] on input "#122255" at bounding box center [63, 319] width 64 height 11
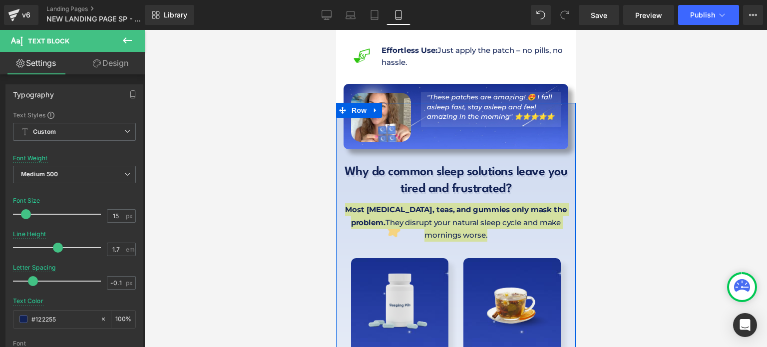
scroll to position [549, 0]
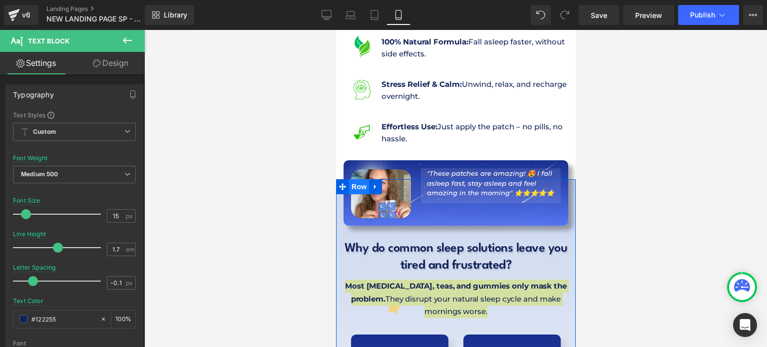
drag, startPoint x: 497, startPoint y: 145, endPoint x: 352, endPoint y: 159, distance: 146.5
click at [352, 179] on span "Row" at bounding box center [359, 186] width 20 height 15
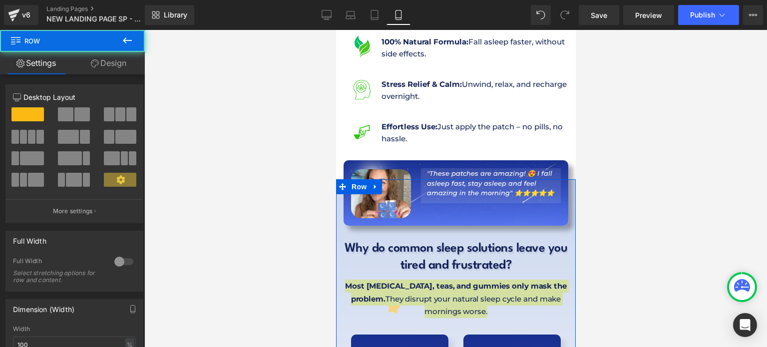
click at [118, 67] on link "Design" at bounding box center [108, 63] width 72 height 22
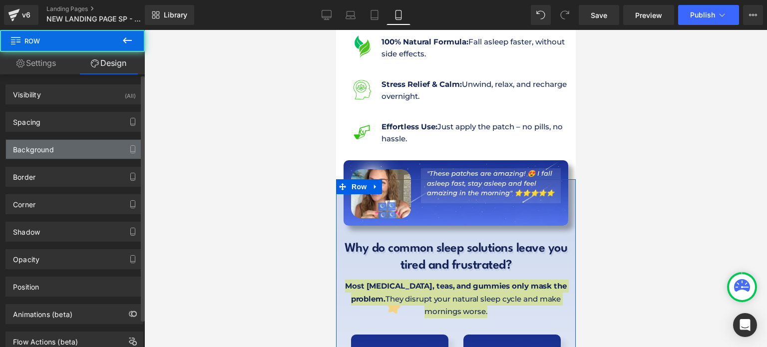
click at [69, 145] on div "Background" at bounding box center [74, 149] width 137 height 19
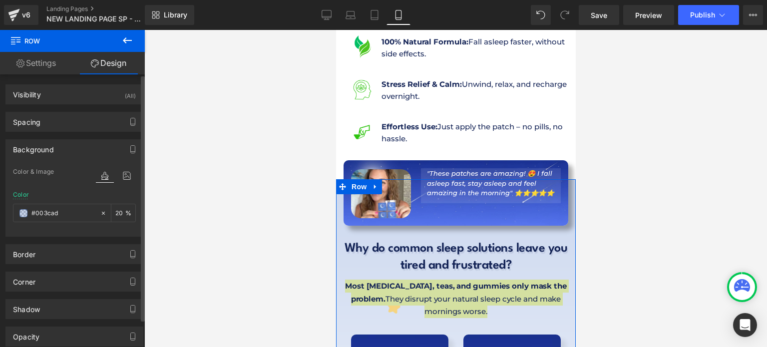
click at [118, 183] on div at bounding box center [116, 185] width 40 height 6
click at [120, 180] on icon at bounding box center [127, 175] width 18 height 13
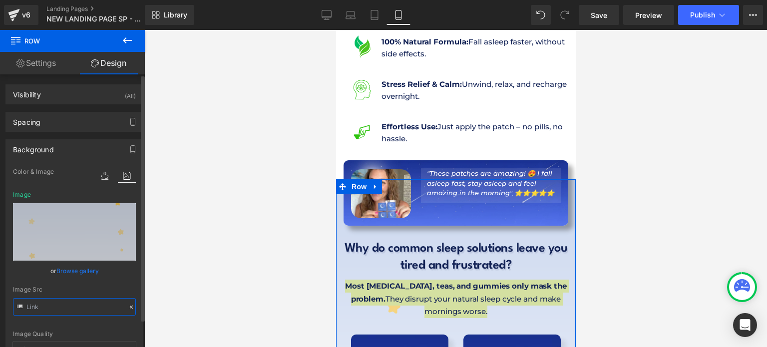
click at [69, 303] on input "text" at bounding box center [74, 306] width 123 height 17
type input "[URL][DOMAIN_NAME]"
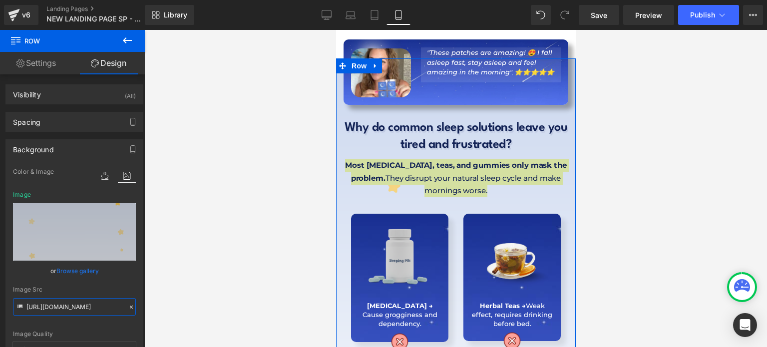
scroll to position [699, 0]
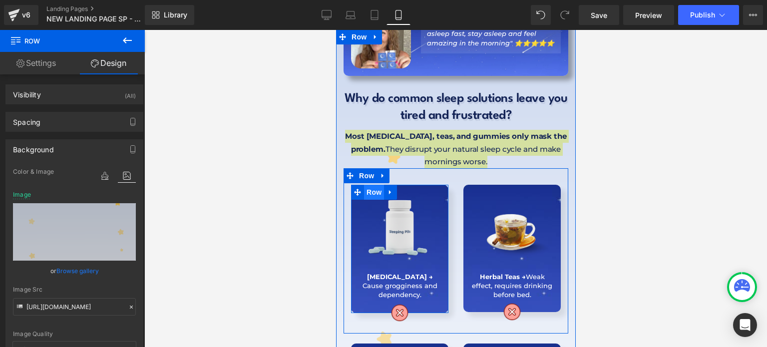
click at [372, 185] on span "Row" at bounding box center [374, 192] width 20 height 15
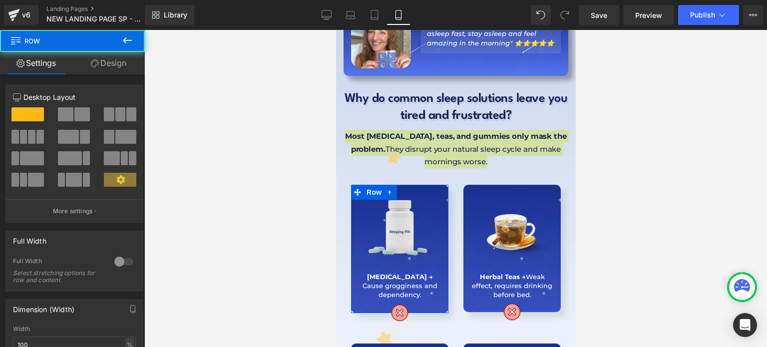
drag, startPoint x: 124, startPoint y: 70, endPoint x: 103, endPoint y: 139, distance: 72.2
click at [124, 70] on link "Design" at bounding box center [108, 63] width 72 height 22
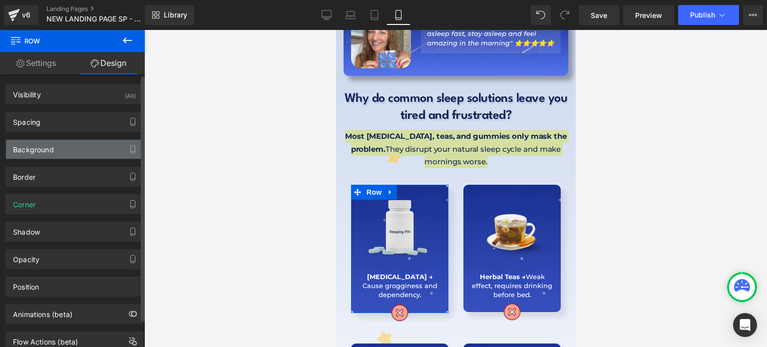
click at [82, 155] on div "Background" at bounding box center [74, 149] width 137 height 19
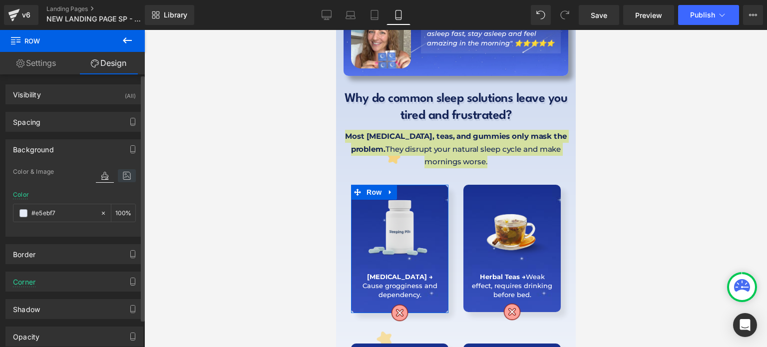
click at [124, 179] on icon at bounding box center [127, 175] width 18 height 13
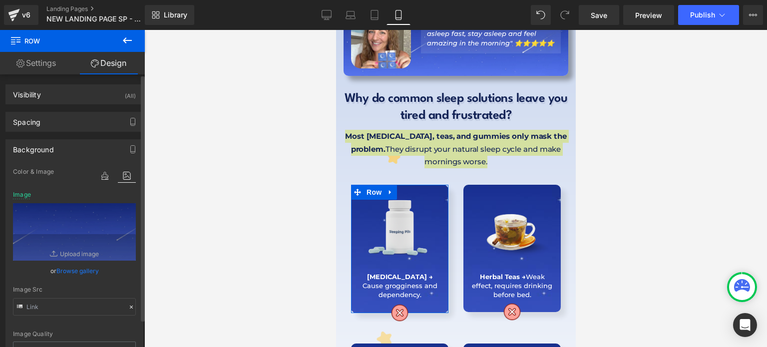
click at [71, 296] on div "Image Src" at bounding box center [74, 300] width 123 height 29
type input "[URL][DOMAIN_NAME]"
click at [71, 310] on input "[URL][DOMAIN_NAME]" at bounding box center [74, 306] width 123 height 17
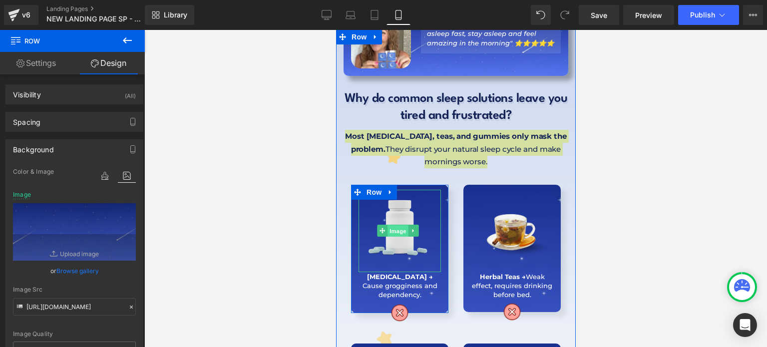
click at [399, 225] on span "Image" at bounding box center [397, 231] width 21 height 12
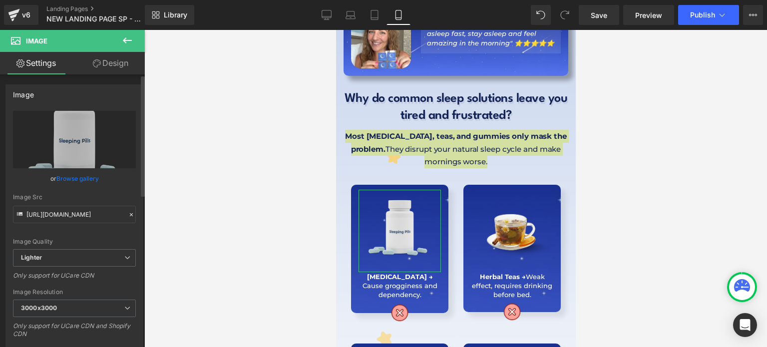
click at [91, 204] on div "Image Src [URL][DOMAIN_NAME]" at bounding box center [74, 208] width 123 height 29
click at [92, 209] on input "[URL][DOMAIN_NAME]" at bounding box center [74, 214] width 123 height 17
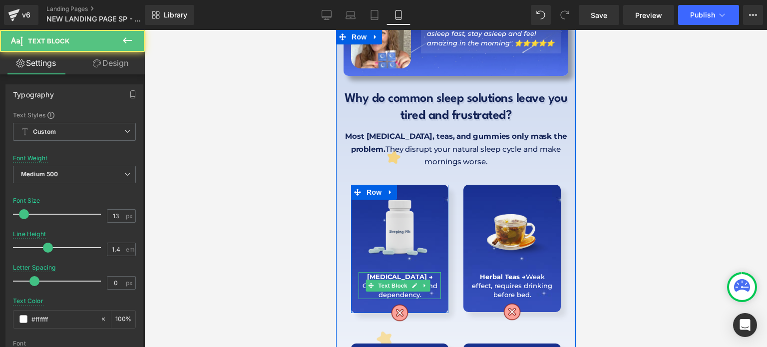
click at [368, 272] on p "[MEDICAL_DATA] →" at bounding box center [399, 276] width 82 height 9
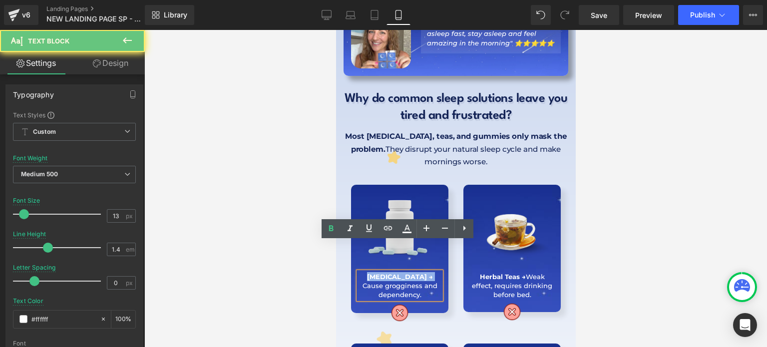
click at [368, 272] on p "[MEDICAL_DATA] →" at bounding box center [399, 276] width 82 height 9
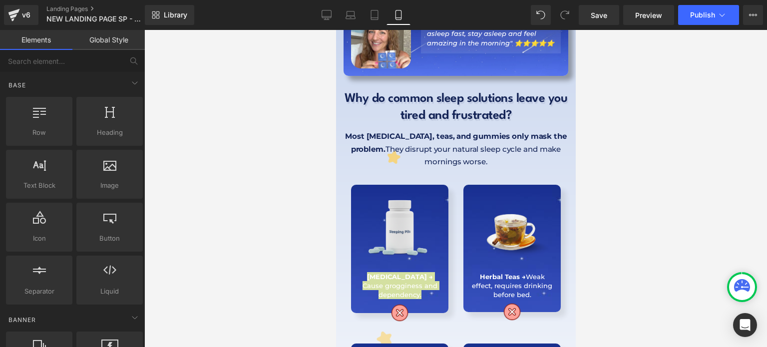
click at [270, 246] on div at bounding box center [455, 188] width 623 height 317
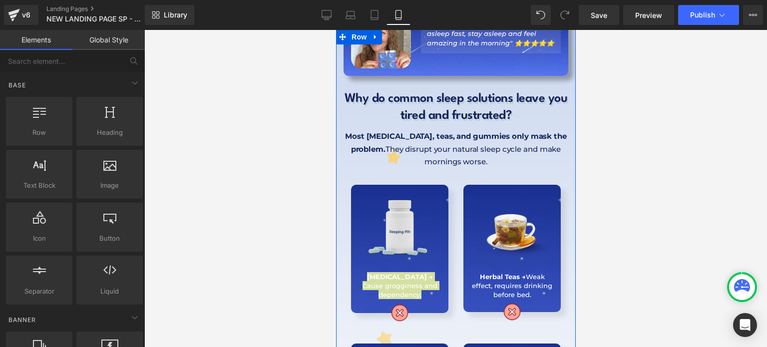
click at [491, 228] on icon at bounding box center [493, 230] width 5 height 5
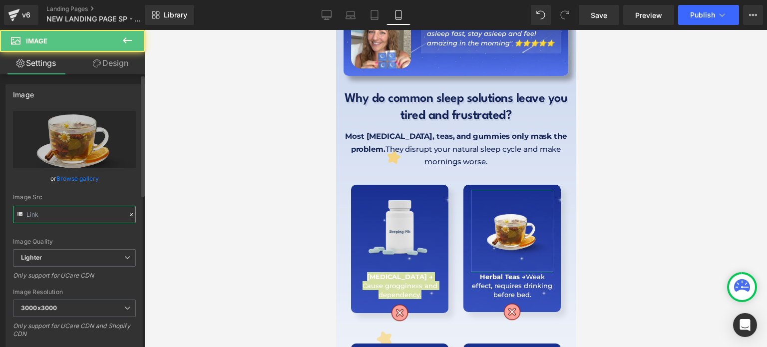
type input "[URL][DOMAIN_NAME]"
click at [92, 211] on input "[URL][DOMAIN_NAME]" at bounding box center [74, 214] width 123 height 17
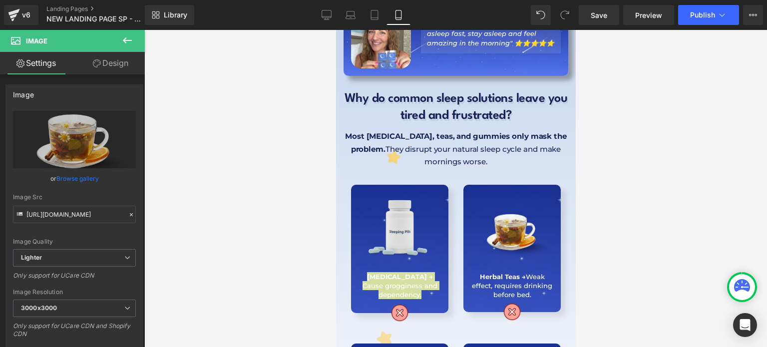
click at [490, 280] on span "Text Block" at bounding box center [506, 286] width 33 height 12
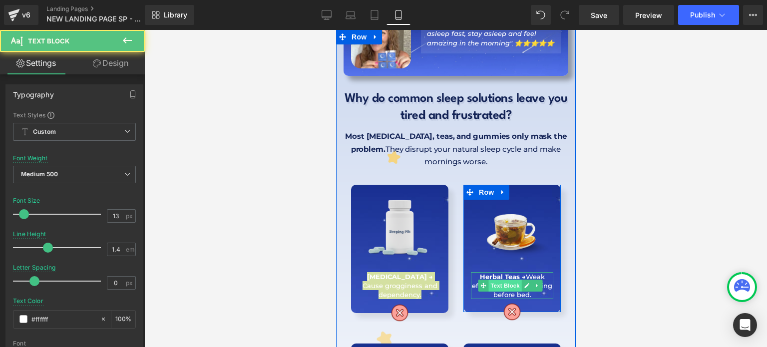
click at [488, 280] on span "Text Block" at bounding box center [504, 286] width 33 height 12
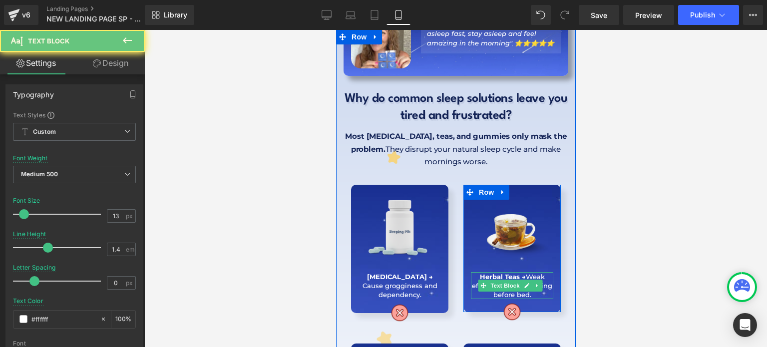
click at [492, 273] on strong "Herbal Teas →" at bounding box center [502, 277] width 46 height 8
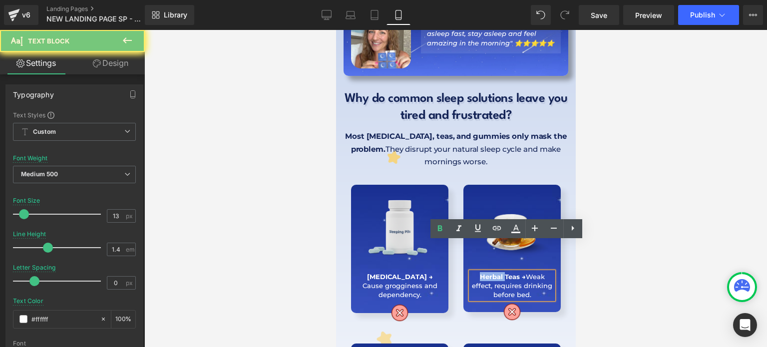
click at [492, 273] on strong "Herbal Teas →" at bounding box center [502, 277] width 46 height 8
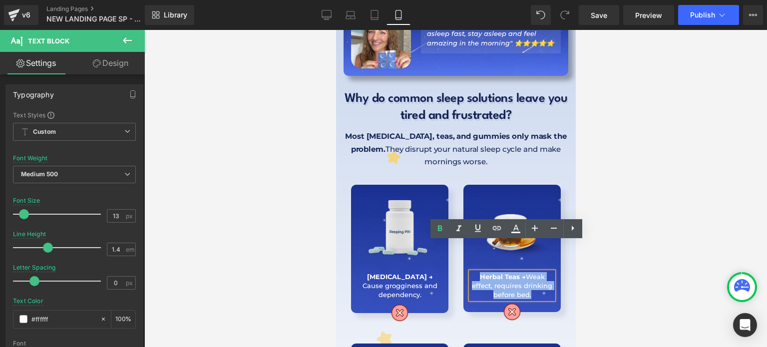
click at [492, 273] on strong "Herbal Teas →" at bounding box center [502, 277] width 46 height 8
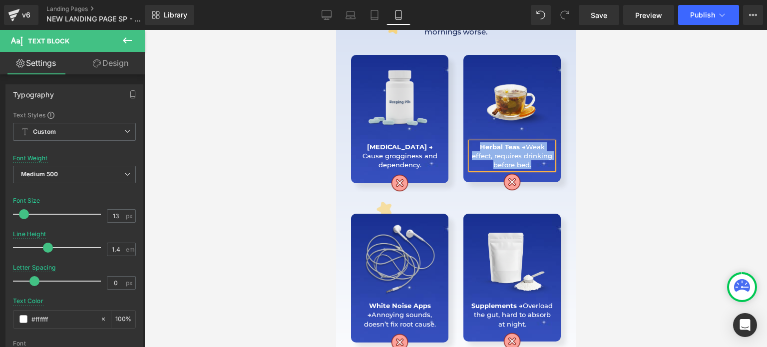
scroll to position [749, 0]
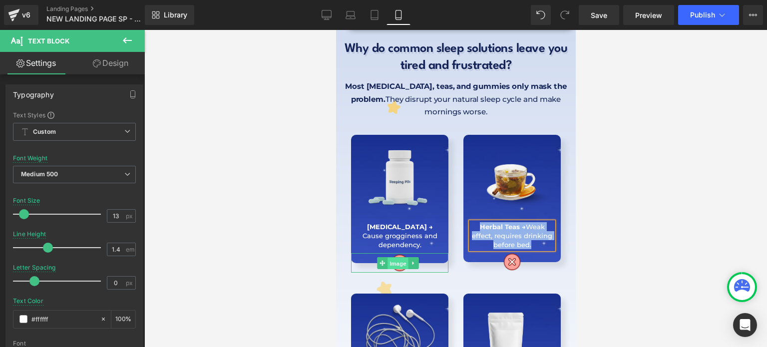
click at [396, 257] on span "Image" at bounding box center [397, 263] width 21 height 12
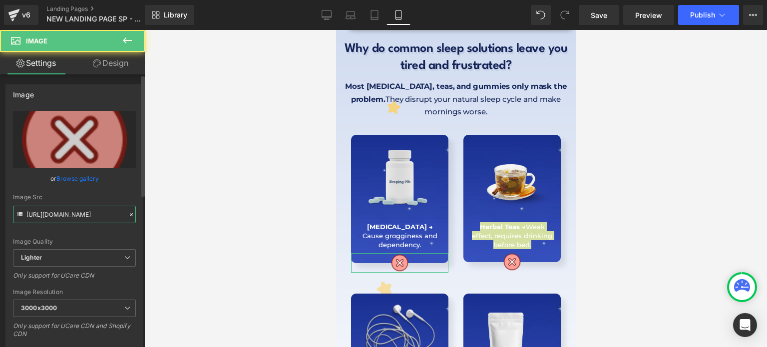
click at [49, 212] on input "[URL][DOMAIN_NAME]" at bounding box center [74, 214] width 123 height 17
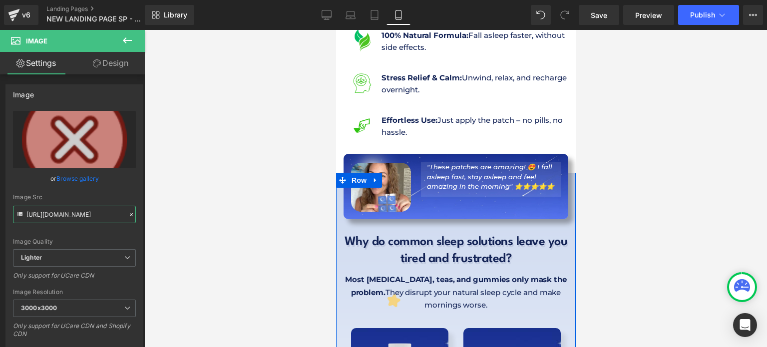
scroll to position [549, 0]
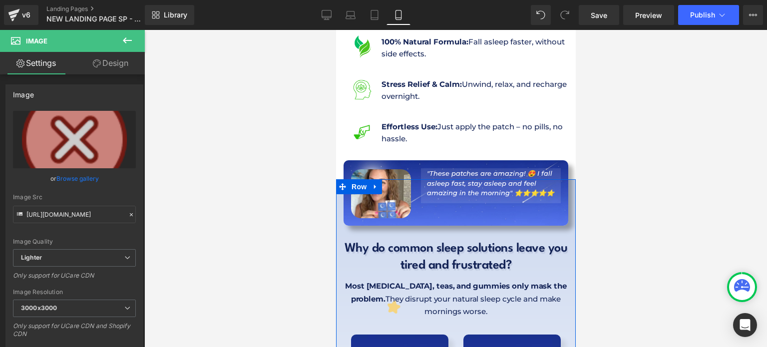
click at [430, 241] on h1 "Why do common sleep solutions leave you tired and frustrated?" at bounding box center [455, 258] width 225 height 34
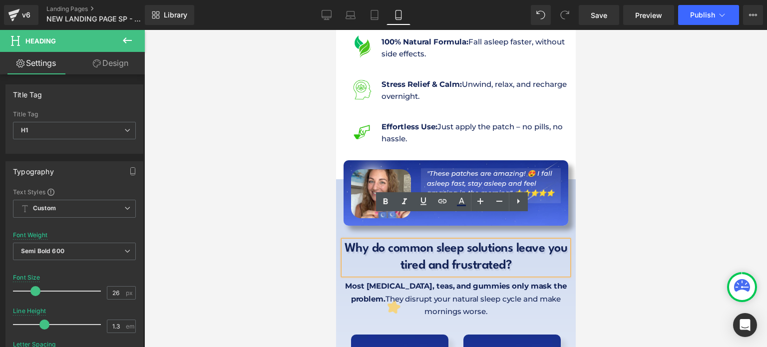
click at [389, 294] on span "They disrupt your natural sleep cycle and make mornings worse." at bounding box center [472, 305] width 175 height 22
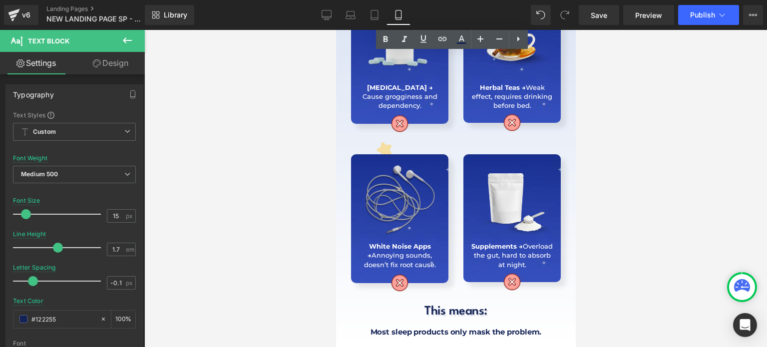
scroll to position [899, 0]
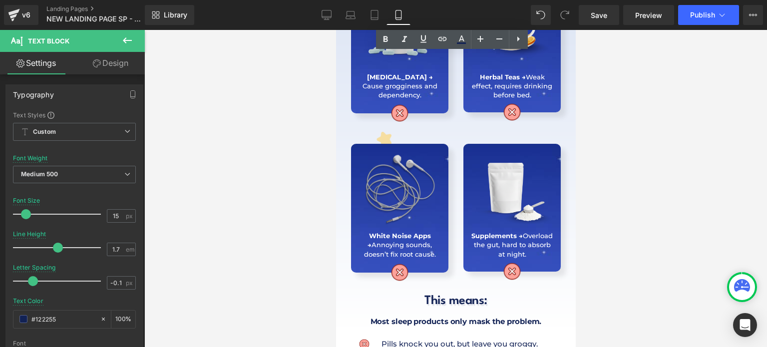
click at [388, 167] on img at bounding box center [399, 190] width 82 height 82
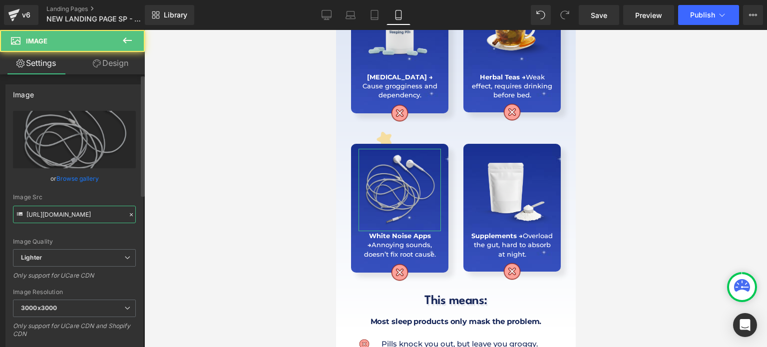
click at [51, 210] on input "[URL][DOMAIN_NAME]" at bounding box center [74, 214] width 123 height 17
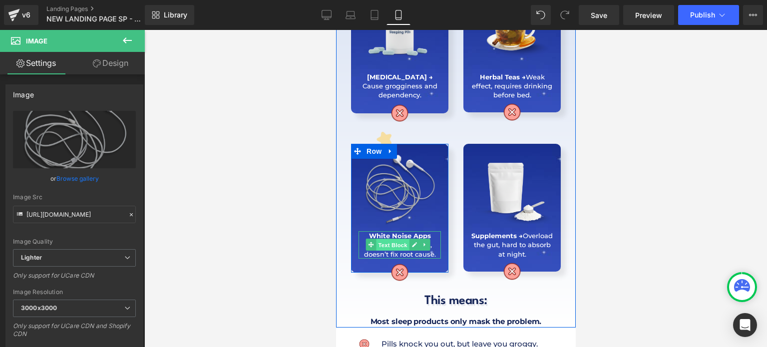
click at [377, 239] on span "Text Block" at bounding box center [392, 245] width 33 height 12
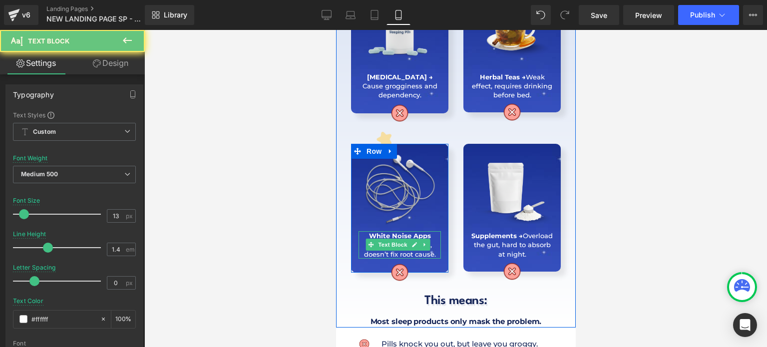
click at [385, 232] on strong "White Noise Apps →" at bounding box center [398, 240] width 63 height 17
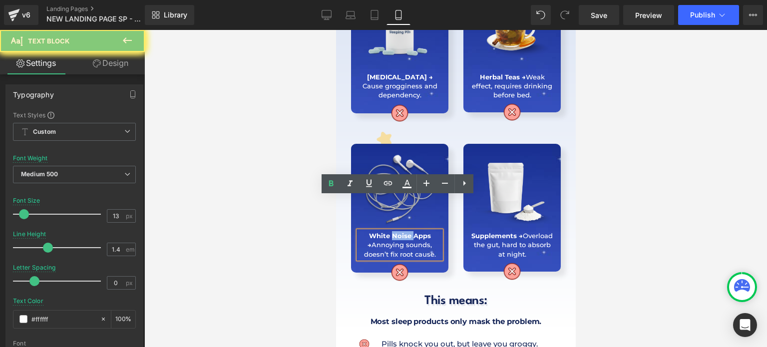
click at [385, 232] on strong "White Noise Apps →" at bounding box center [398, 240] width 63 height 17
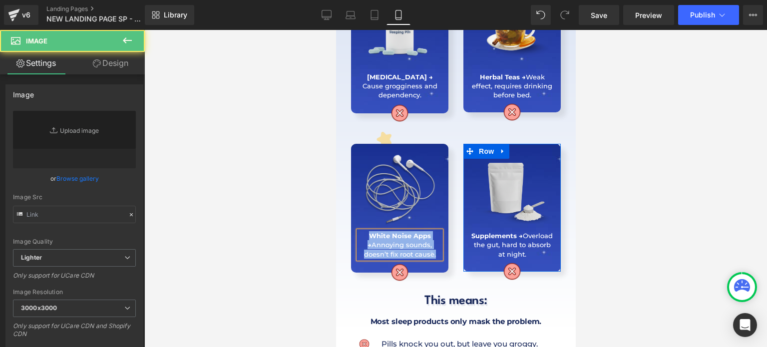
click at [505, 168] on img at bounding box center [511, 190] width 82 height 82
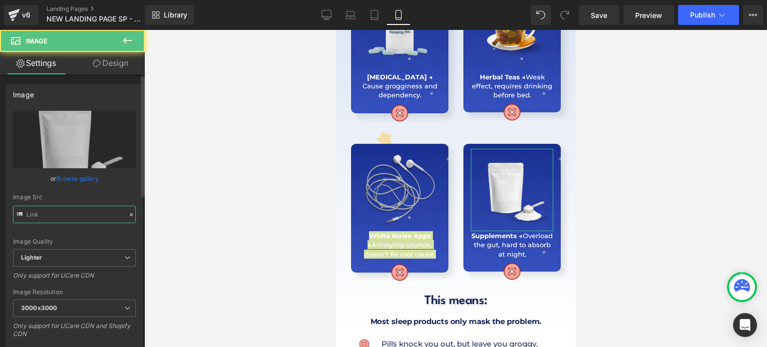
type input "[URL][DOMAIN_NAME]"
click at [52, 215] on input "[URL][DOMAIN_NAME]" at bounding box center [74, 214] width 123 height 17
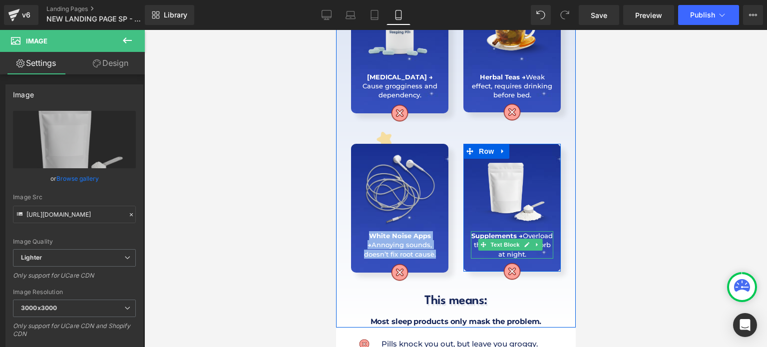
click at [476, 231] on p "Supplements → Overload the gut, hard to absorb at night." at bounding box center [511, 244] width 82 height 27
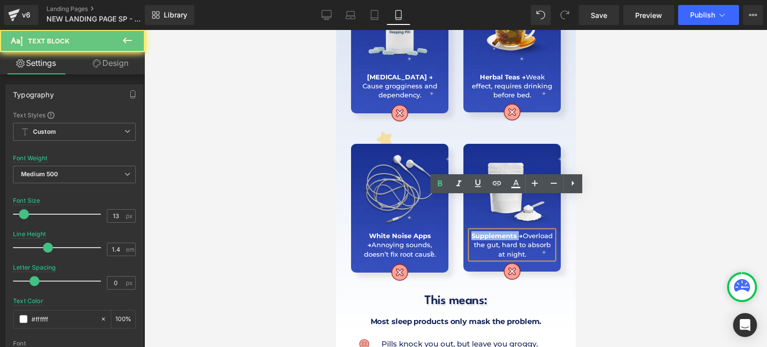
click at [476, 231] on p "Supplements → Overload the gut, hard to absorb at night." at bounding box center [511, 244] width 82 height 27
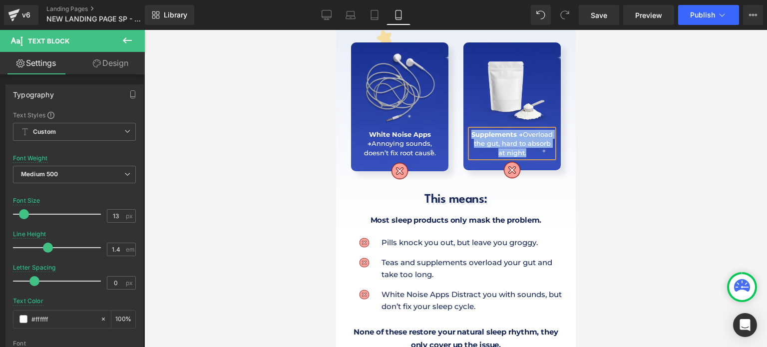
scroll to position [999, 0]
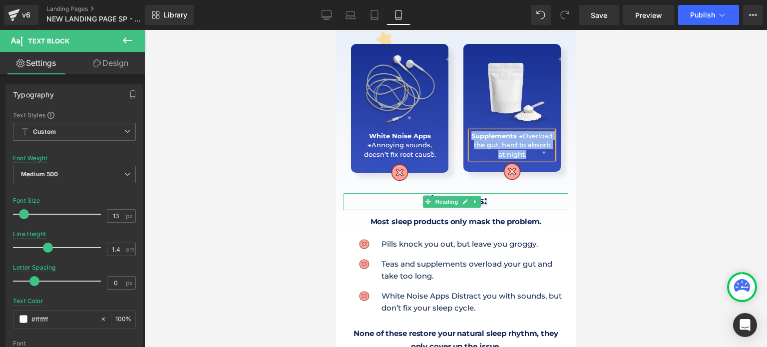
click at [410, 193] on h1 "This means:" at bounding box center [455, 201] width 225 height 17
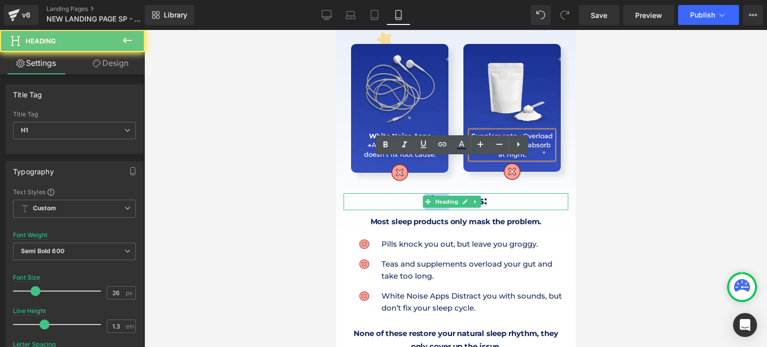
click at [410, 193] on h1 "This means:" at bounding box center [455, 201] width 225 height 17
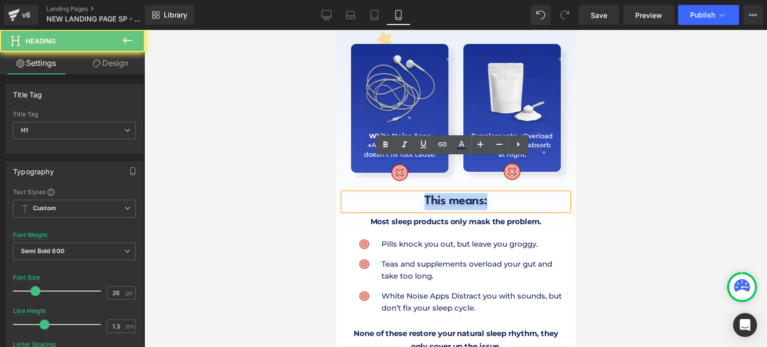
click at [410, 193] on h1 "This means:" at bounding box center [455, 201] width 225 height 17
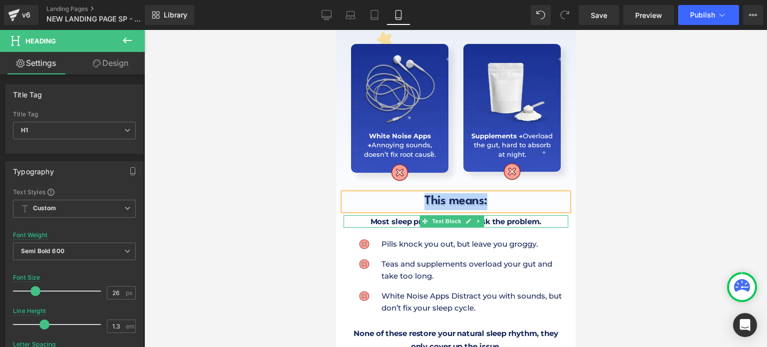
click at [399, 217] on b "Most sleep products only mask the problem." at bounding box center [455, 221] width 171 height 9
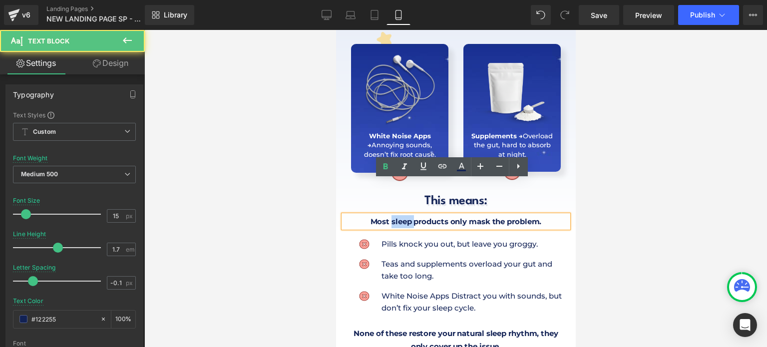
click at [399, 217] on b "Most sleep products only mask the problem." at bounding box center [455, 221] width 171 height 9
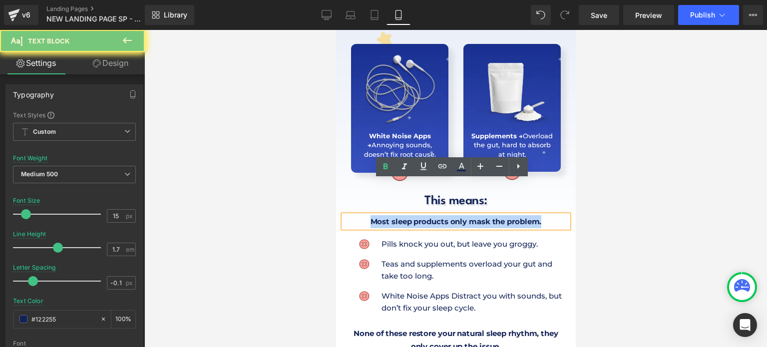
click at [399, 217] on b "Most sleep products only mask the problem." at bounding box center [455, 221] width 171 height 9
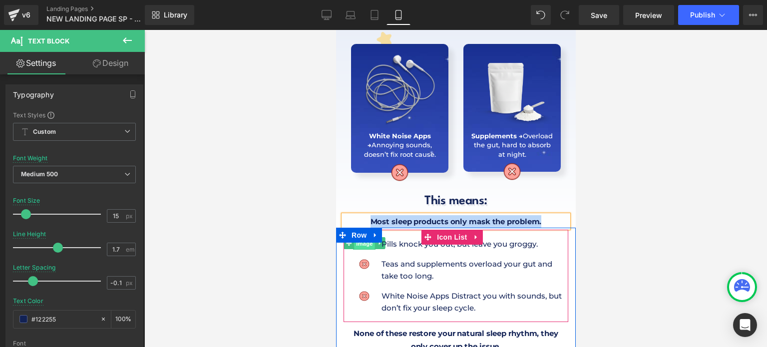
click at [362, 237] on span "Image" at bounding box center [364, 243] width 21 height 12
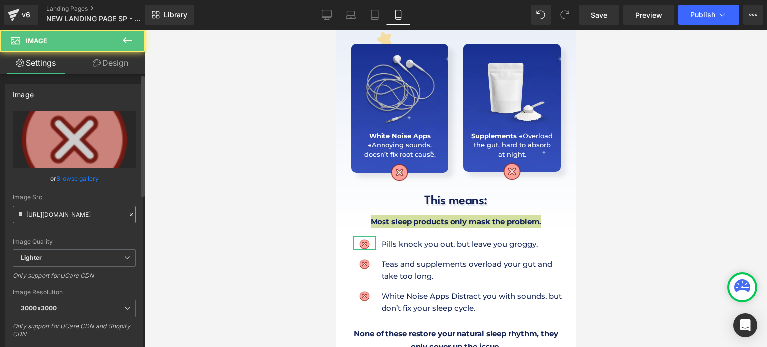
click at [101, 217] on input "[URL][DOMAIN_NAME]" at bounding box center [74, 214] width 123 height 17
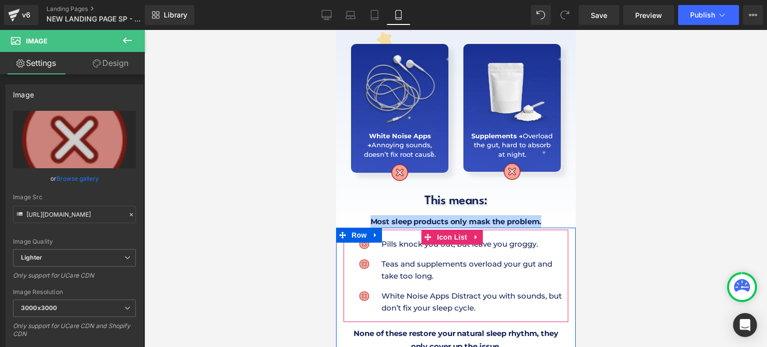
click at [408, 238] on p "Pills knock you out, but leave you groggy." at bounding box center [474, 244] width 187 height 12
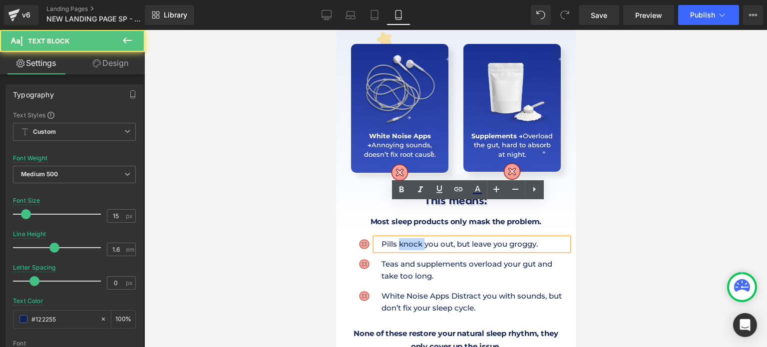
click at [408, 238] on p "Pills knock you out, but leave you groggy." at bounding box center [474, 244] width 187 height 12
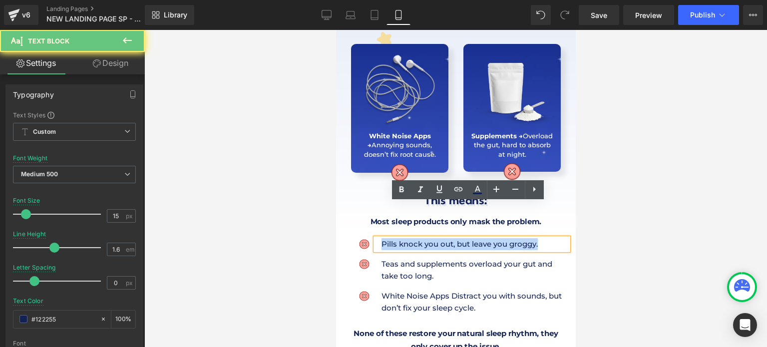
click at [408, 238] on p "Pills knock you out, but leave you groggy." at bounding box center [474, 244] width 187 height 12
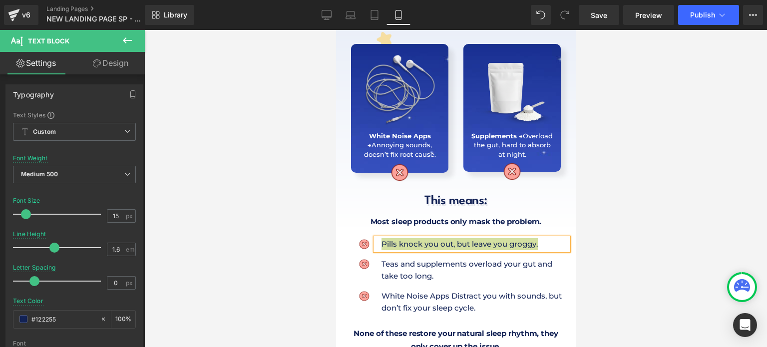
click at [310, 219] on div at bounding box center [455, 188] width 623 height 317
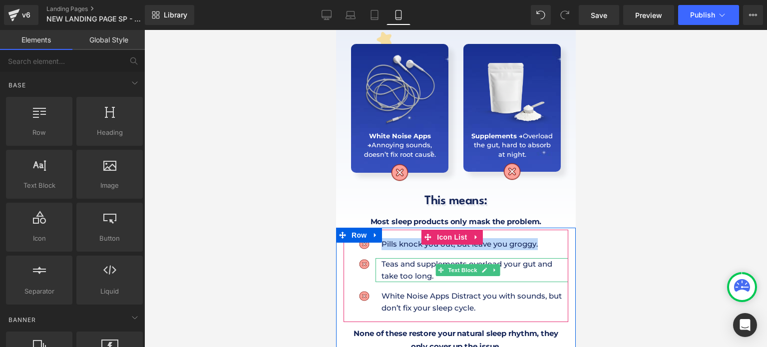
click at [430, 258] on p "Teas and supplements overload your gut and take too long." at bounding box center [474, 270] width 187 height 24
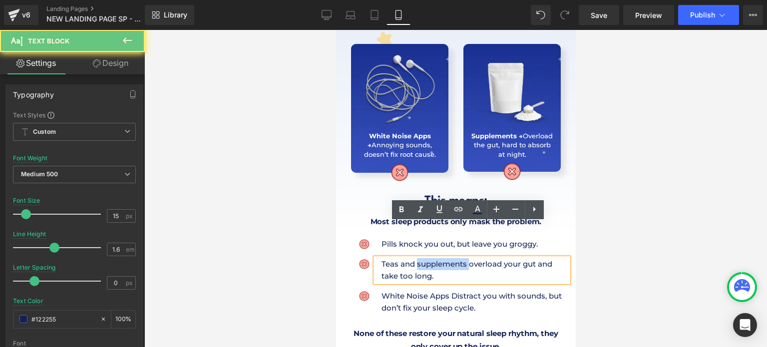
click at [430, 258] on p "Teas and supplements overload your gut and take too long." at bounding box center [474, 270] width 187 height 24
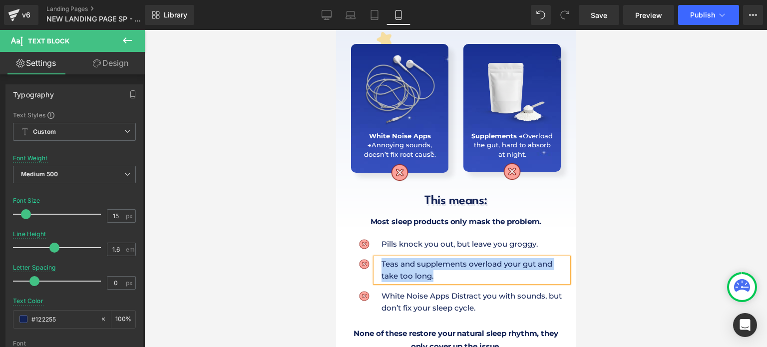
click at [424, 290] on p "White Noise Apps Distract you with sounds, but don’t fix your sleep cycle." at bounding box center [474, 302] width 187 height 24
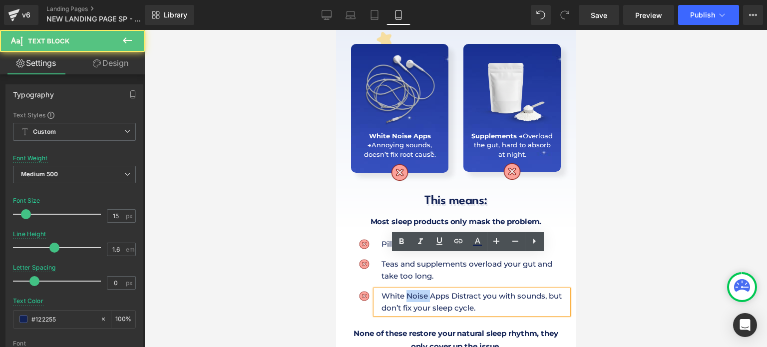
click at [424, 290] on p "White Noise Apps Distract you with sounds, but don’t fix your sleep cycle." at bounding box center [474, 302] width 187 height 24
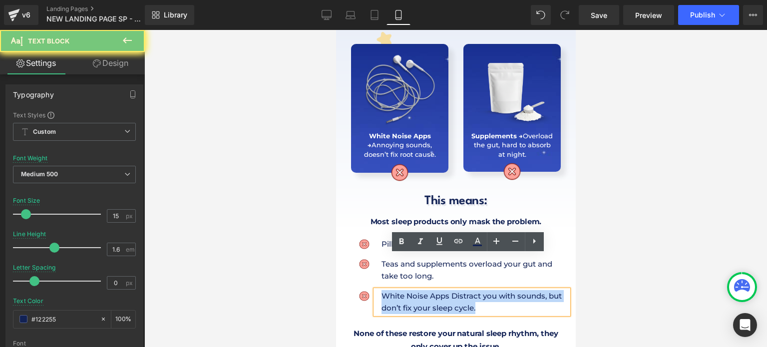
click at [424, 290] on p "White Noise Apps Distract you with sounds, but don’t fix your sleep cycle." at bounding box center [474, 302] width 187 height 24
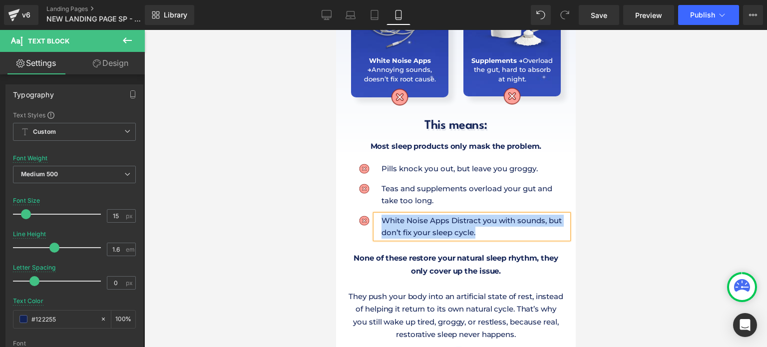
scroll to position [1049, 0]
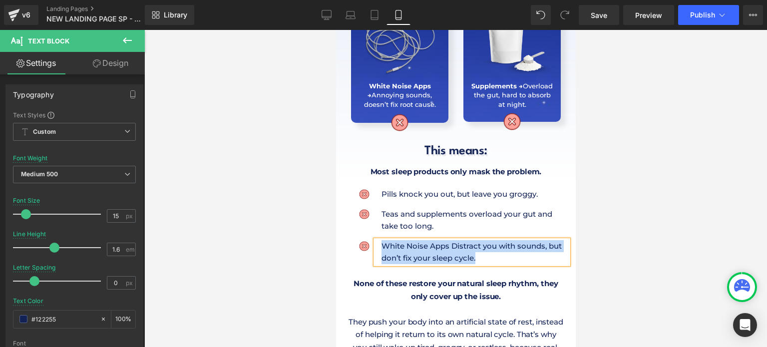
click at [406, 238] on div "Image [PERSON_NAME] knock you out, but leave you groggy. Text Block Image Teas …" at bounding box center [456, 273] width 240 height 187
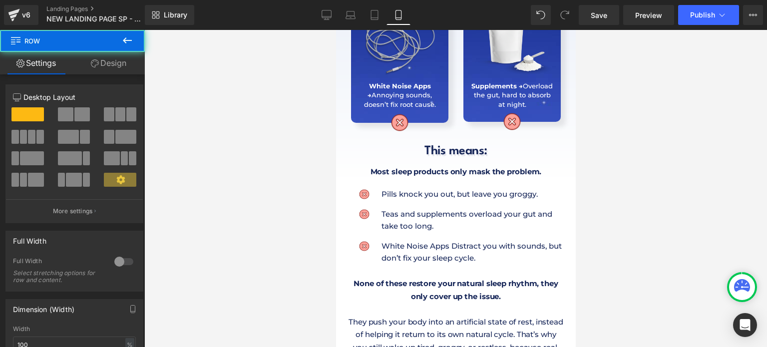
click at [393, 277] on p "None of these restore your natural sleep rhythm, they only cover up the issue." at bounding box center [455, 289] width 215 height 25
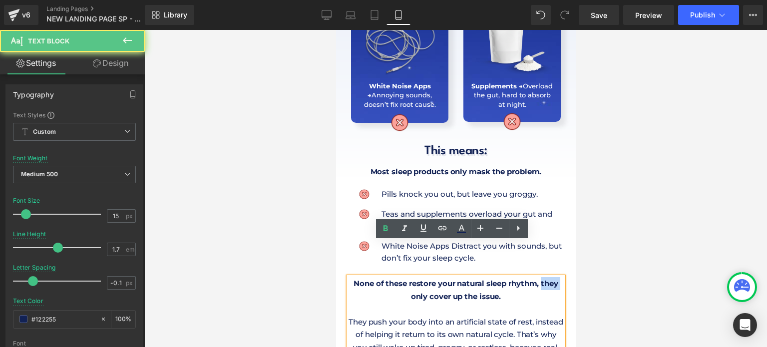
click at [393, 277] on p "None of these restore your natural sleep rhythm, they only cover up the issue." at bounding box center [455, 289] width 215 height 25
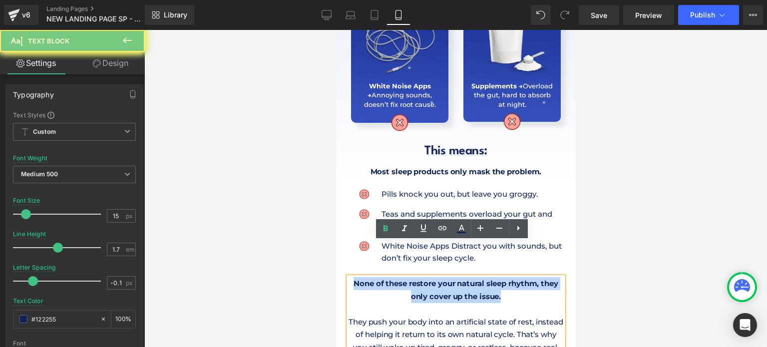
click at [393, 277] on p "None of these restore your natural sleep rhythm, they only cover up the issue." at bounding box center [455, 289] width 215 height 25
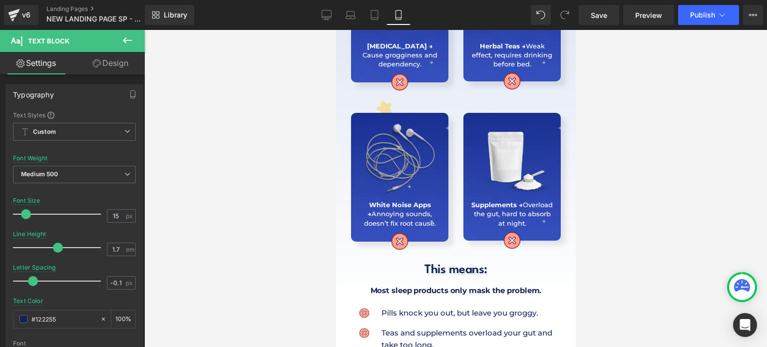
scroll to position [849, 0]
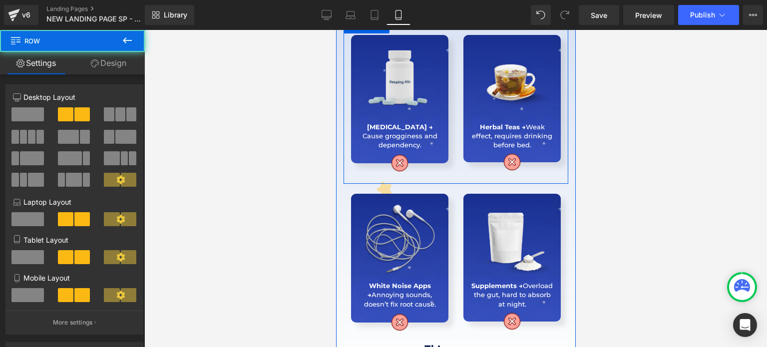
click at [353, 145] on div "Image [MEDICAL_DATA] → Cause grogginess and dependency. Text Block Row Image Im…" at bounding box center [455, 101] width 225 height 166
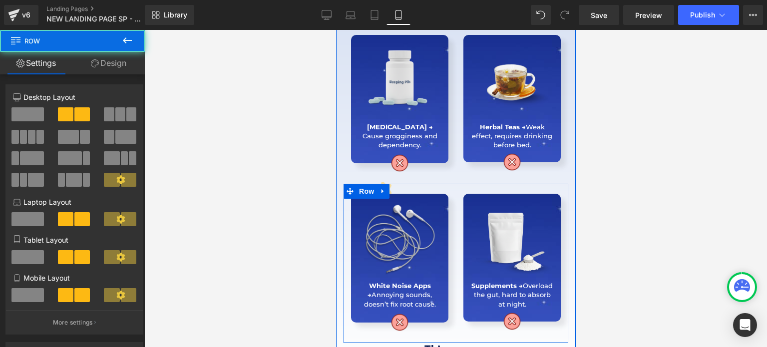
click at [346, 188] on icon at bounding box center [349, 191] width 7 height 7
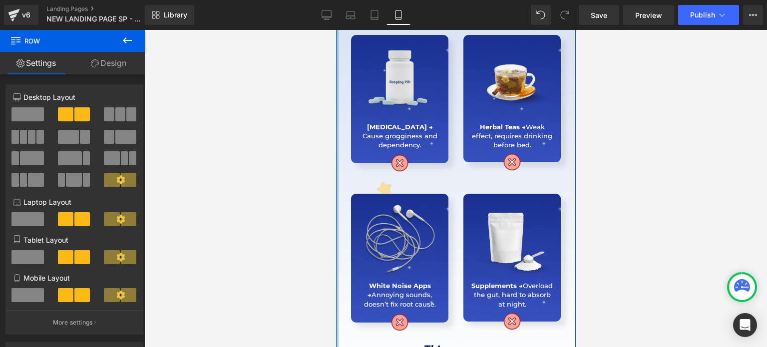
click at [336, 159] on div at bounding box center [337, 129] width 2 height 498
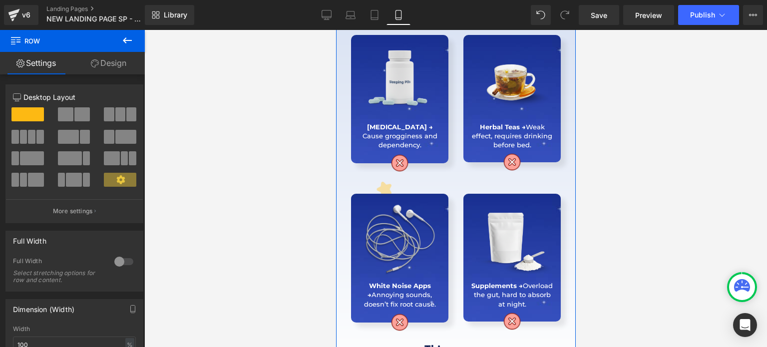
click at [341, 164] on div "Image "These patches are amazing! 😍 I fall asleep fast, stay asleep and feel am…" at bounding box center [456, 135] width 240 height 484
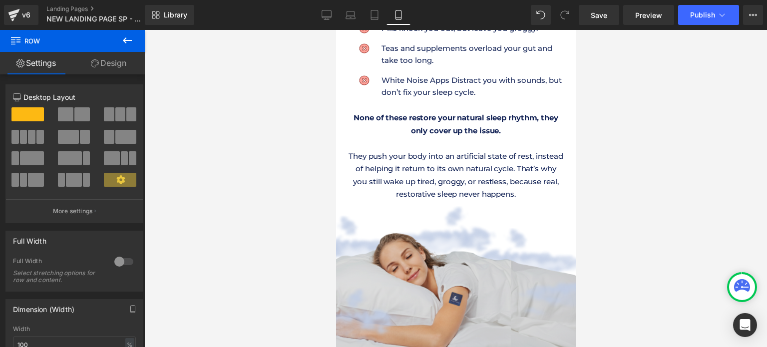
scroll to position [1249, 0]
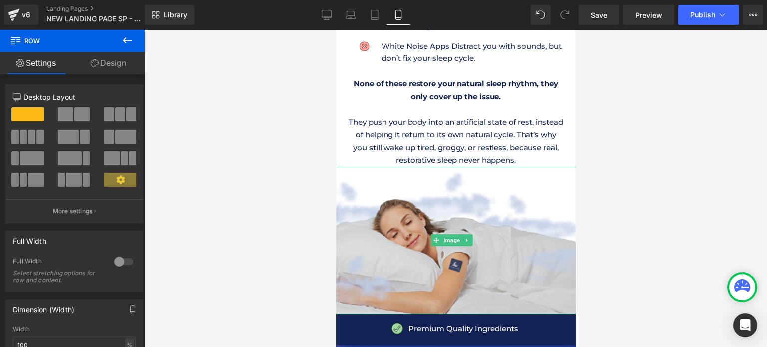
click at [409, 196] on img at bounding box center [456, 240] width 310 height 147
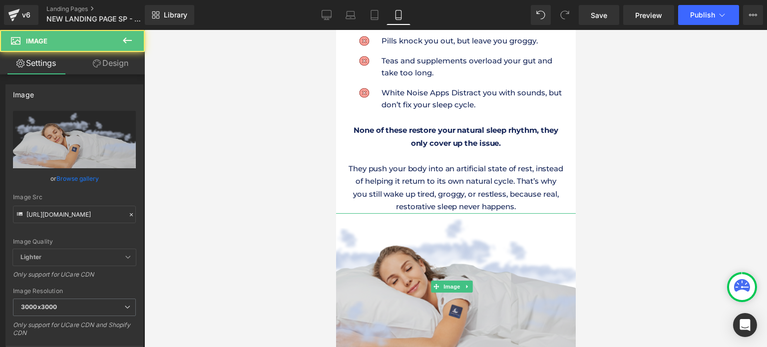
scroll to position [1199, 0]
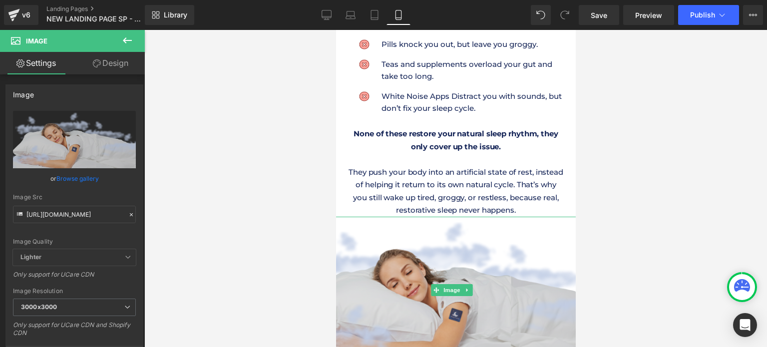
click at [361, 238] on img at bounding box center [456, 290] width 310 height 147
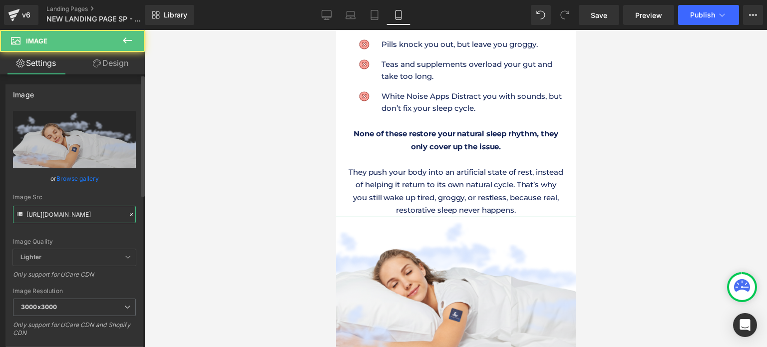
click at [81, 209] on input "[URL][DOMAIN_NAME]" at bounding box center [74, 214] width 123 height 17
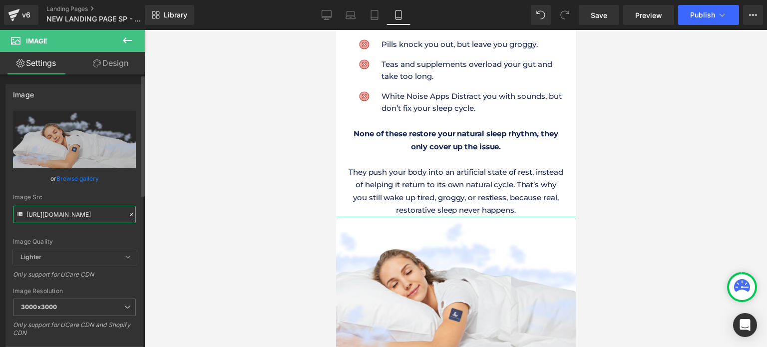
click at [86, 212] on input "[URL][DOMAIN_NAME]" at bounding box center [74, 214] width 123 height 17
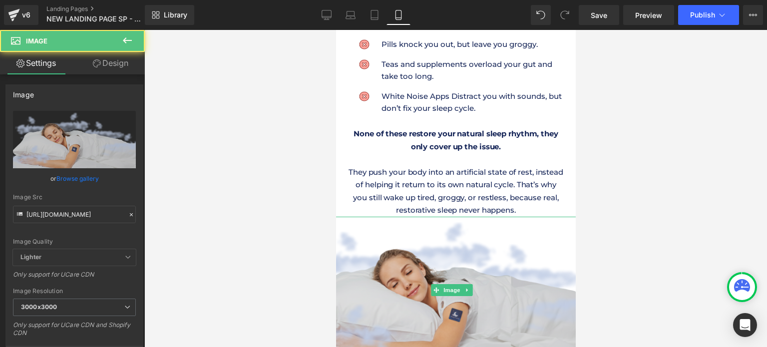
drag, startPoint x: 434, startPoint y: 228, endPoint x: 646, endPoint y: 243, distance: 212.8
click at [434, 228] on img at bounding box center [456, 290] width 310 height 147
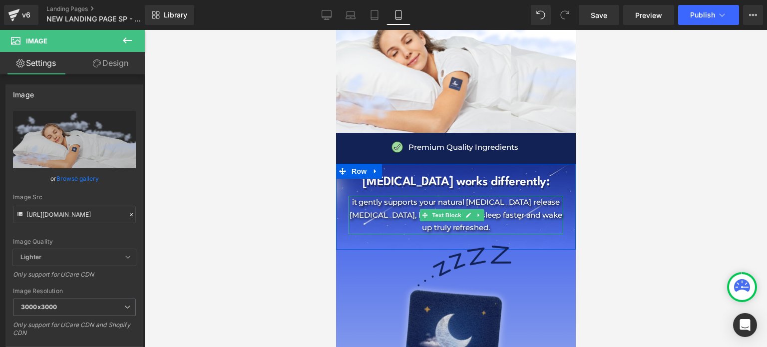
scroll to position [1398, 0]
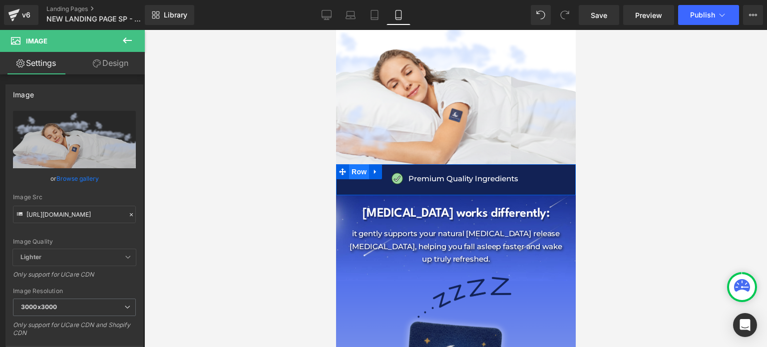
click at [357, 164] on span "Row" at bounding box center [359, 171] width 20 height 15
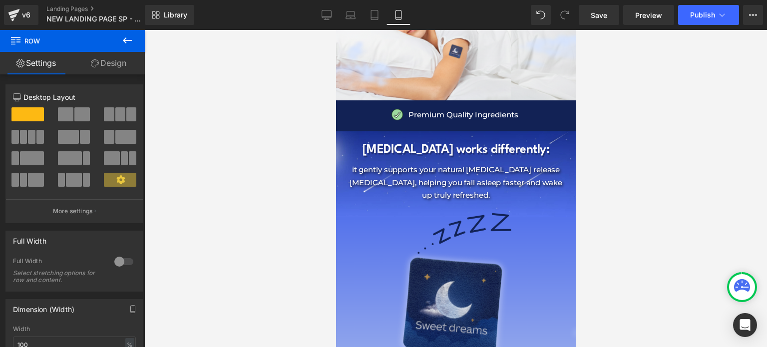
scroll to position [1448, 0]
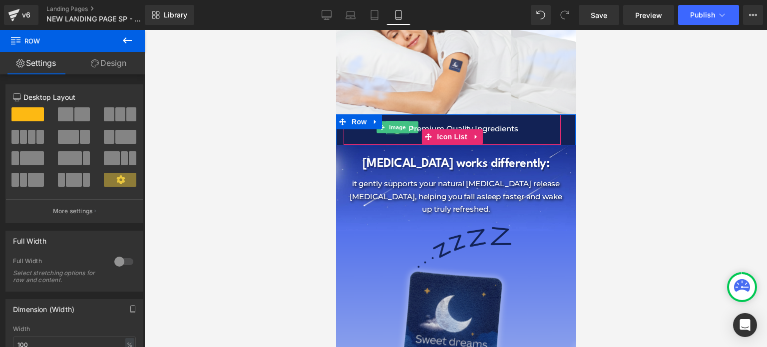
click at [384, 123] on div "Image Premium Quality Ingredients Text Block" at bounding box center [451, 133] width 217 height 20
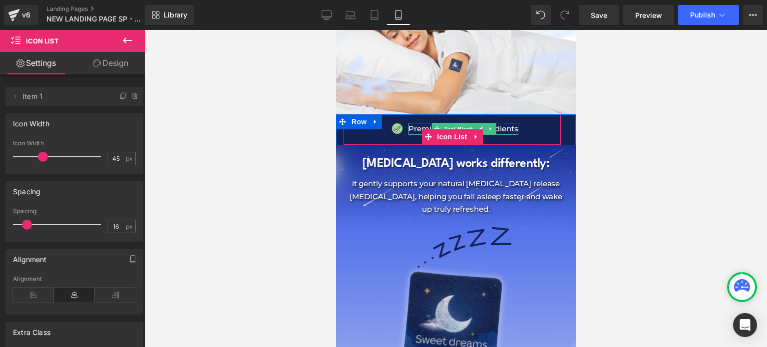
click at [500, 123] on p "Premium Quality Ingredients" at bounding box center [463, 129] width 110 height 12
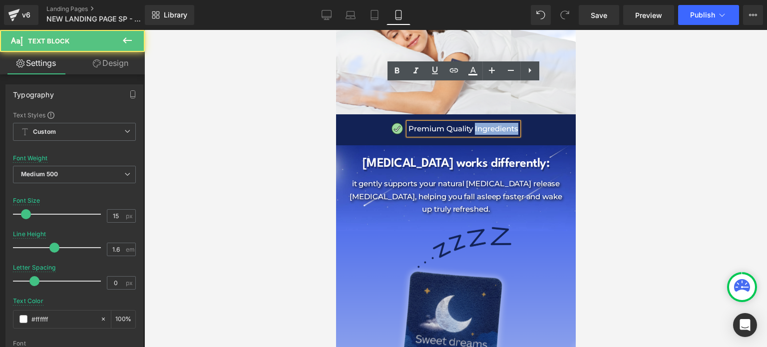
click at [500, 123] on p "Premium Quality Ingredients" at bounding box center [463, 129] width 110 height 12
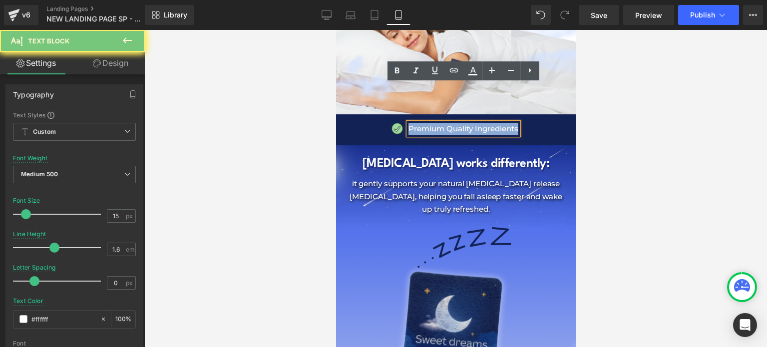
click at [500, 123] on p "Premium Quality Ingredients" at bounding box center [463, 129] width 110 height 12
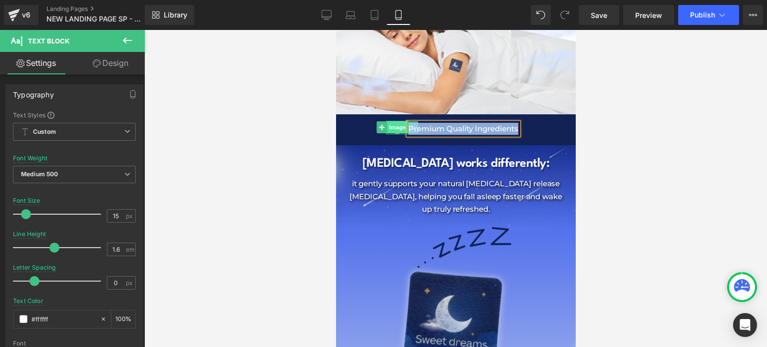
click at [394, 121] on span "Image" at bounding box center [397, 127] width 21 height 12
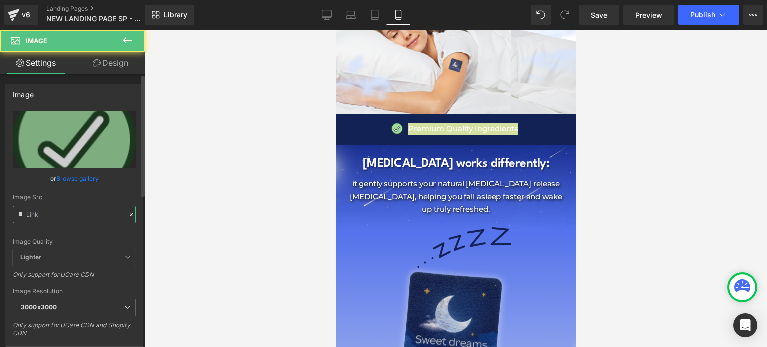
type input "[URL][DOMAIN_NAME]"
click at [68, 217] on input "[URL][DOMAIN_NAME]" at bounding box center [74, 214] width 123 height 17
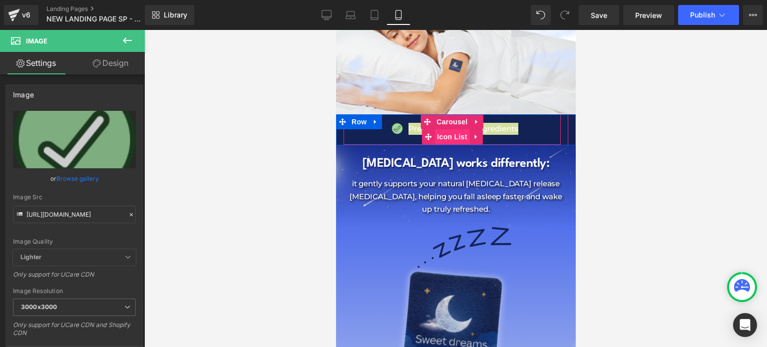
click at [459, 129] on span "Icon List" at bounding box center [451, 136] width 35 height 15
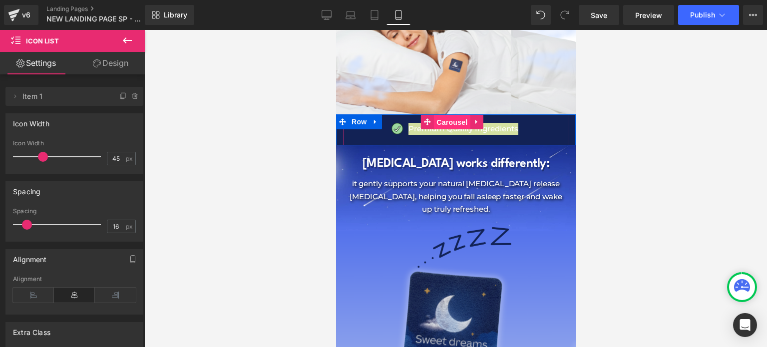
click at [453, 115] on span "Carousel" at bounding box center [452, 122] width 36 height 15
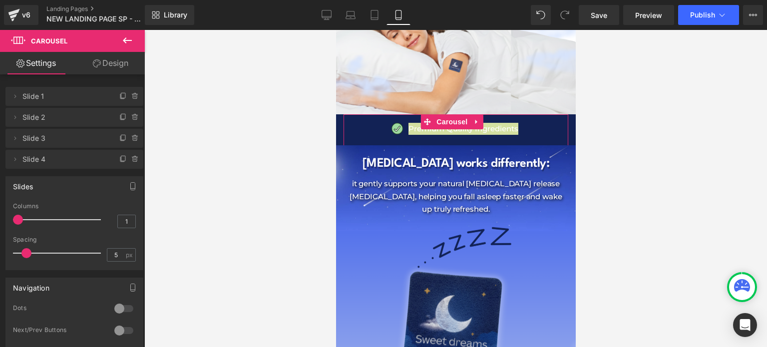
click at [120, 330] on div at bounding box center [124, 331] width 24 height 16
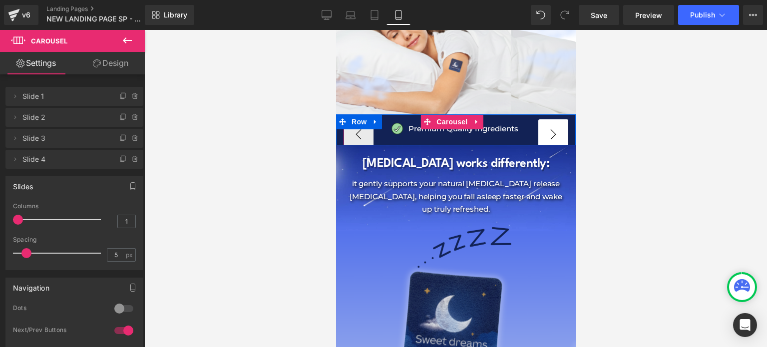
click at [550, 119] on button "›" at bounding box center [553, 134] width 30 height 30
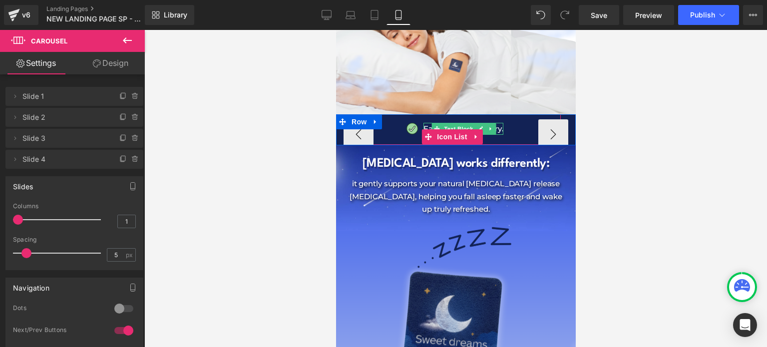
click at [503, 123] on div "Fast, reliable delivery. Text Block" at bounding box center [463, 129] width 80 height 12
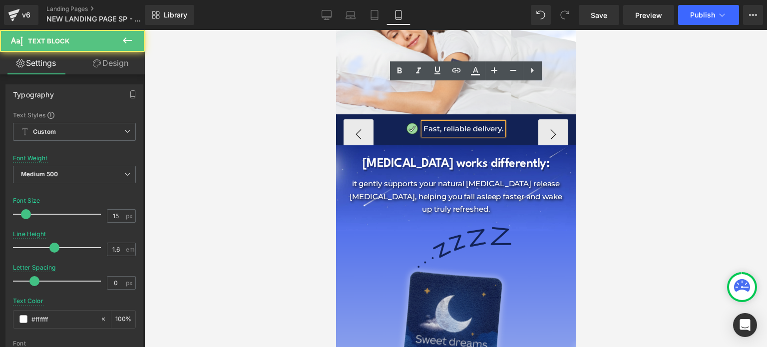
click at [492, 123] on p "Fast, reliable delivery." at bounding box center [463, 129] width 80 height 12
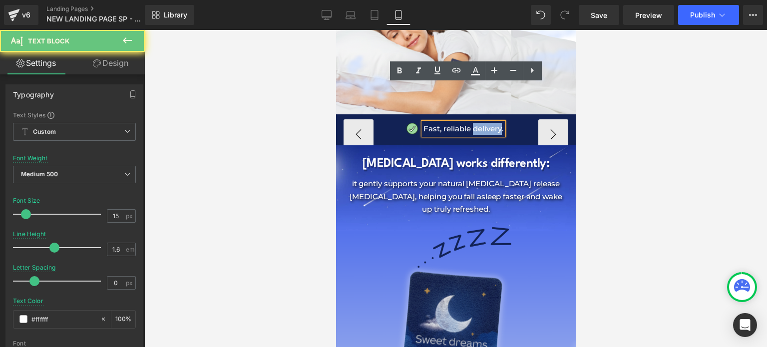
click at [492, 123] on p "Fast, reliable delivery." at bounding box center [463, 129] width 80 height 12
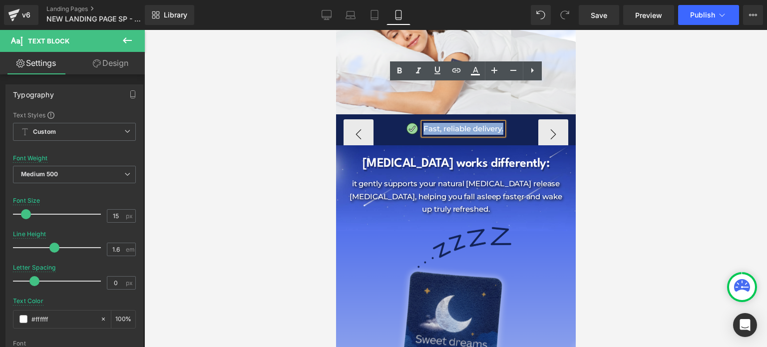
click at [492, 123] on p "Fast, reliable delivery." at bounding box center [463, 129] width 80 height 12
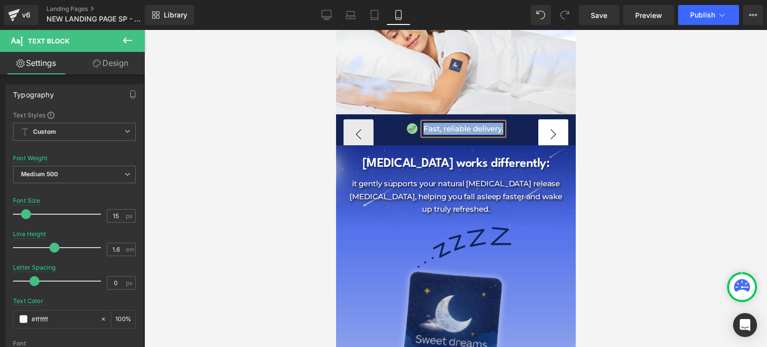
click at [554, 119] on button "›" at bounding box center [553, 134] width 30 height 30
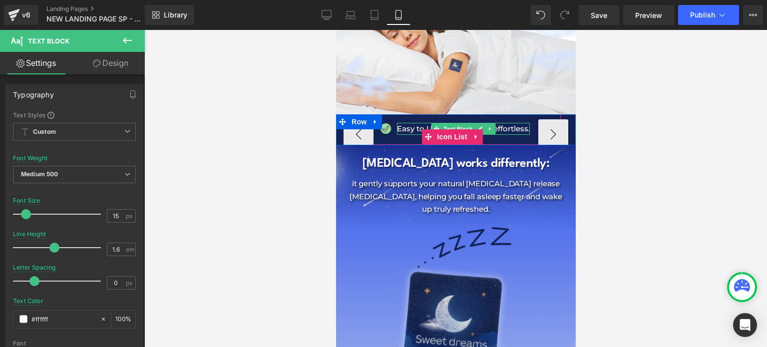
click at [504, 123] on p "Easy to Use – Simple and effortless." at bounding box center [463, 129] width 133 height 12
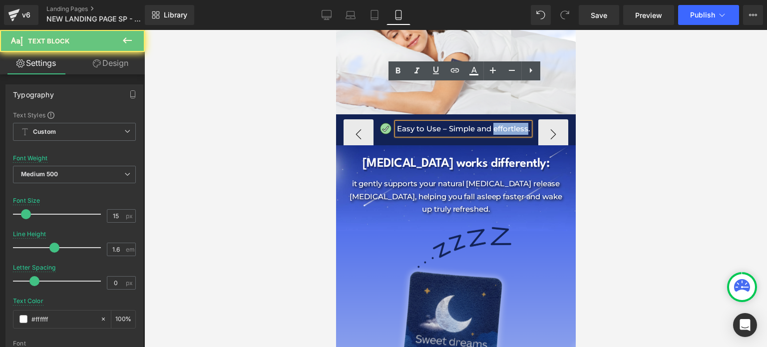
click at [504, 123] on p "Easy to Use – Simple and effortless." at bounding box center [463, 129] width 133 height 12
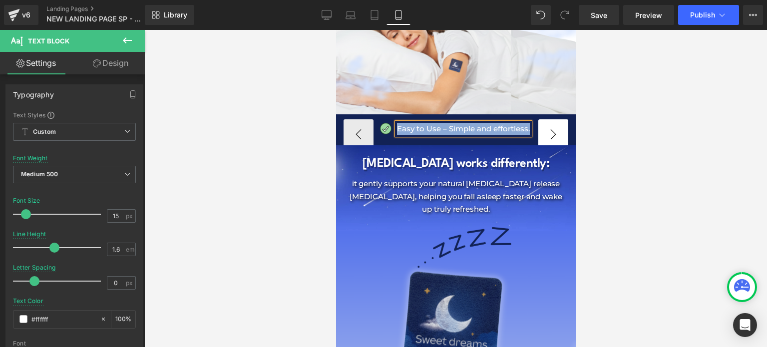
click at [546, 119] on button "›" at bounding box center [553, 134] width 30 height 30
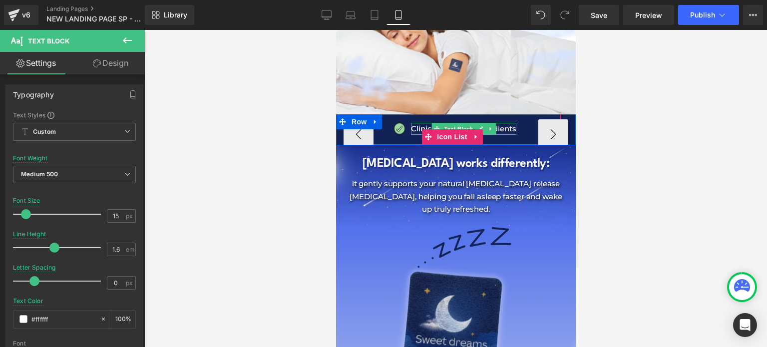
click at [501, 123] on p "Clinically Proven Ingridients" at bounding box center [463, 129] width 105 height 12
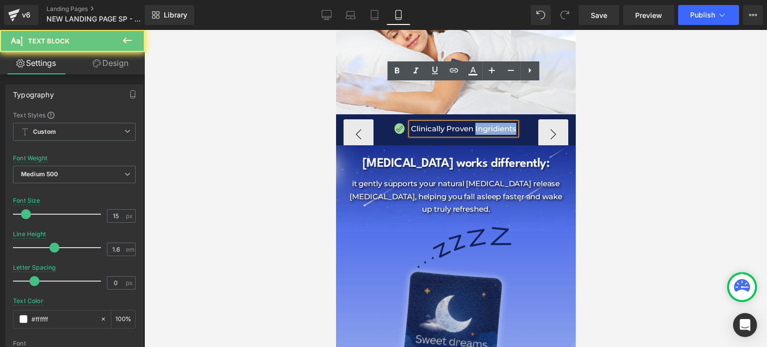
click at [501, 123] on p "Clinically Proven Ingridients" at bounding box center [463, 129] width 105 height 12
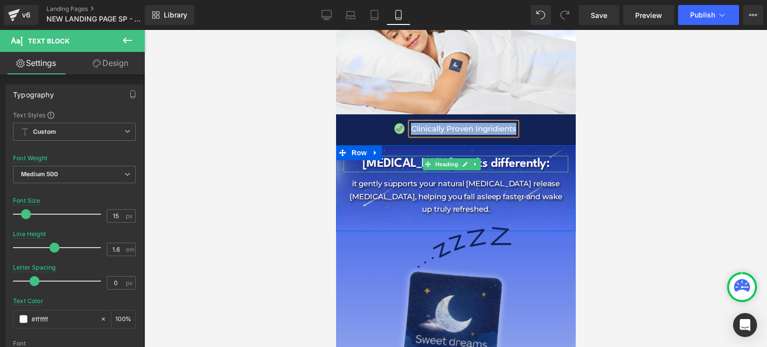
click at [427, 161] on icon at bounding box center [427, 163] width 5 height 5
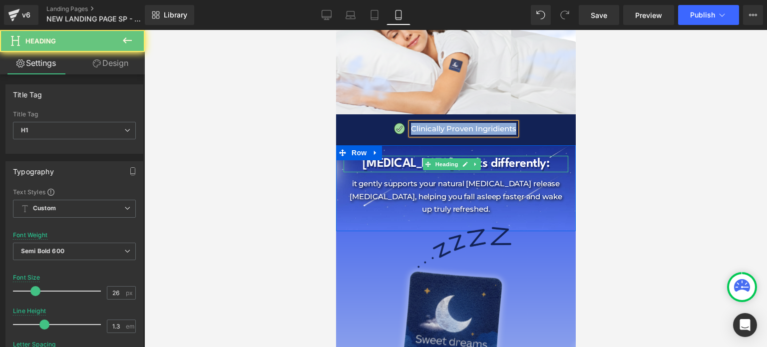
click at [427, 161] on icon at bounding box center [427, 163] width 5 height 5
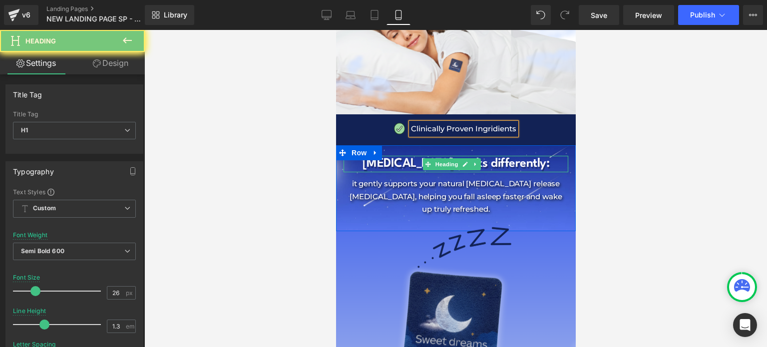
click at [406, 156] on h1 "[MEDICAL_DATA] works differently:" at bounding box center [455, 164] width 225 height 17
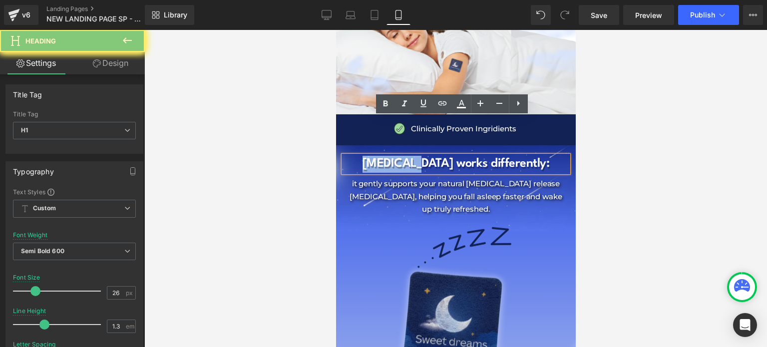
click at [406, 156] on h1 "[MEDICAL_DATA] works differently:" at bounding box center [455, 164] width 225 height 17
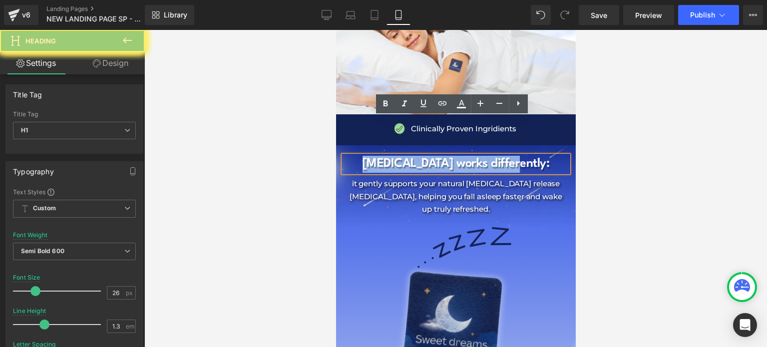
click at [406, 156] on h1 "[MEDICAL_DATA] works differently:" at bounding box center [455, 164] width 225 height 17
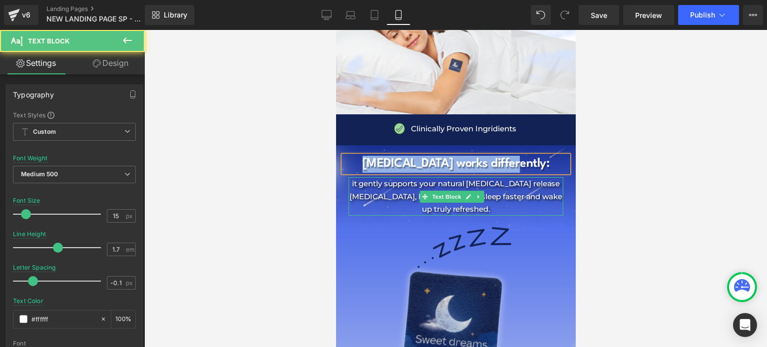
click at [389, 177] on p "it gently supports your natural [MEDICAL_DATA] release [MEDICAL_DATA], helping …" at bounding box center [455, 196] width 215 height 38
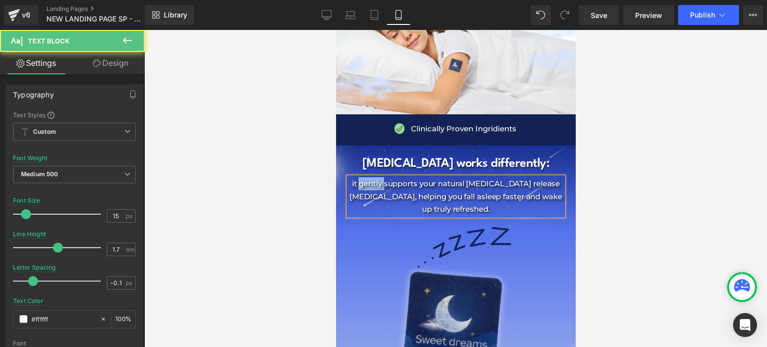
click at [389, 177] on p "it gently supports your natural [MEDICAL_DATA] release [MEDICAL_DATA], helping …" at bounding box center [455, 196] width 215 height 38
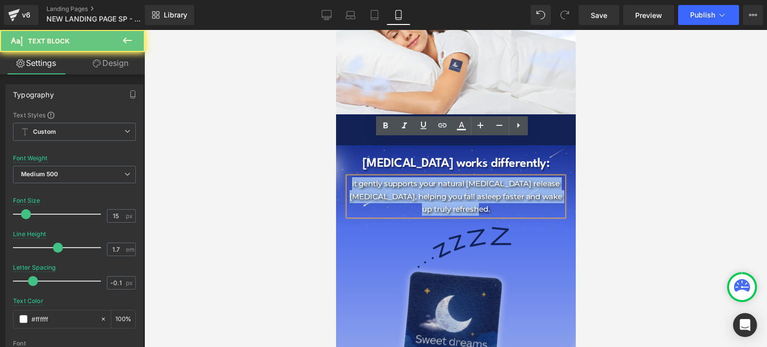
click at [389, 177] on p "it gently supports your natural [MEDICAL_DATA] release [MEDICAL_DATA], helping …" at bounding box center [455, 196] width 215 height 38
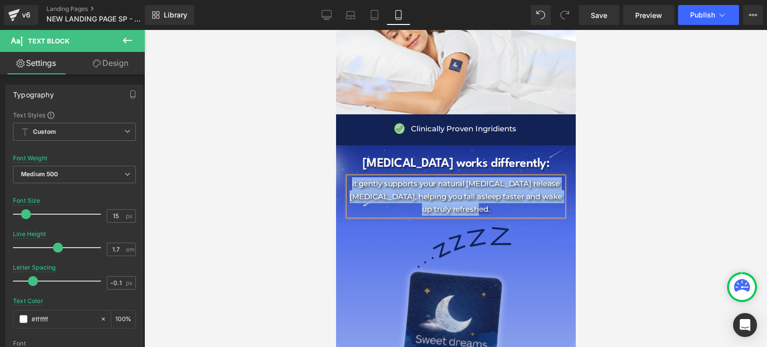
click at [336, 30] on div at bounding box center [336, 30] width 0 height 0
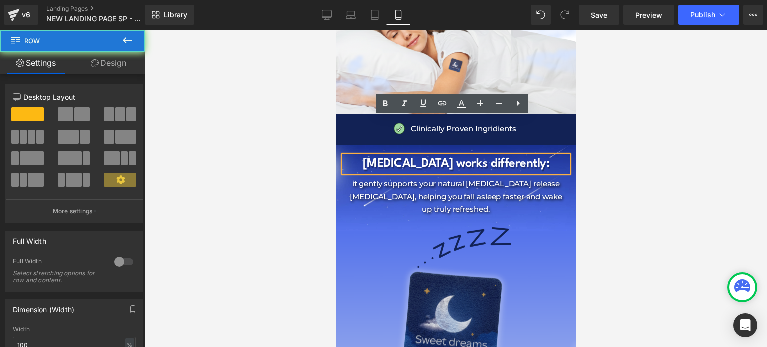
click at [348, 145] on div "[MEDICAL_DATA] works differently: Heading it gently supports your natural [MEDI…" at bounding box center [456, 188] width 240 height 86
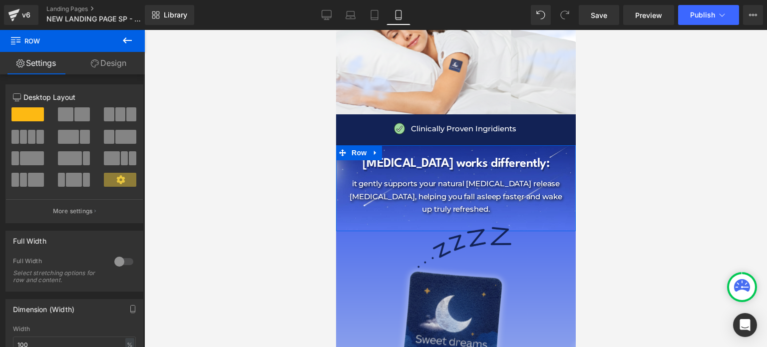
click at [121, 61] on link "Design" at bounding box center [108, 63] width 72 height 22
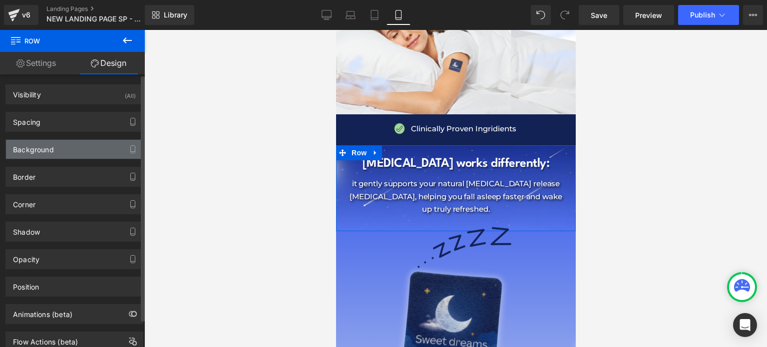
click at [68, 154] on div "Background" at bounding box center [74, 149] width 137 height 19
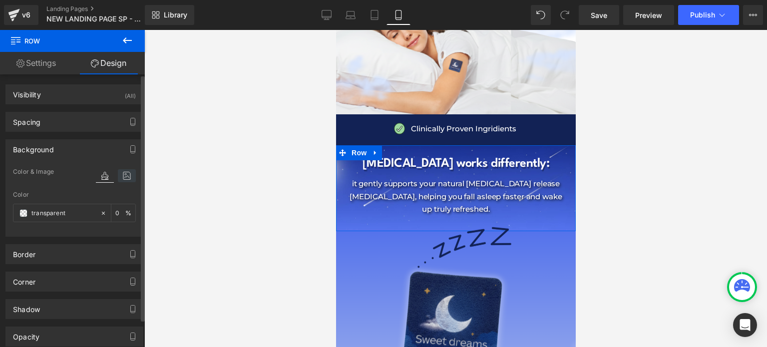
click at [124, 180] on icon at bounding box center [127, 175] width 18 height 13
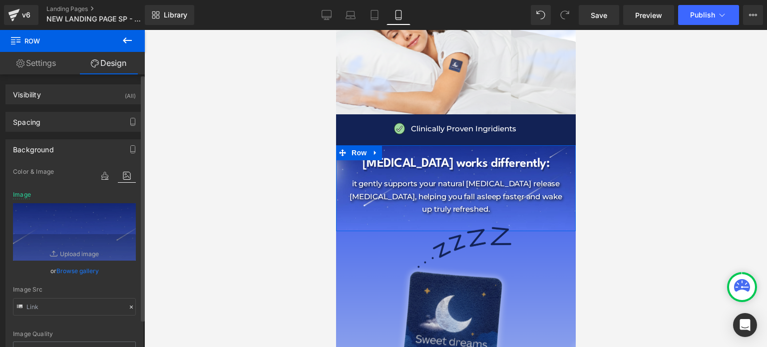
click at [56, 297] on div "Image Src" at bounding box center [74, 300] width 123 height 29
click at [60, 303] on input "text" at bounding box center [74, 306] width 123 height 17
type input "[URL][DOMAIN_NAME]"
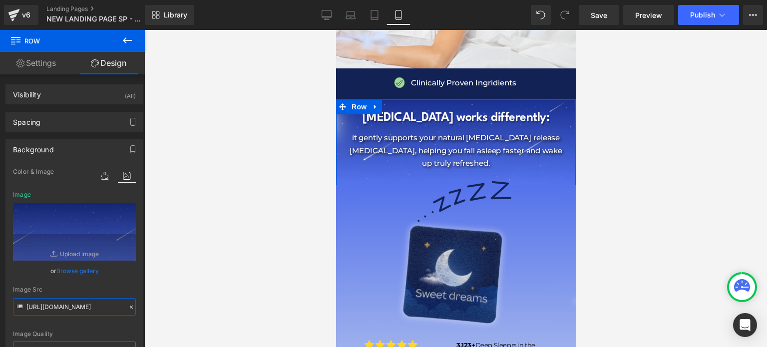
scroll to position [1498, 0]
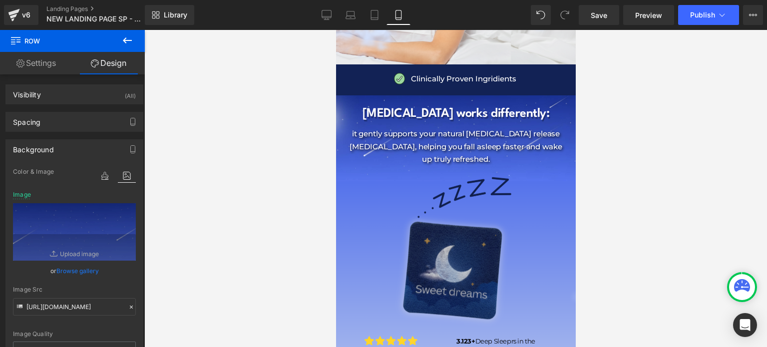
click at [450, 234] on img at bounding box center [455, 250] width 375 height 186
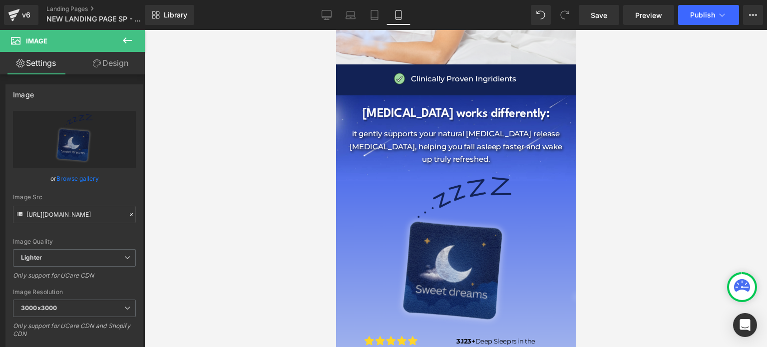
click at [439, 247] on icon at bounding box center [436, 250] width 5 height 6
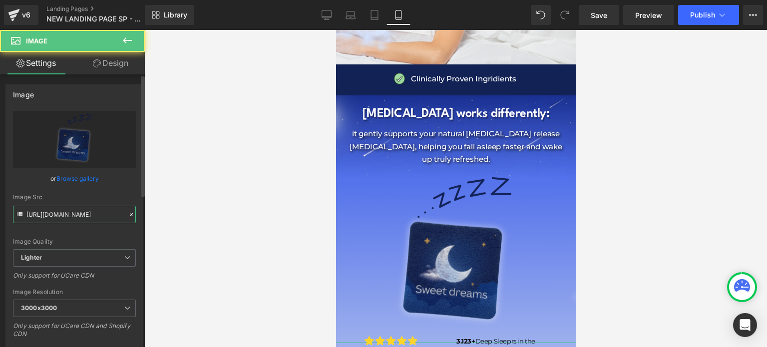
click at [27, 209] on input "[URL][DOMAIN_NAME]" at bounding box center [74, 214] width 123 height 17
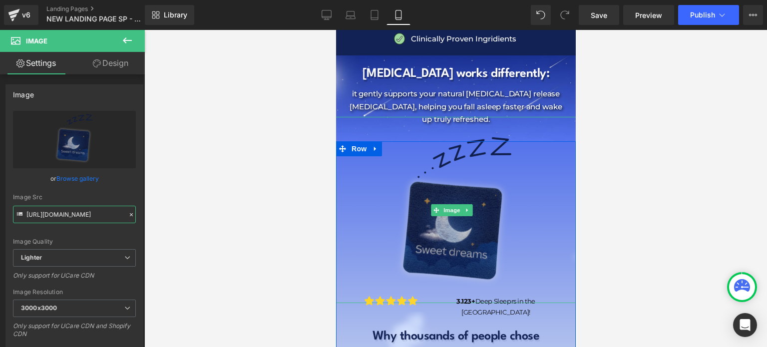
scroll to position [1598, 0]
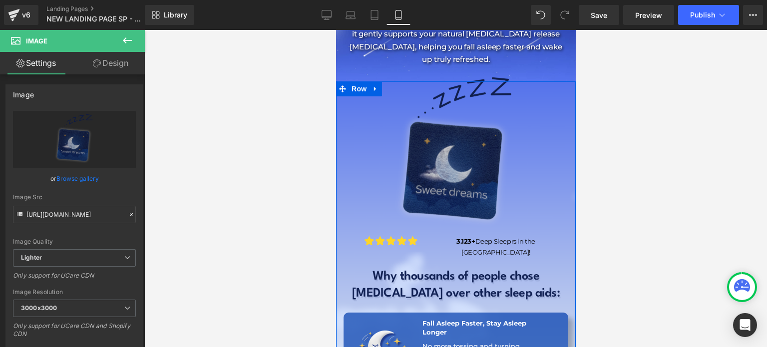
click at [447, 136] on img at bounding box center [455, 150] width 375 height 186
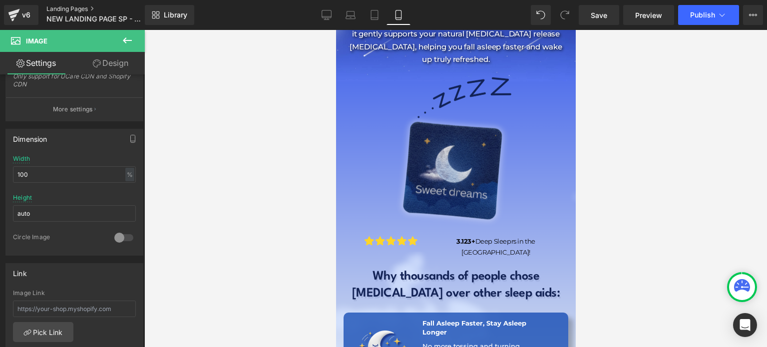
click at [87, 7] on link "Landing Pages" at bounding box center [103, 9] width 115 height 8
